Goal: Transaction & Acquisition: Obtain resource

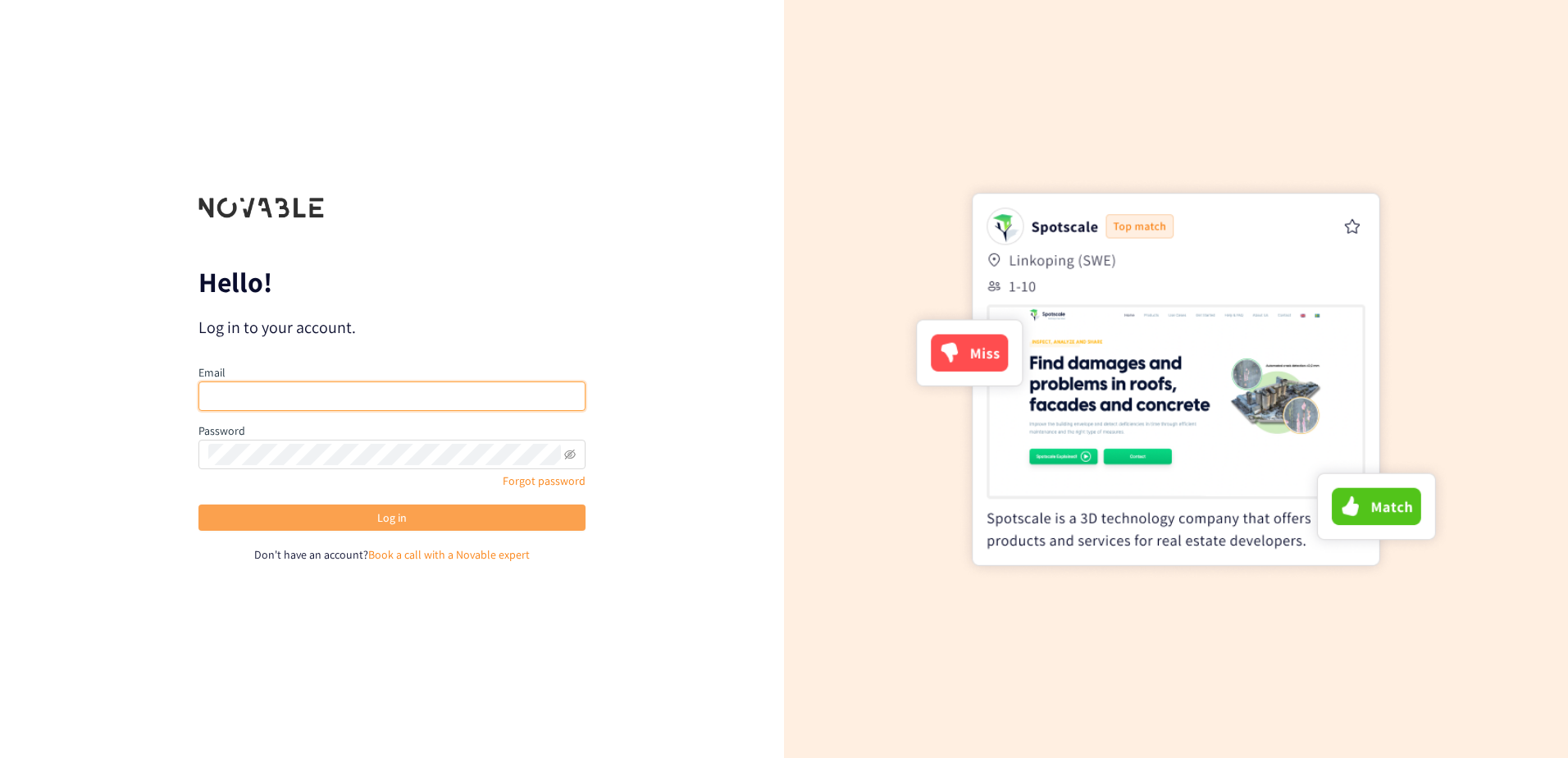
type input "[EMAIL_ADDRESS][DOMAIN_NAME]"
click at [283, 524] on button "Log in" at bounding box center [392, 517] width 387 height 26
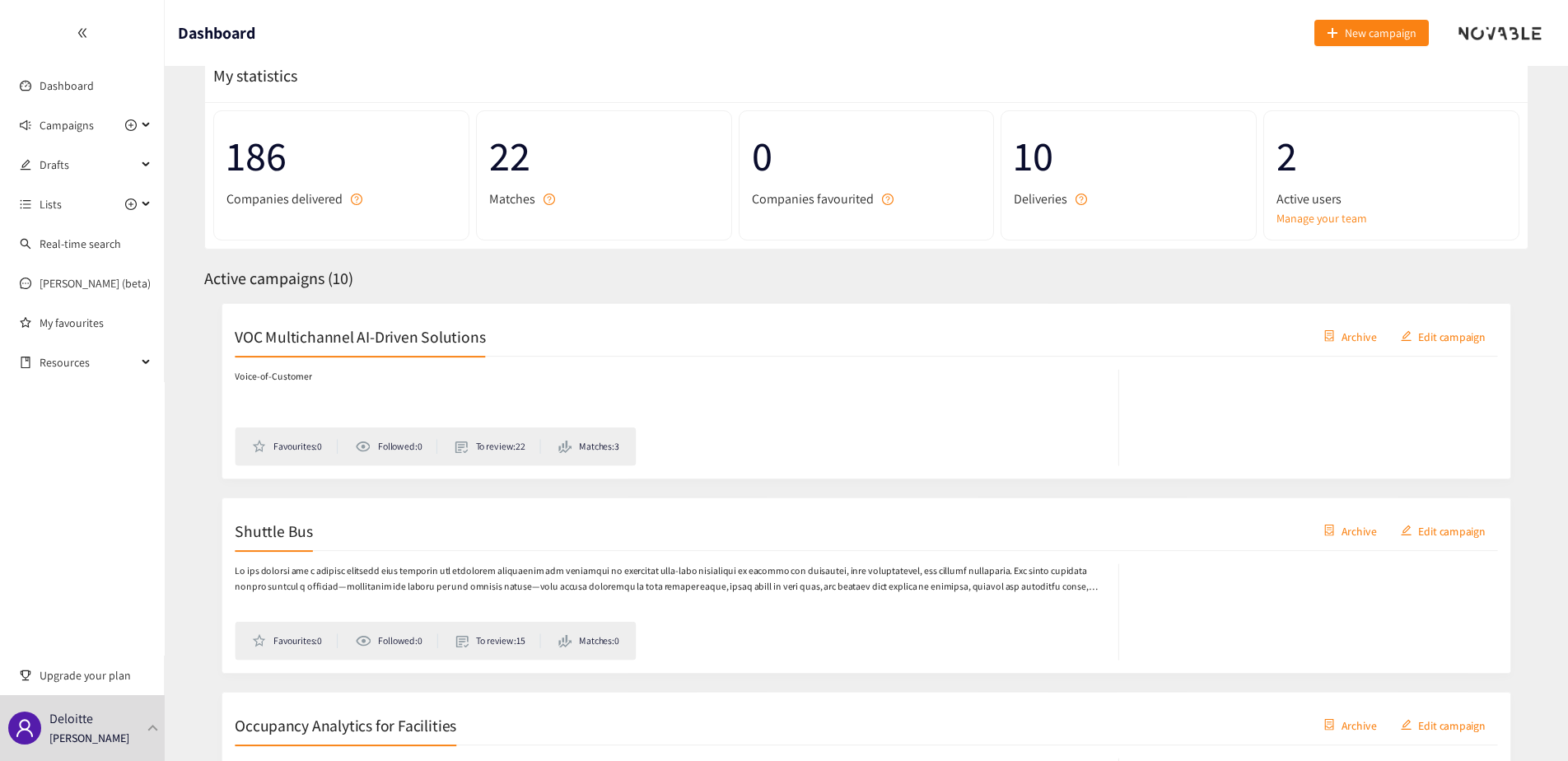
scroll to position [83, 0]
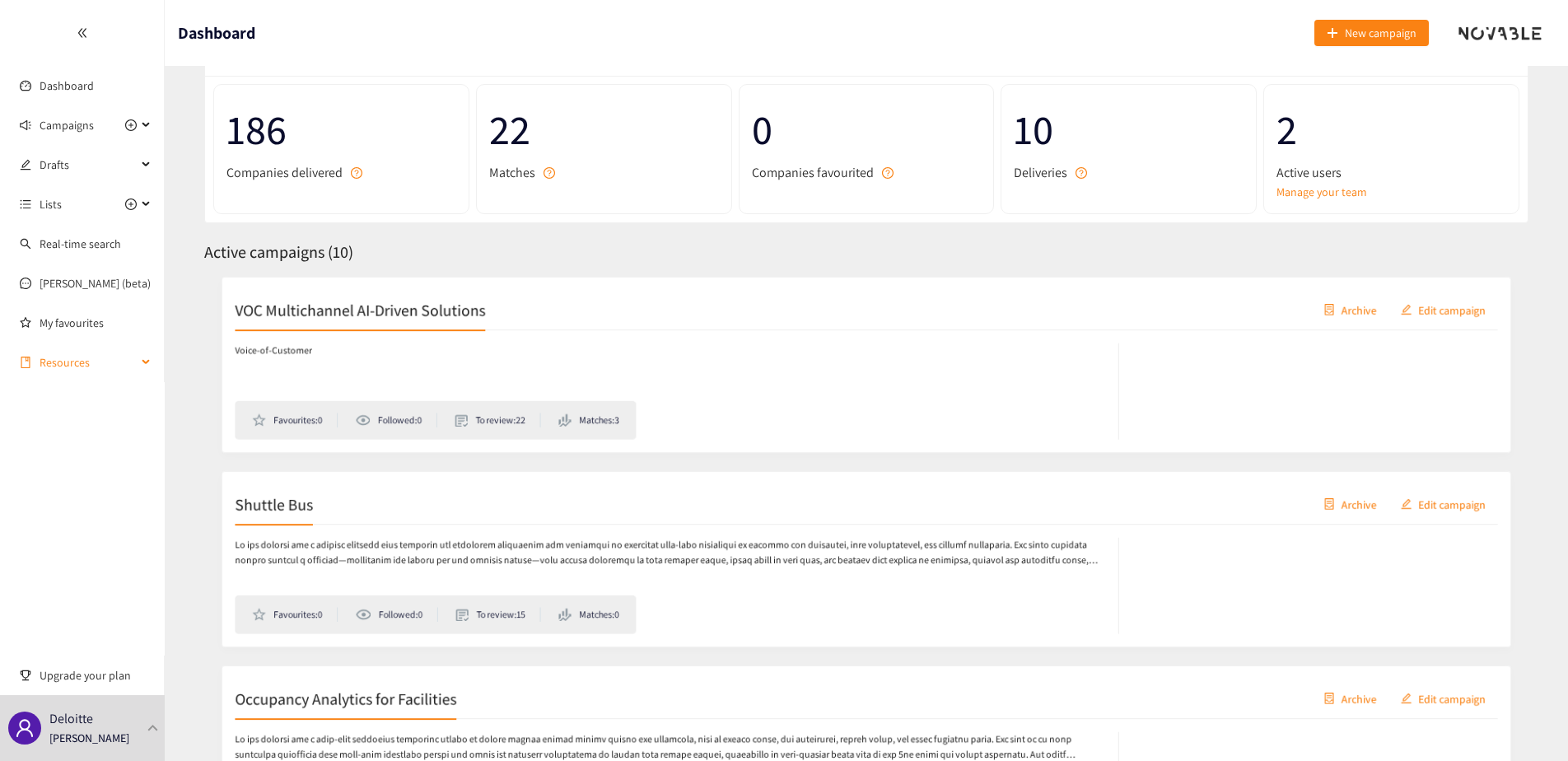
click at [89, 354] on span "Resources" at bounding box center [88, 363] width 97 height 33
click at [90, 405] on link "Corporate Venturing Framework" at bounding box center [120, 401] width 159 height 15
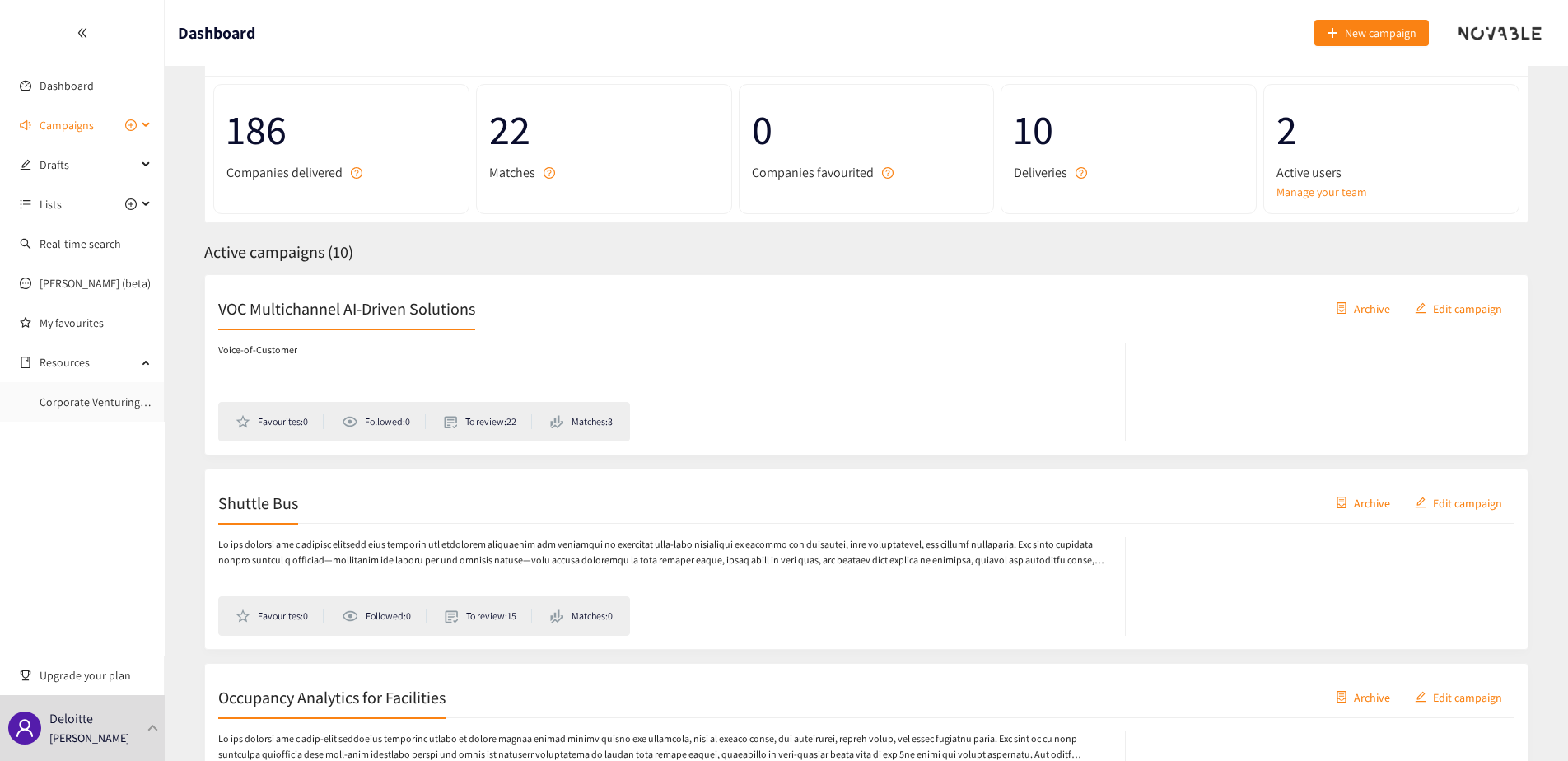
click at [149, 129] on div "Campaigns" at bounding box center [82, 125] width 164 height 33
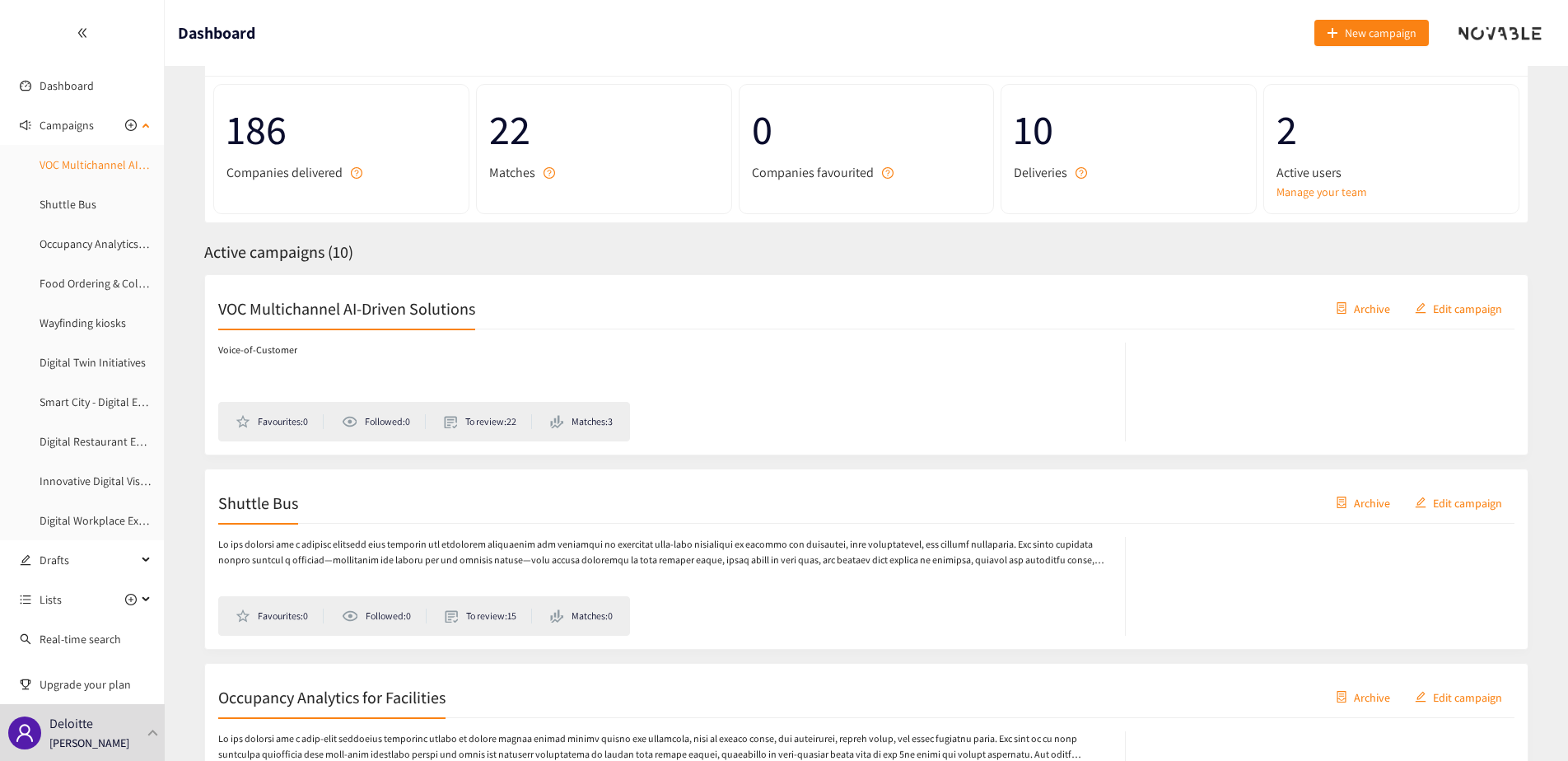
click at [121, 172] on link "VOC Multichannel AI-Driven Solutions" at bounding box center [131, 164] width 183 height 15
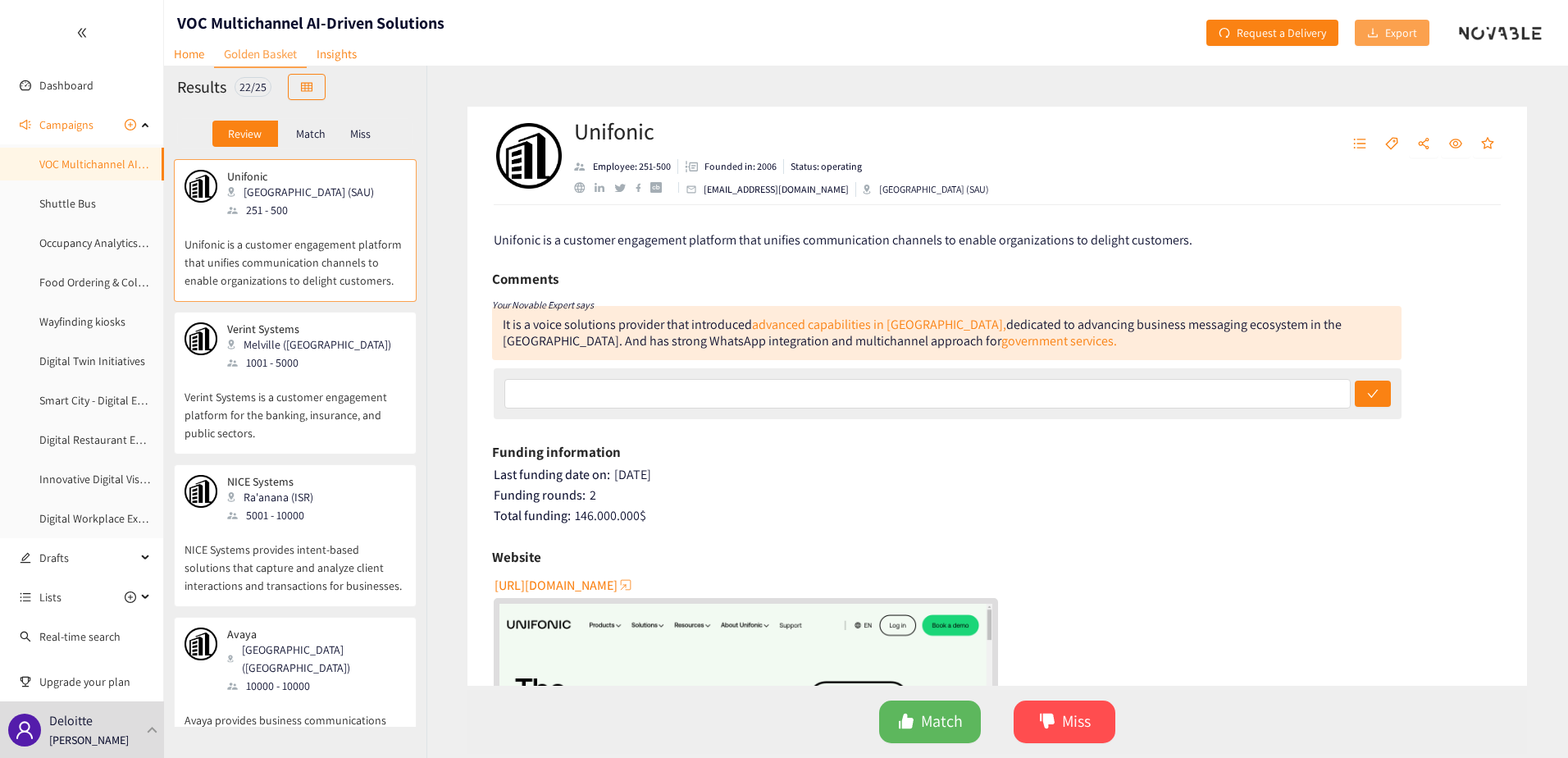
click at [1402, 32] on span "Export" at bounding box center [1401, 33] width 32 height 18
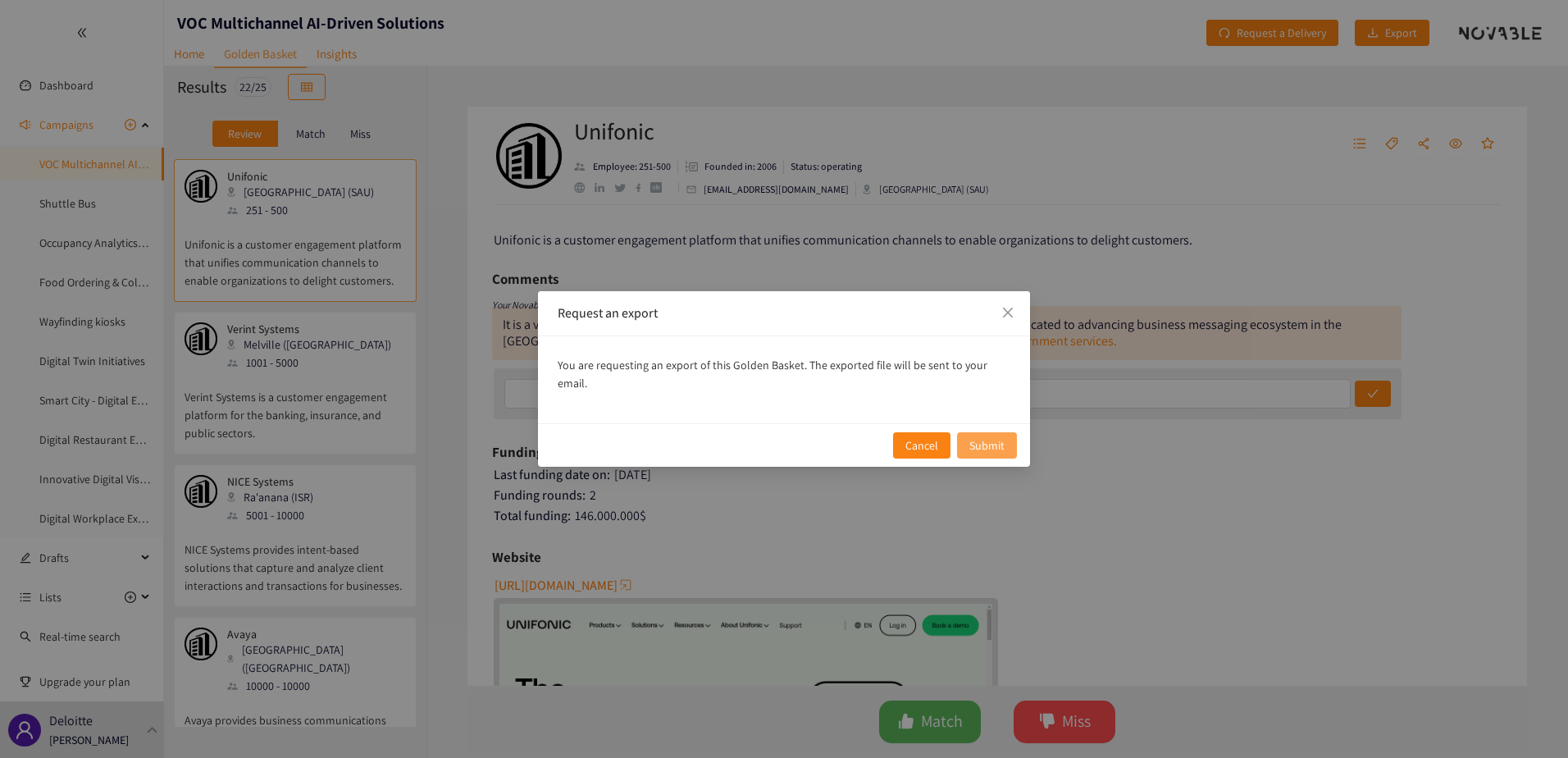
click at [987, 437] on span "Submit" at bounding box center [986, 445] width 35 height 18
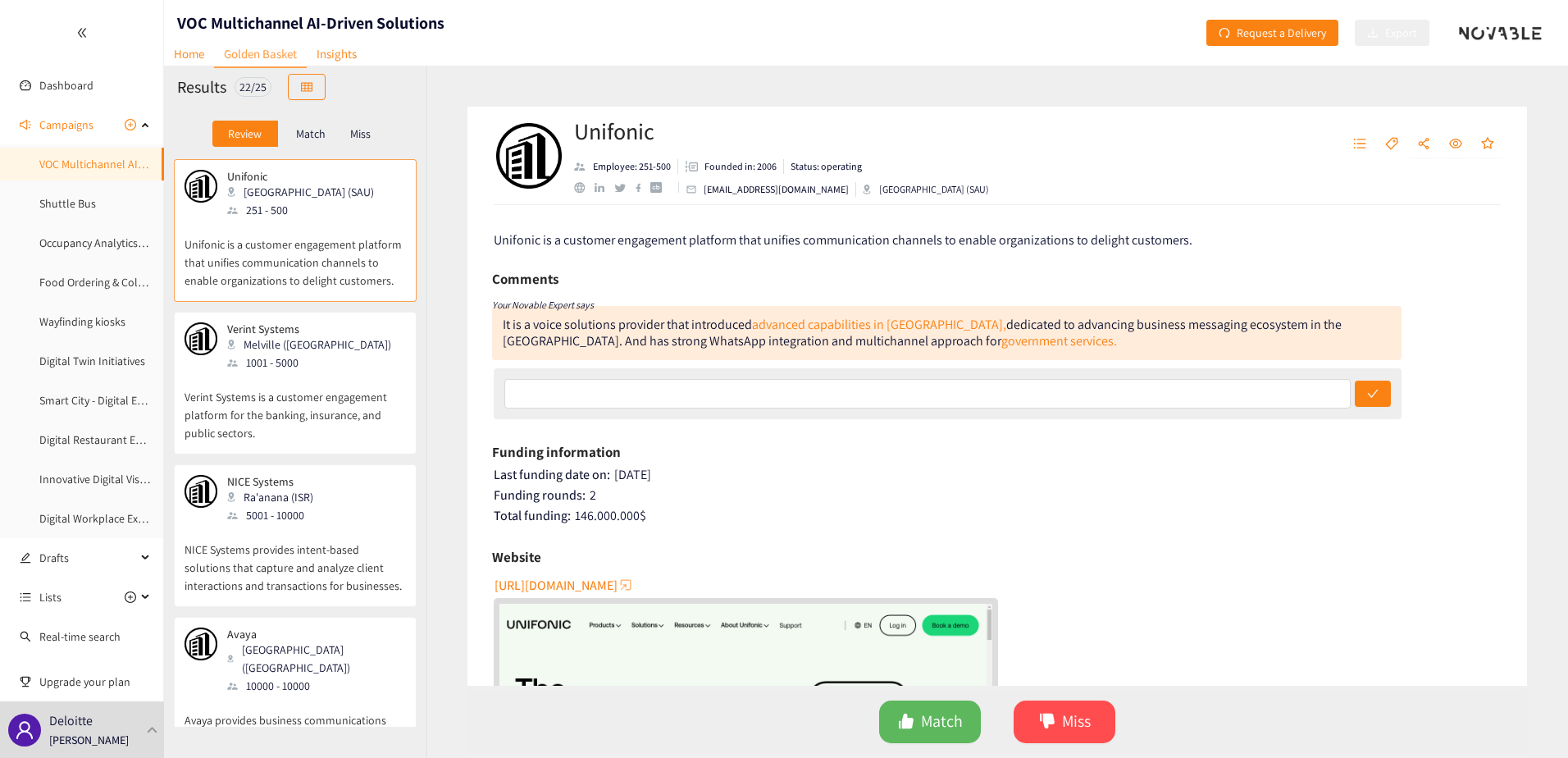
click at [261, 55] on link "Golden Basket" at bounding box center [260, 54] width 93 height 27
click at [307, 136] on p "Match" at bounding box center [311, 134] width 30 height 14
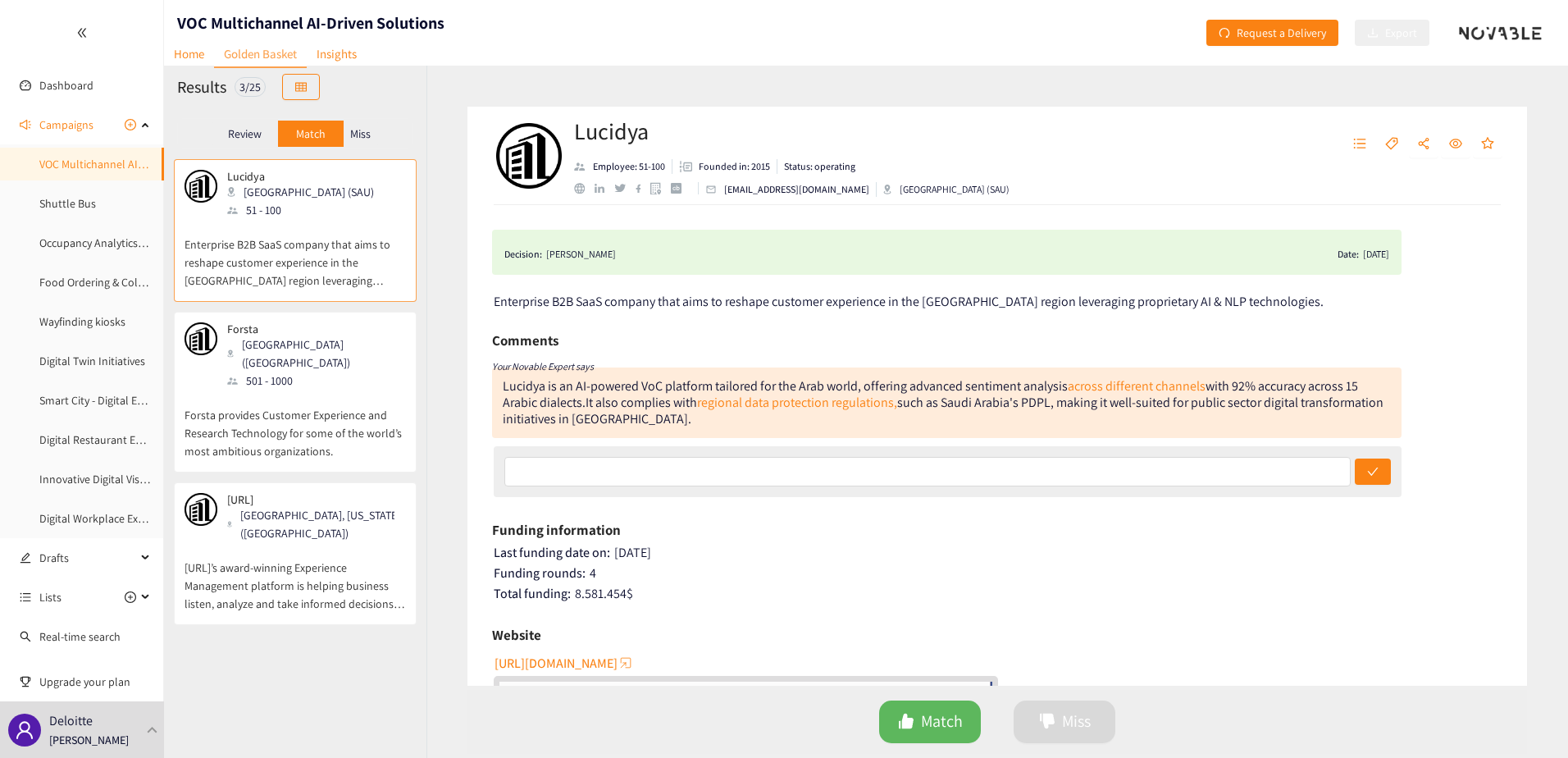
click at [368, 138] on p "Miss" at bounding box center [360, 134] width 20 height 14
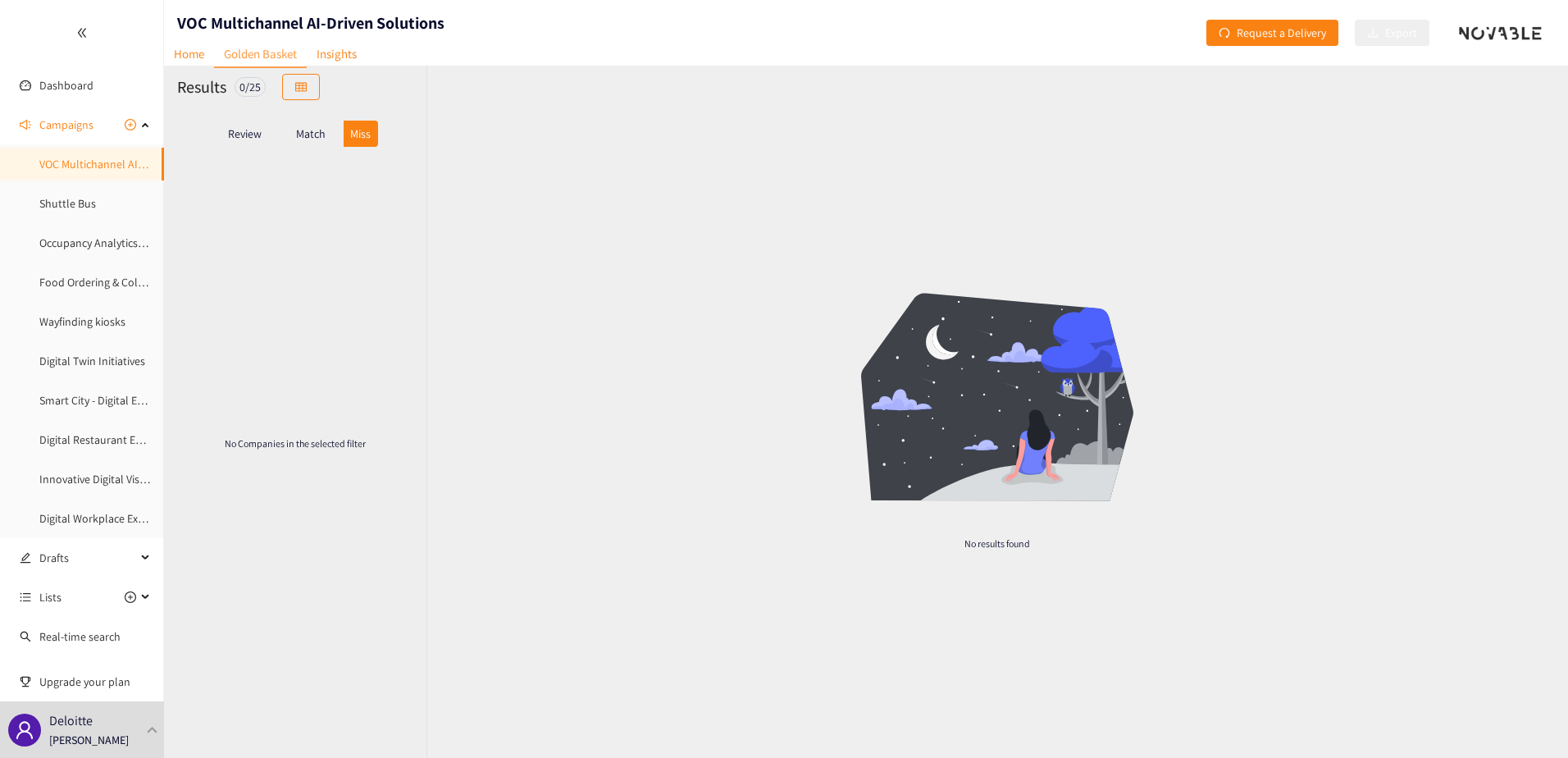
click at [319, 138] on p "Match" at bounding box center [311, 134] width 30 height 14
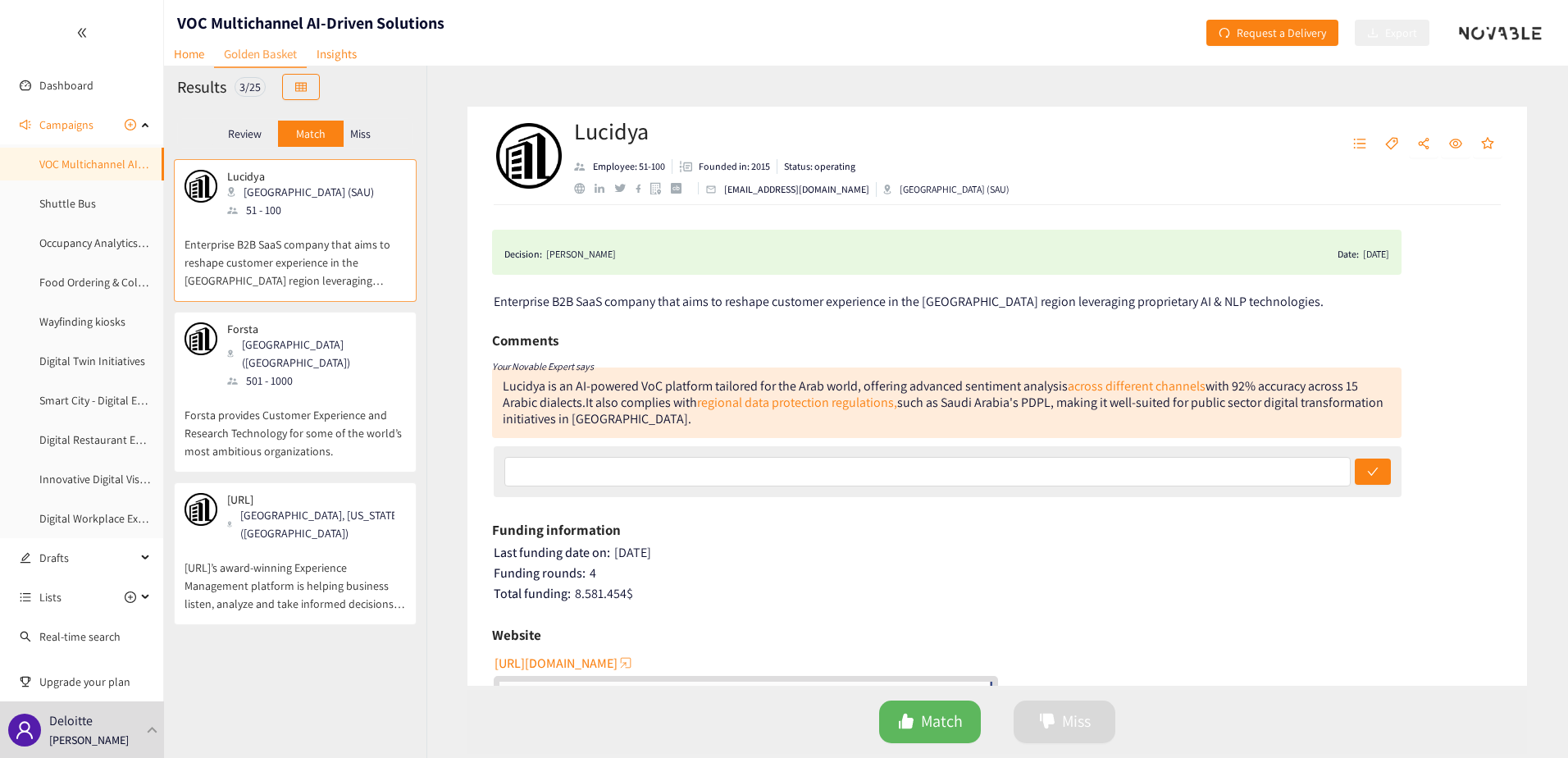
click at [233, 134] on p "Review" at bounding box center [245, 134] width 34 height 14
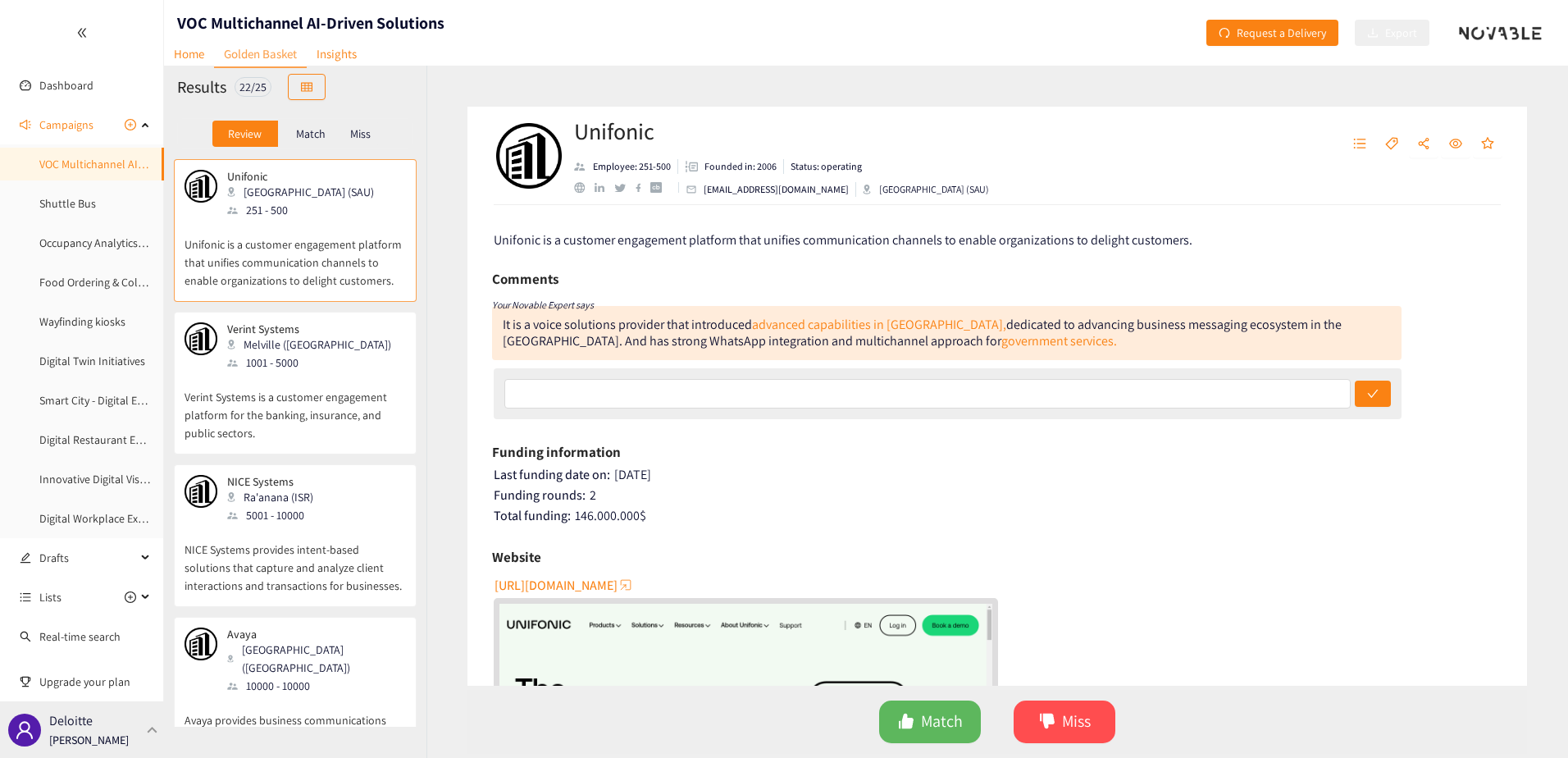
click at [83, 720] on p "Deloitte" at bounding box center [71, 720] width 44 height 20
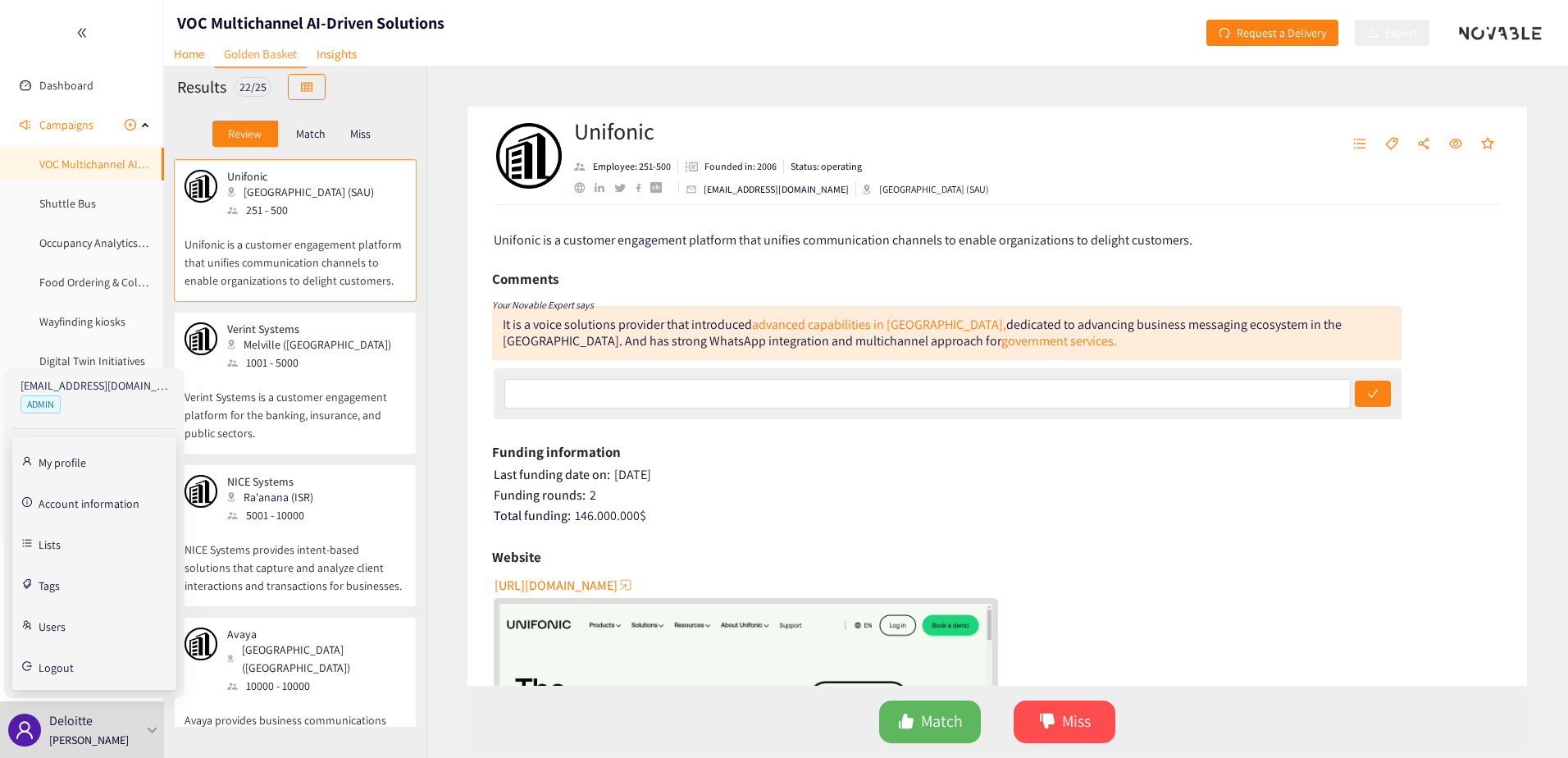
click at [56, 465] on link "My profile" at bounding box center [62, 461] width 47 height 15
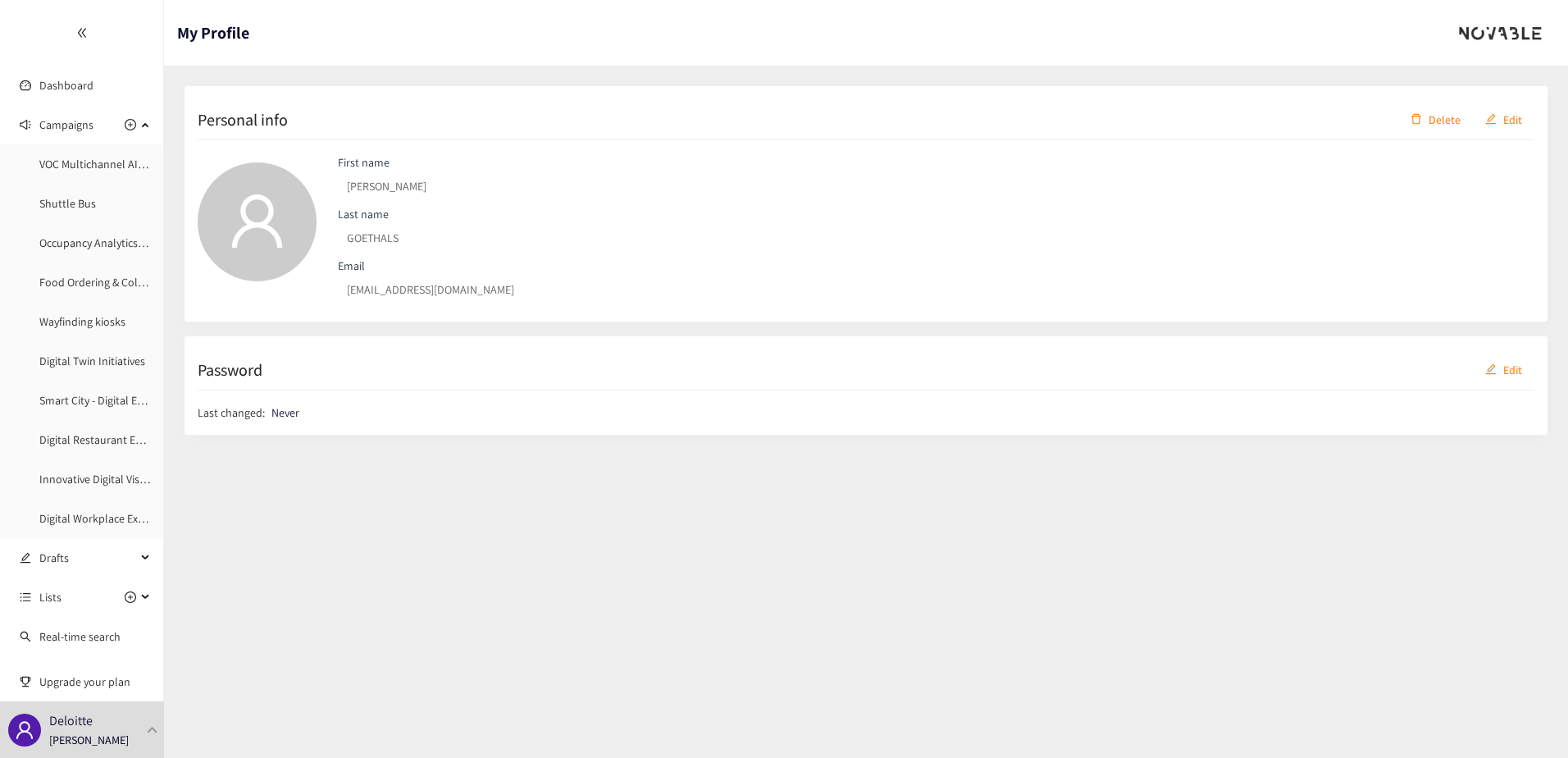
click at [401, 584] on section "My Profile Personal info Delete Edit First name Francois Last name GOETHALS Ema…" at bounding box center [865, 379] width 1403 height 758
click at [371, 651] on section "My Profile Personal info Delete Edit First name Francois Last name GOETHALS Ema…" at bounding box center [865, 379] width 1403 height 758
click at [1508, 123] on span "Edit" at bounding box center [1512, 119] width 18 height 18
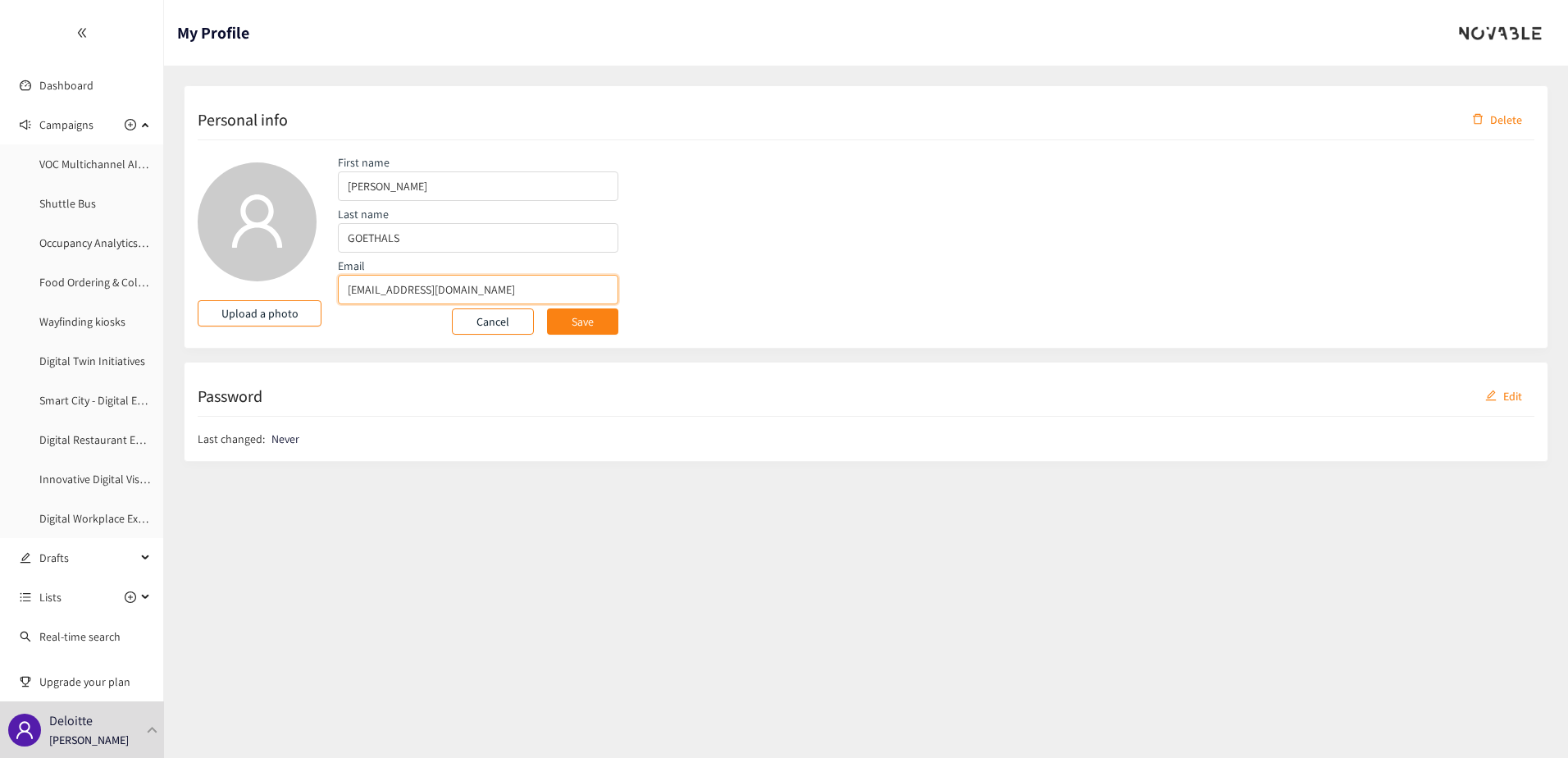
click at [406, 298] on input "frgoethals@deloitte.com" at bounding box center [478, 289] width 281 height 30
click at [388, 297] on input "frgoethals@deloitte.com" at bounding box center [478, 289] width 281 height 30
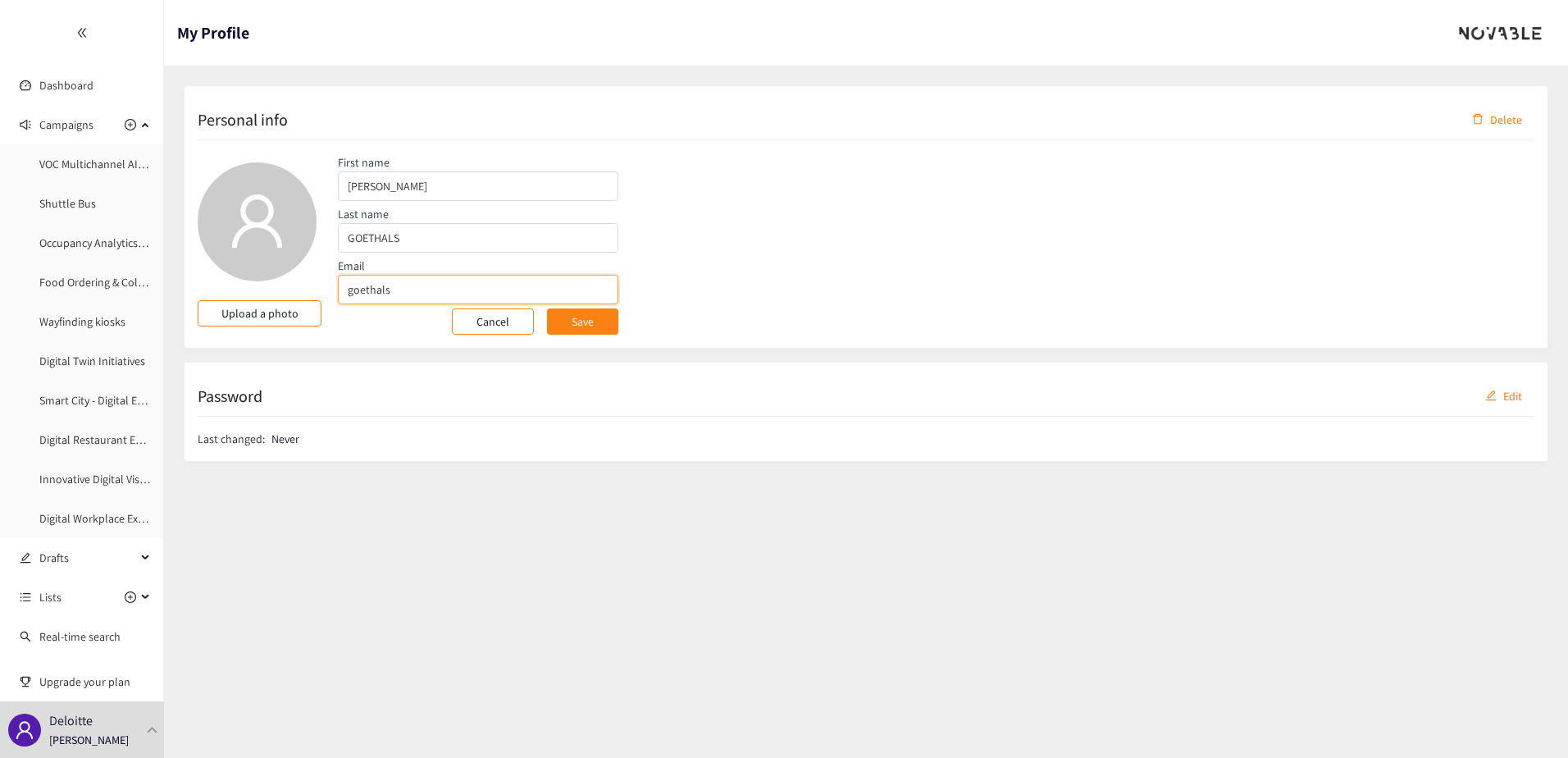
click at [547, 309] on button "Save" at bounding box center [583, 321] width 72 height 26
type input "goethalsfr@gmail.com"
click at [596, 323] on button "Save" at bounding box center [583, 321] width 72 height 26
type input "goethalsfr@gmail.com"
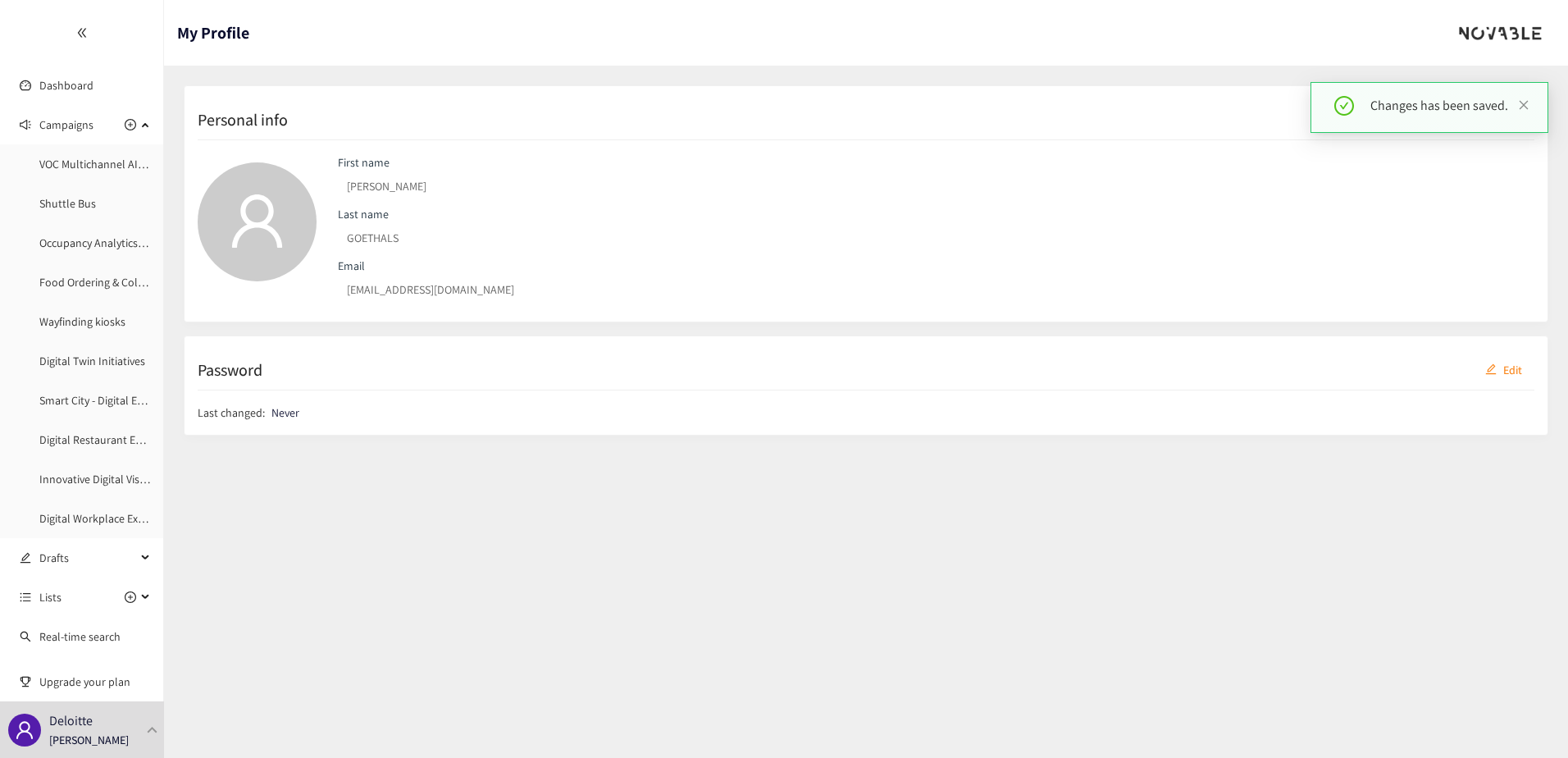
click at [411, 550] on section "My Profile Personal info Delete Edit First name Francois Last name GOETHALS Ema…" at bounding box center [865, 379] width 1403 height 758
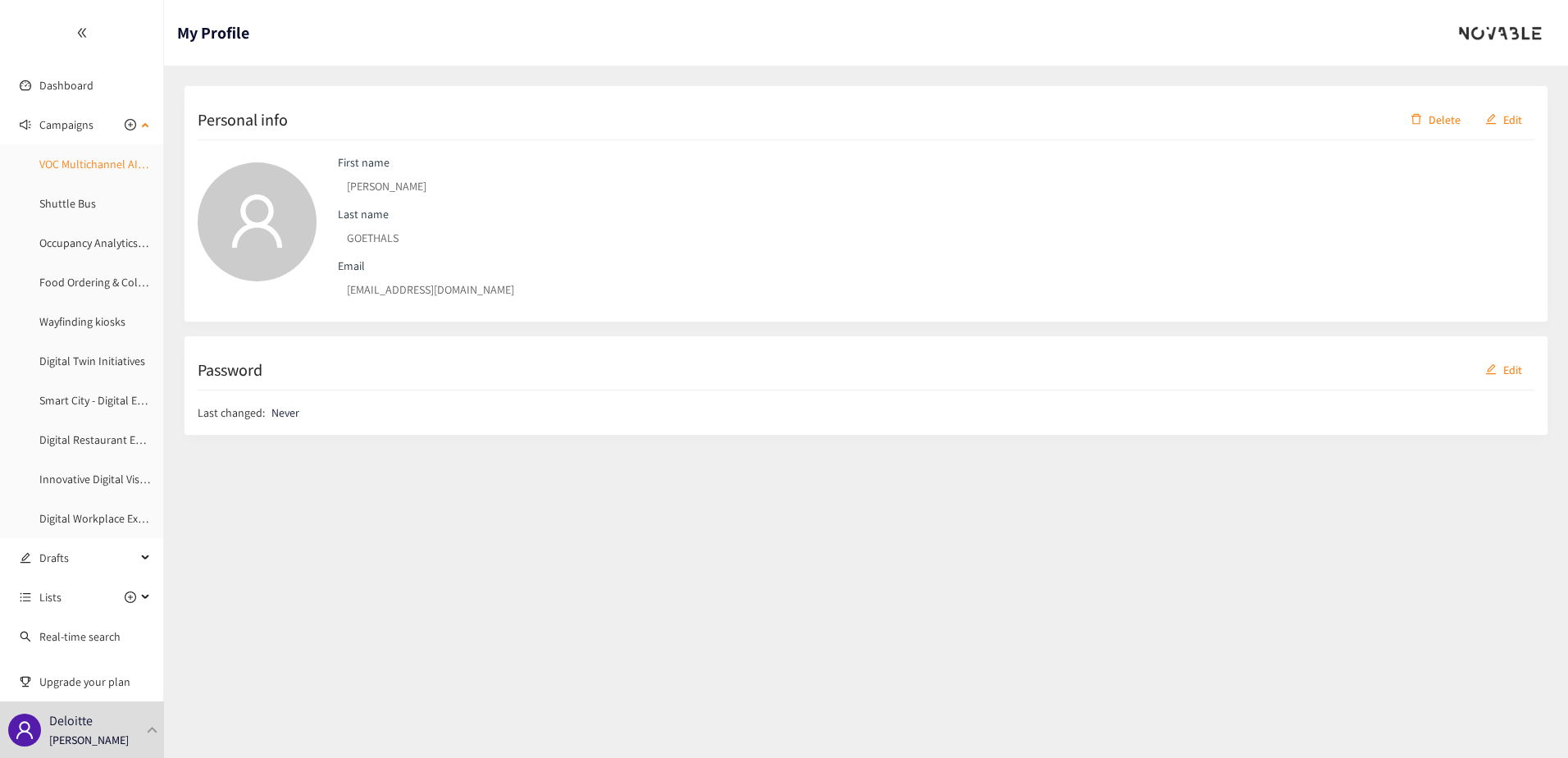
click at [66, 169] on link "VOC Multichannel AI-Driven Solutions" at bounding box center [131, 164] width 182 height 15
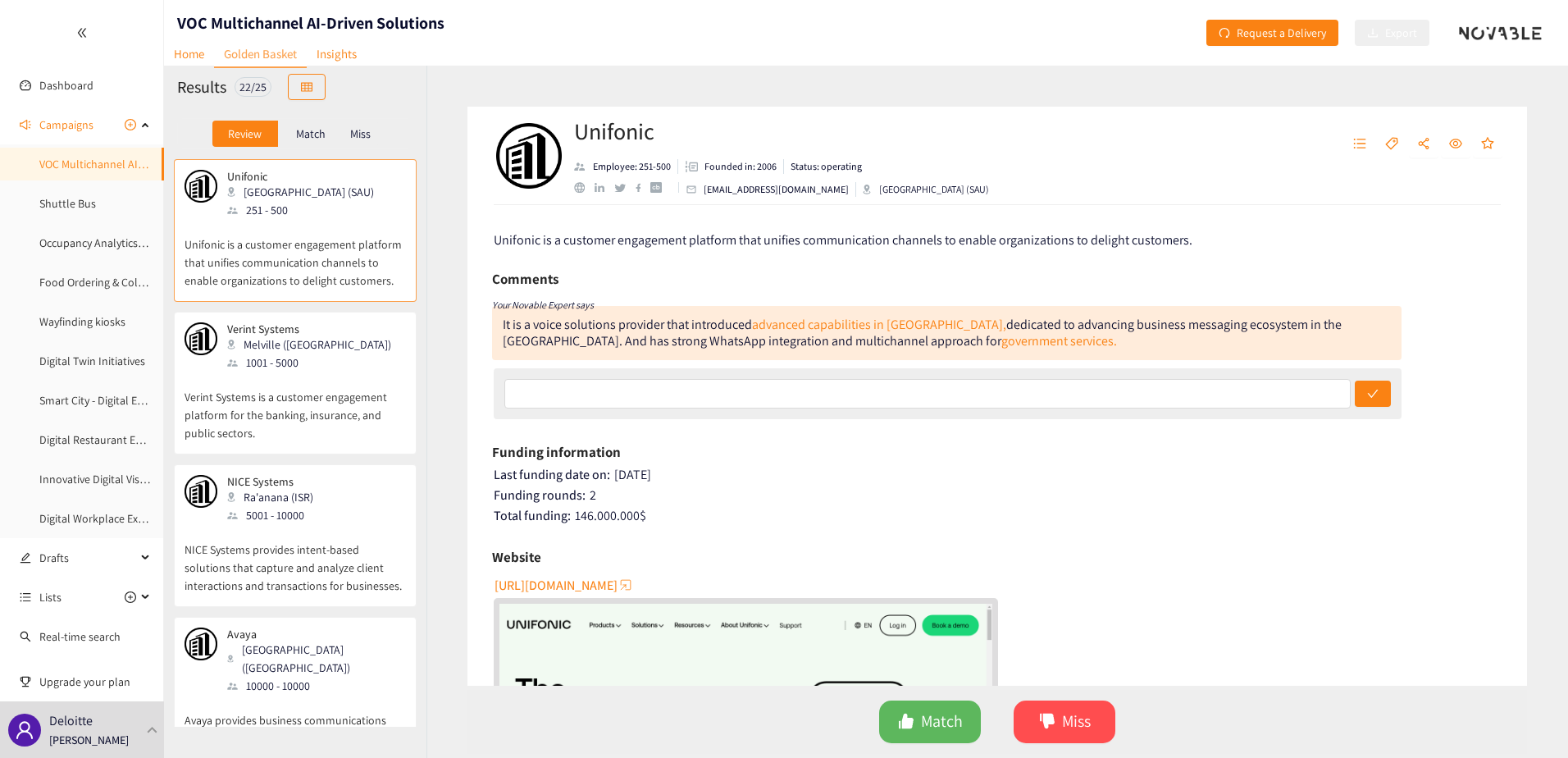
click at [560, 327] on div "It is a voice solutions provider that introduced advanced capabilities in UAE, …" at bounding box center [921, 332] width 839 height 34
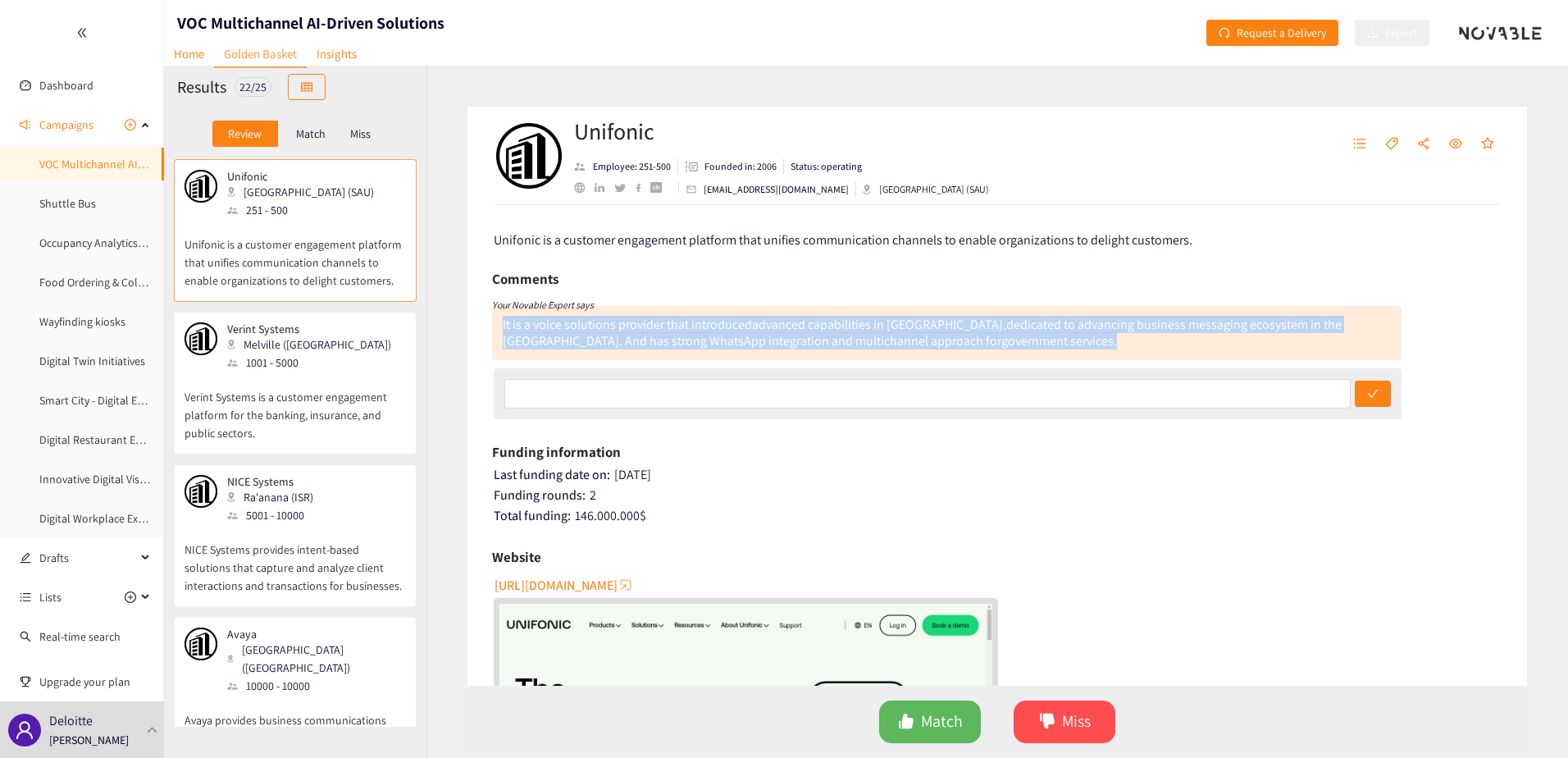
click at [560, 327] on div "It is a voice solutions provider that introduced advanced capabilities in UAE, …" at bounding box center [921, 332] width 839 height 34
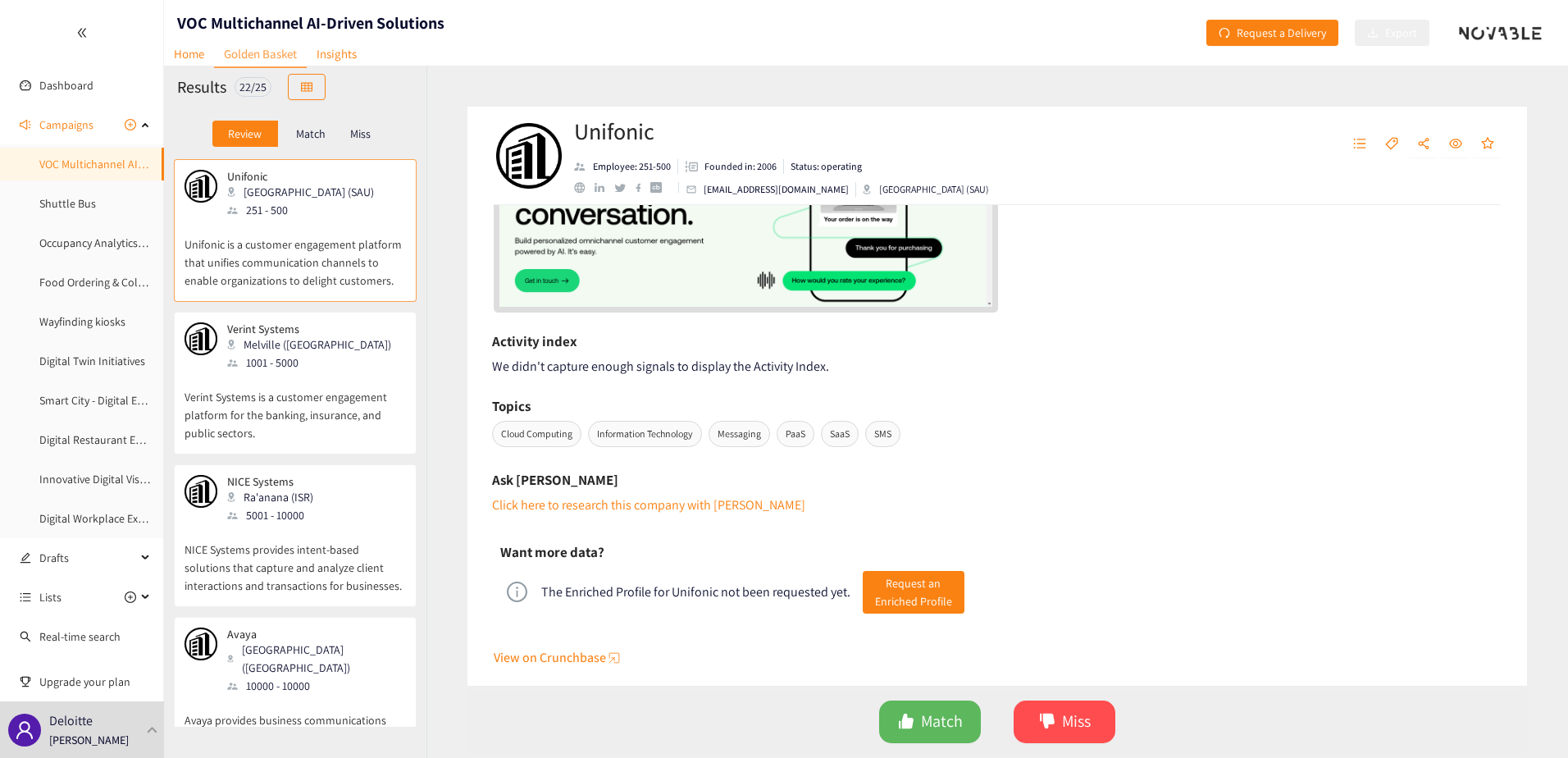
scroll to position [583, 0]
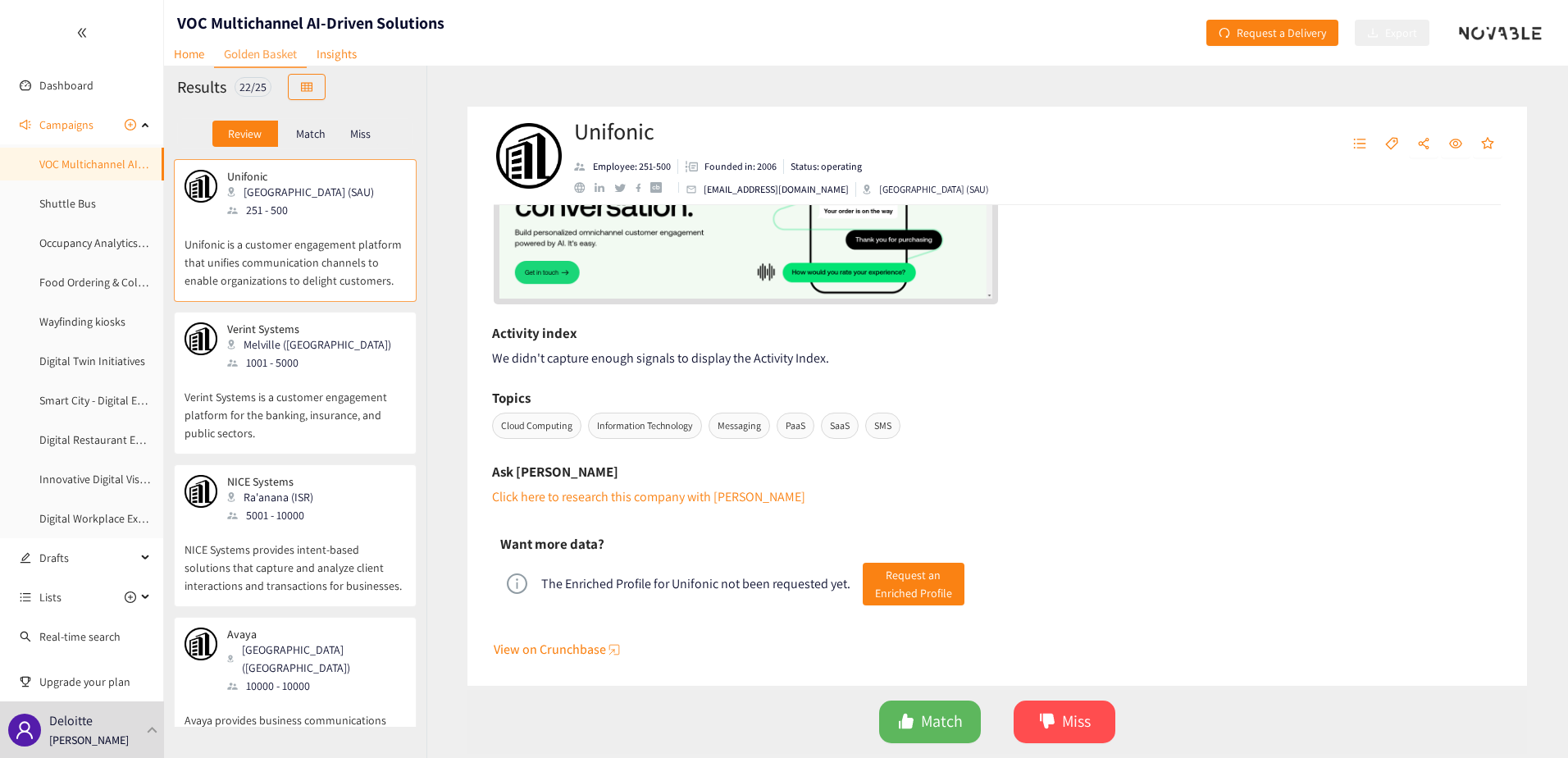
click at [311, 367] on div "Verint Systems Melville (USA) 1001 - 5000" at bounding box center [295, 347] width 222 height 49
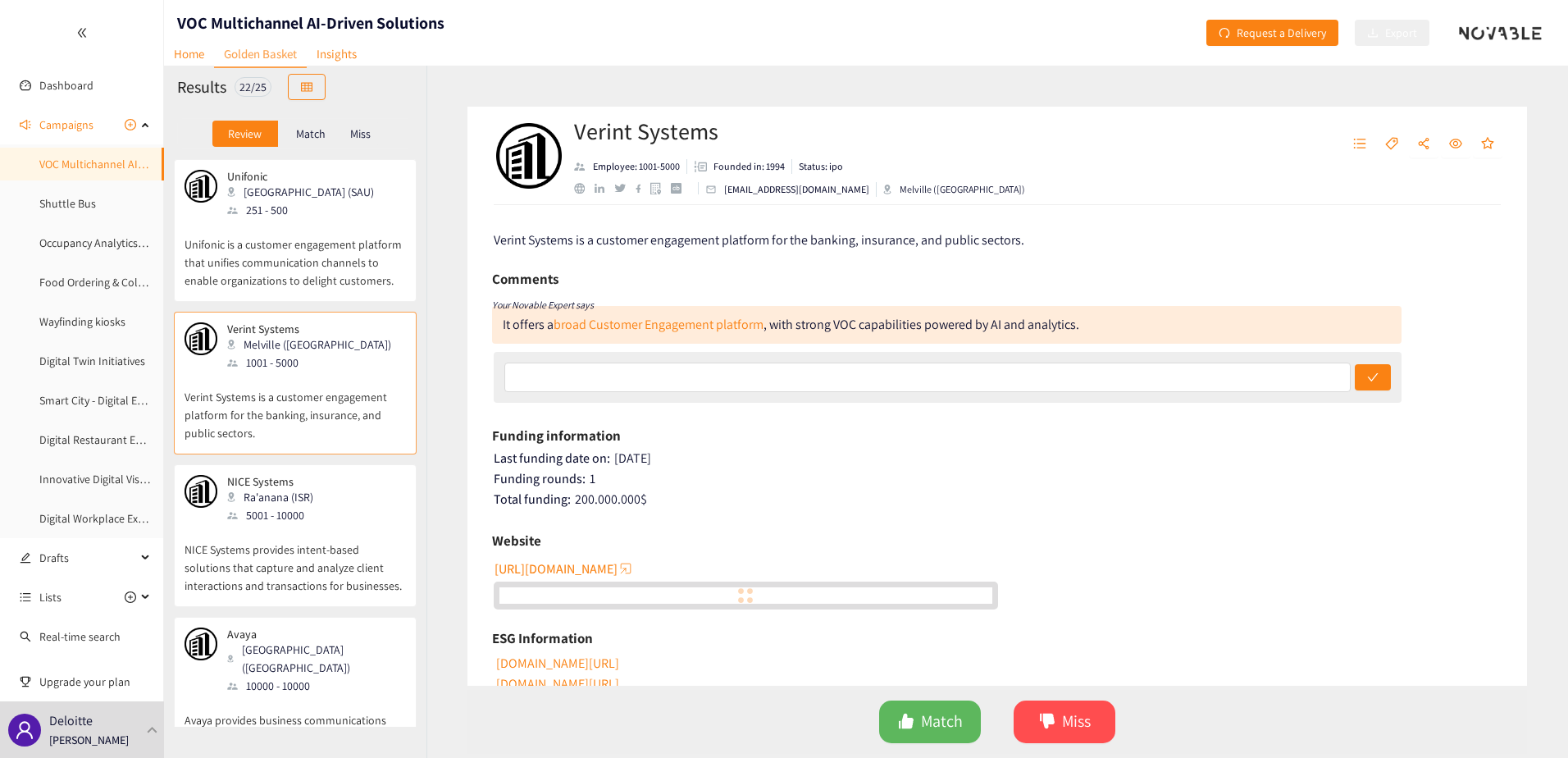
click at [319, 253] on p "Unifonic is a customer engagement platform that unifies communication channels …" at bounding box center [295, 254] width 222 height 71
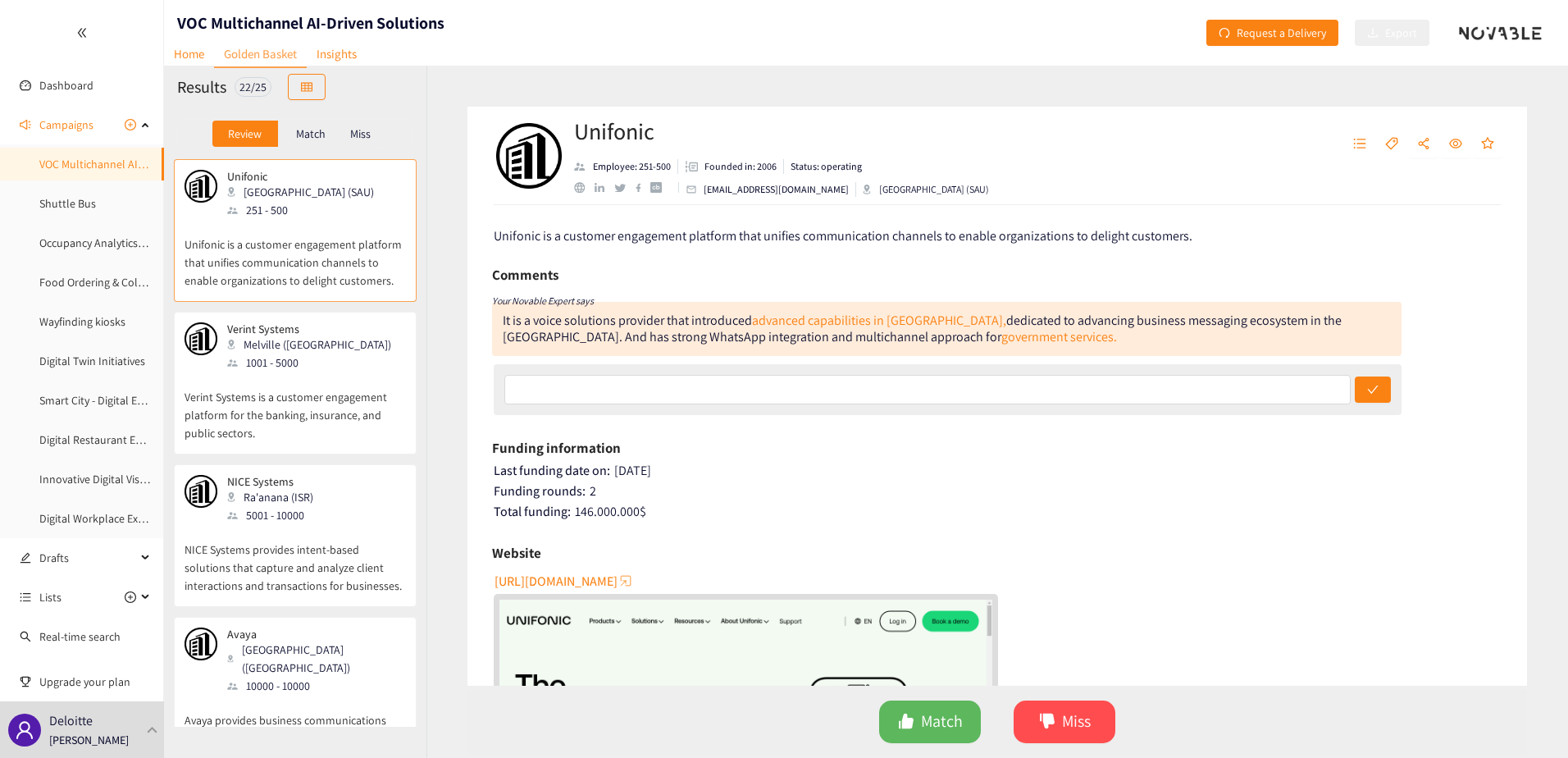
scroll to position [0, 0]
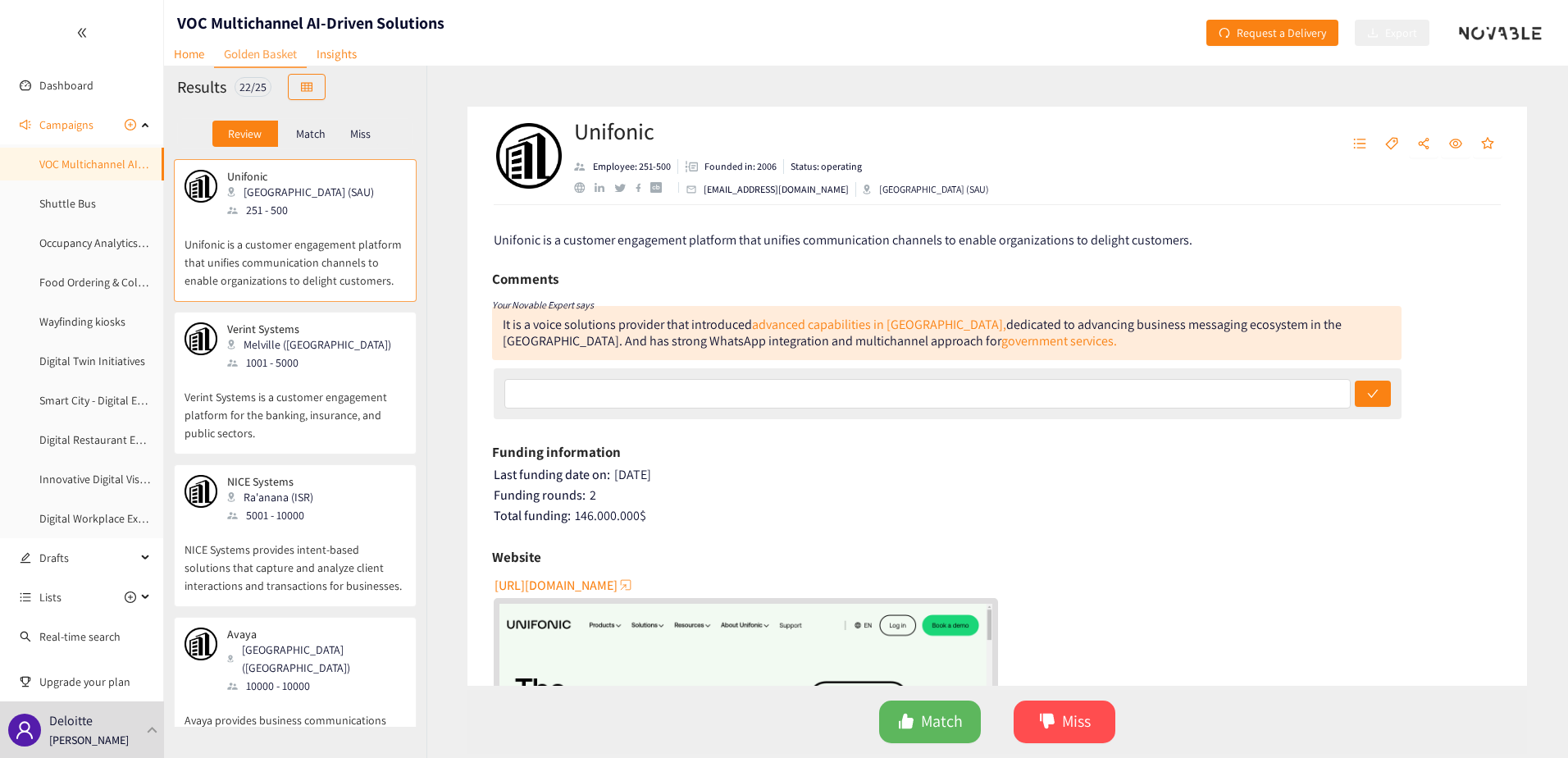
click at [277, 641] on div "Durham (USA)" at bounding box center [316, 658] width 177 height 36
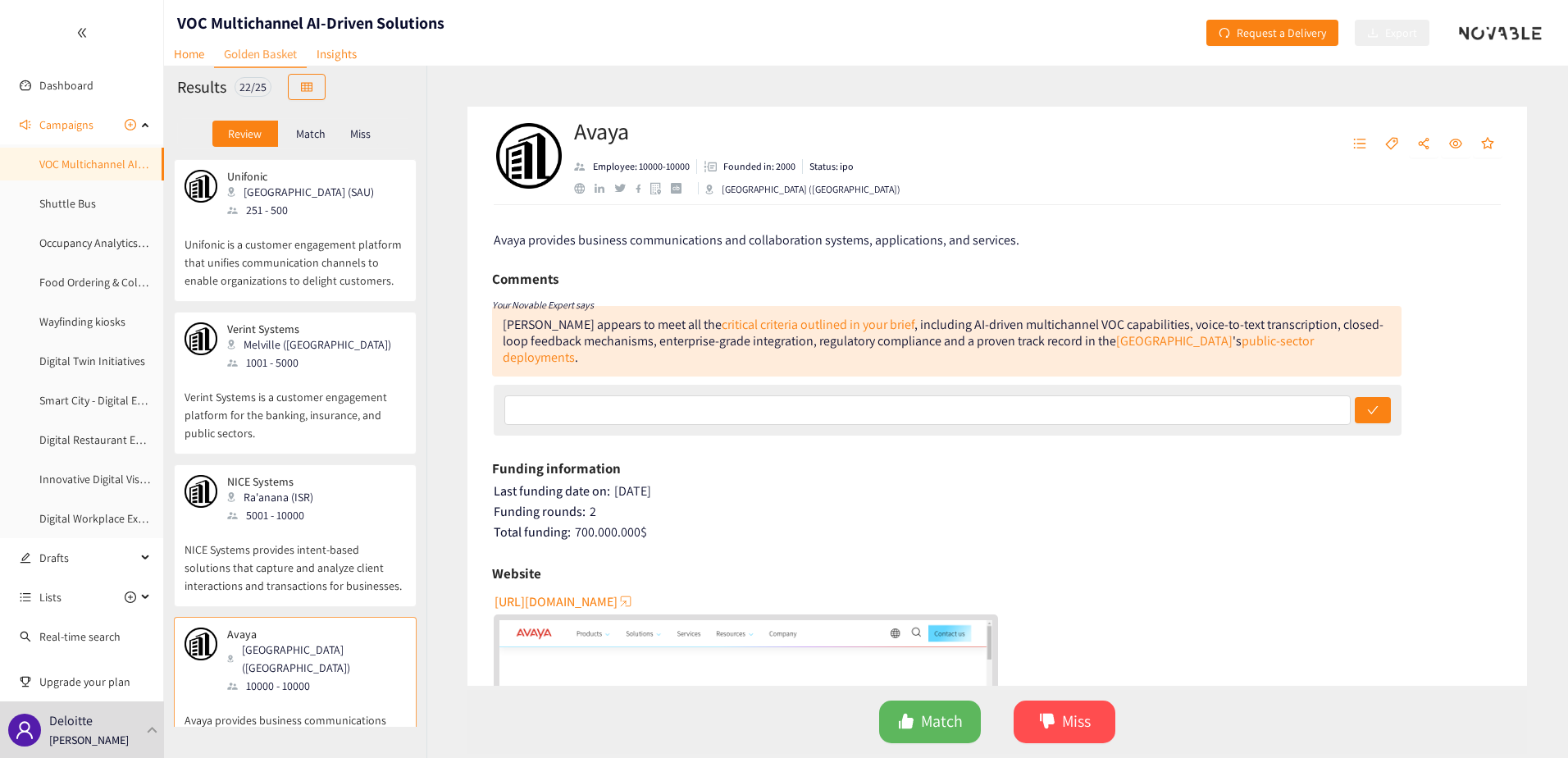
click at [581, 316] on div "Avaya appears to meet all the critical criteria outlined in your brief , includ…" at bounding box center [943, 341] width 881 height 50
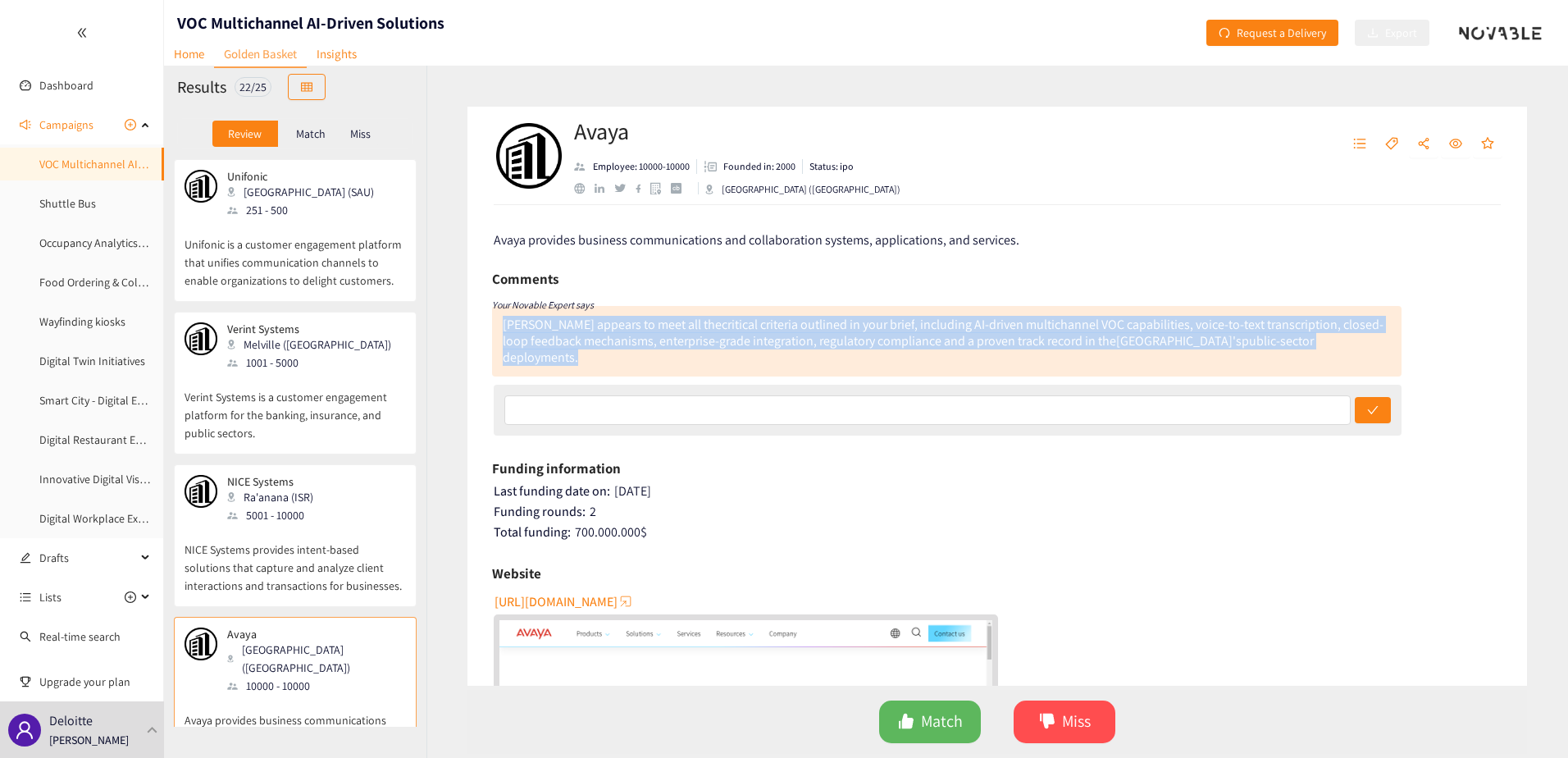
click at [581, 316] on div "Avaya appears to meet all the critical criteria outlined in your brief , includ…" at bounding box center [943, 341] width 881 height 50
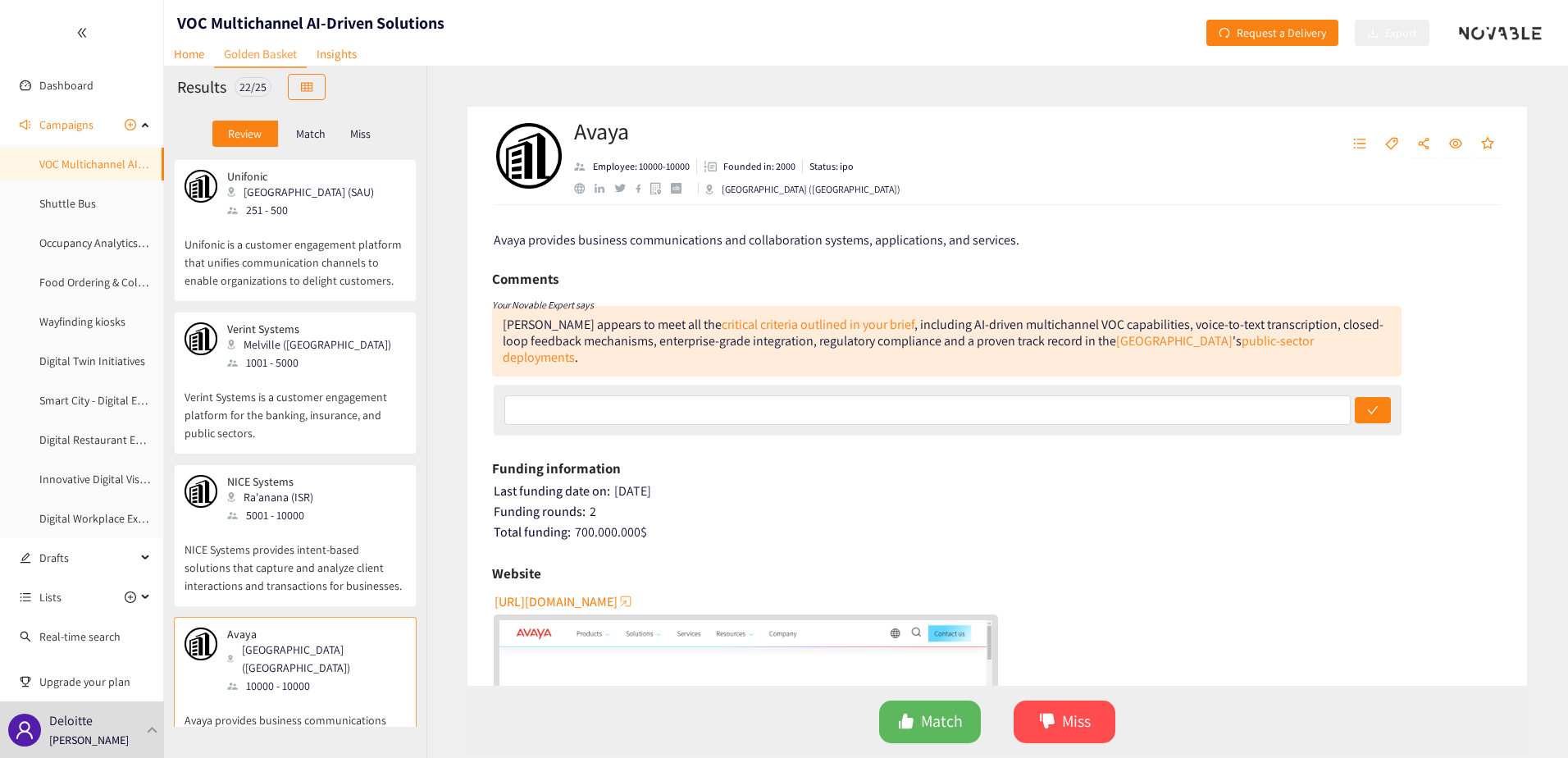
drag, startPoint x: 581, startPoint y: 316, endPoint x: 692, endPoint y: 268, distance: 120.9
click at [692, 268] on div "Comments" at bounding box center [947, 278] width 910 height 24
click at [709, 340] on div "Avaya appears to meet all the critical criteria outlined in your brief , includ…" at bounding box center [943, 341] width 881 height 50
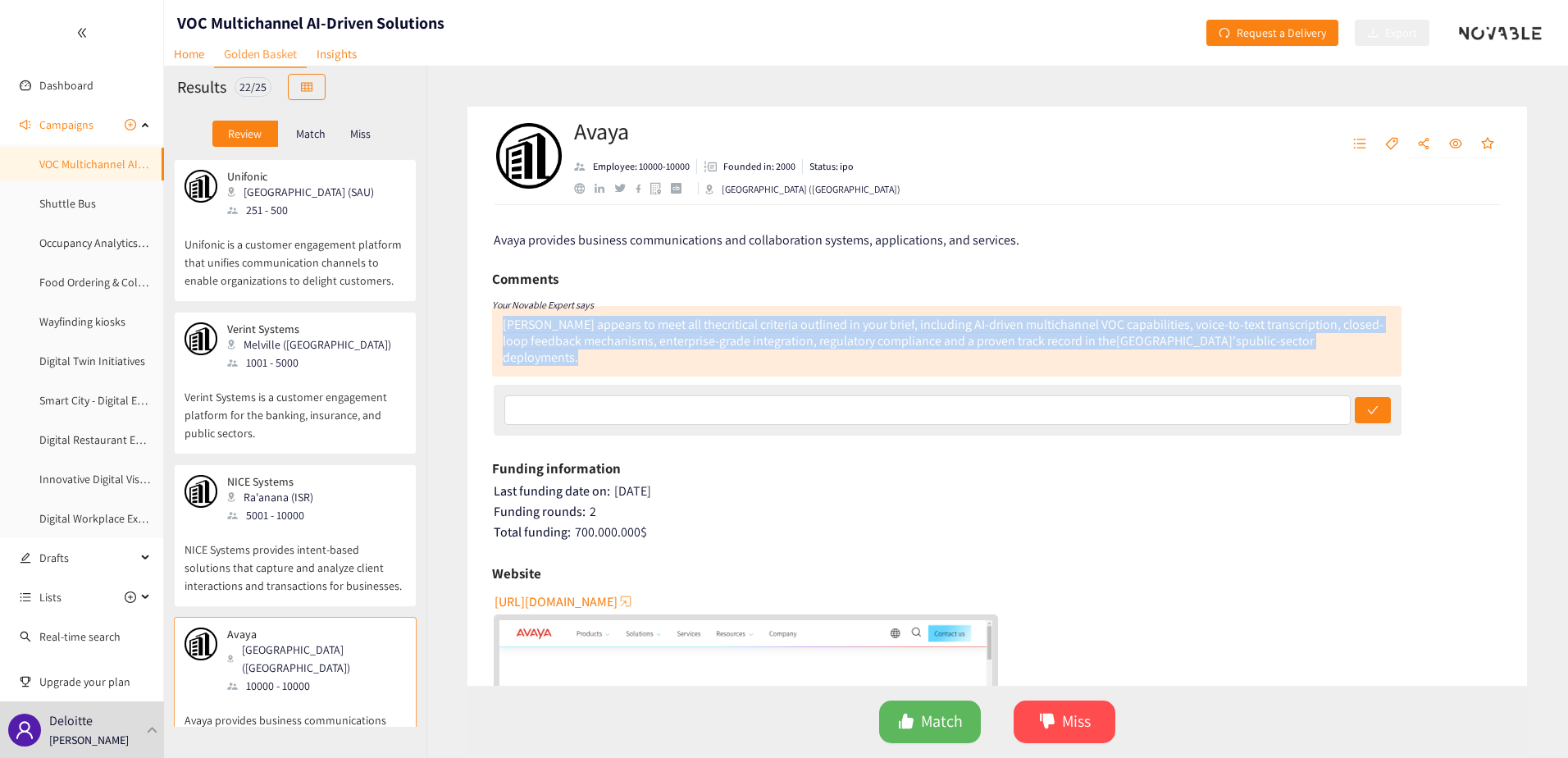
click at [709, 340] on div "Avaya appears to meet all the critical criteria outlined in your brief , includ…" at bounding box center [943, 341] width 881 height 50
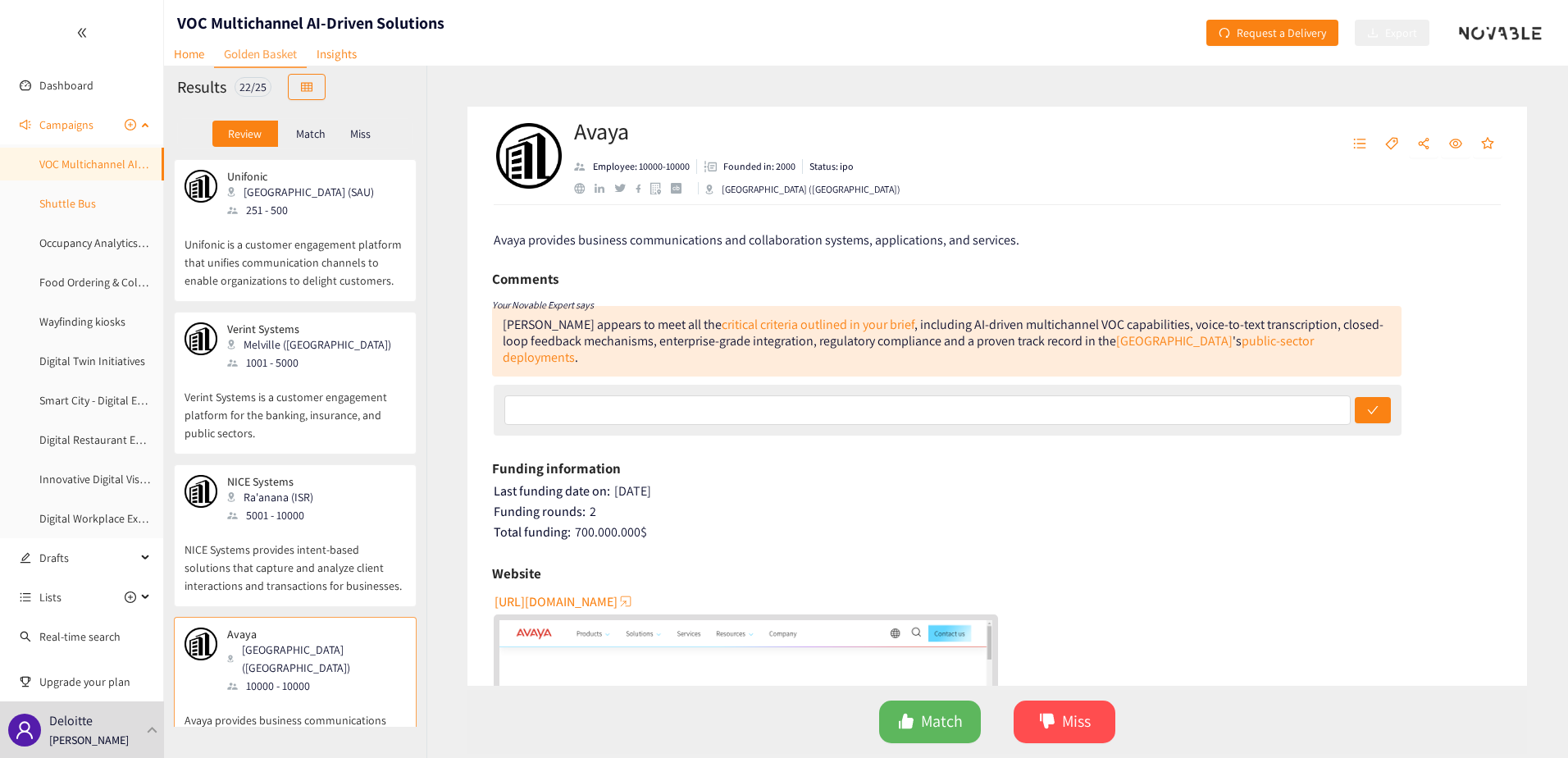
click at [79, 208] on link "Shuttle Bus" at bounding box center [68, 202] width 56 height 15
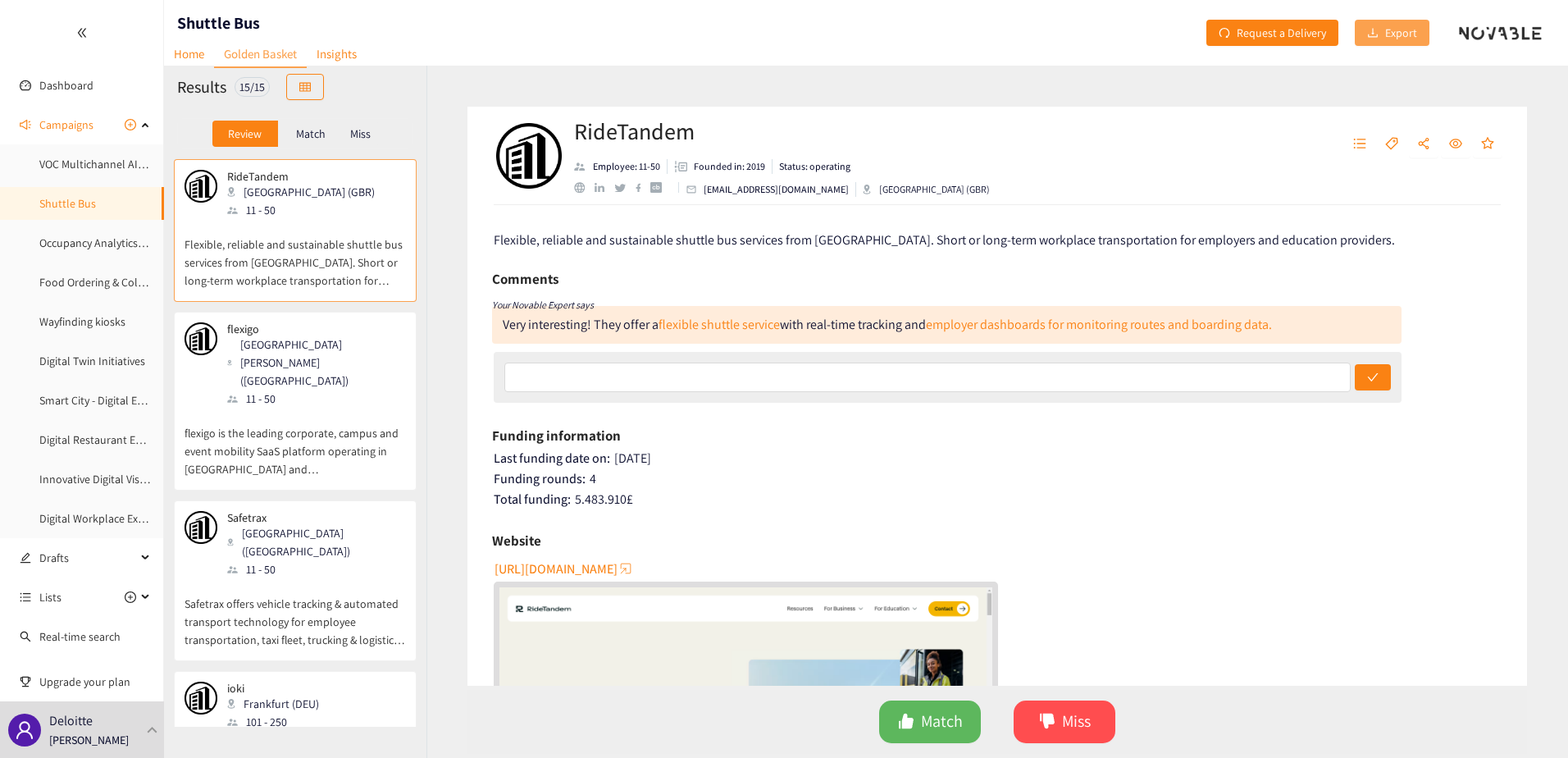
click at [1388, 35] on span "Export" at bounding box center [1401, 33] width 32 height 18
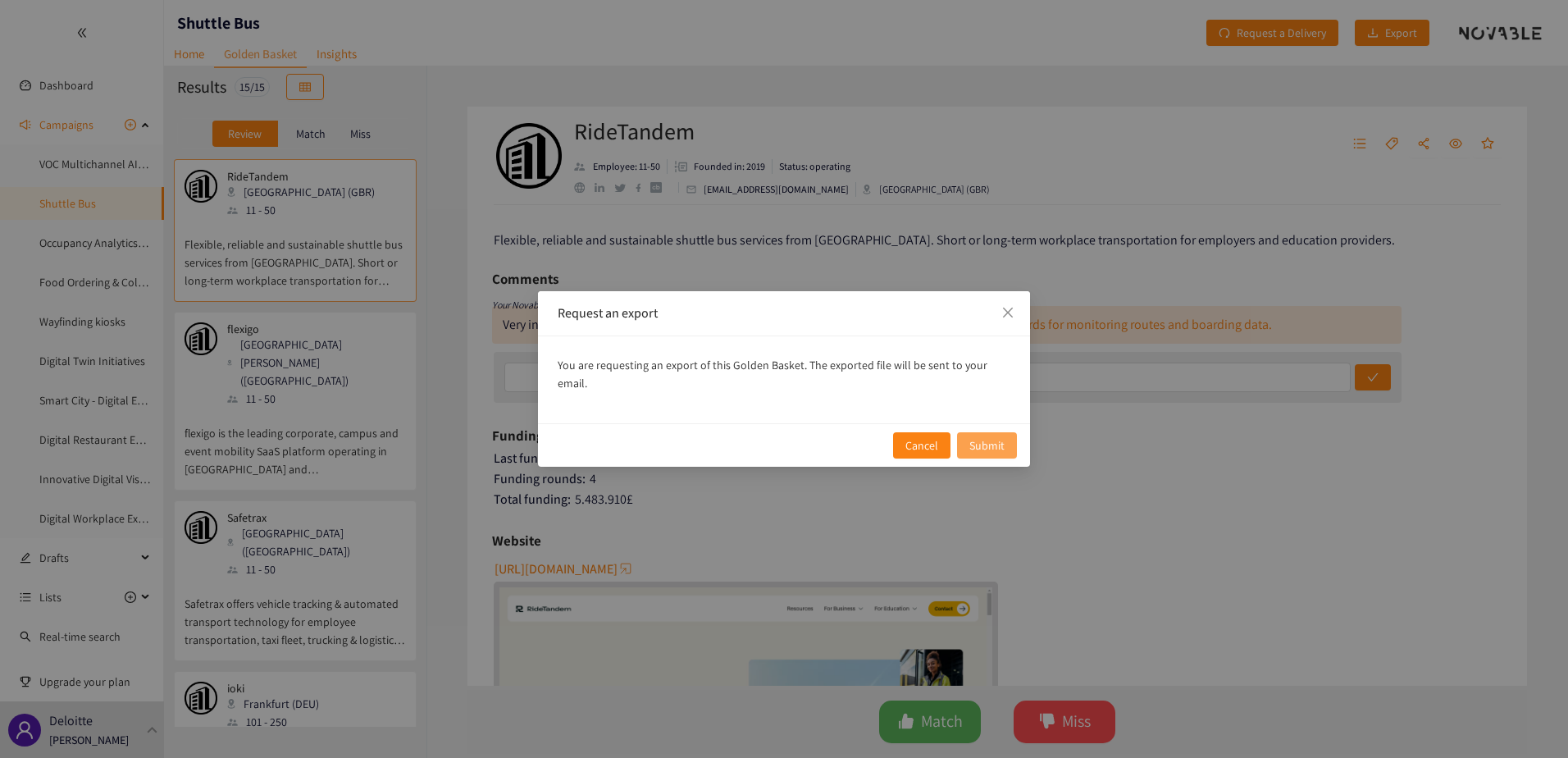
click at [984, 439] on span "Submit" at bounding box center [986, 445] width 35 height 18
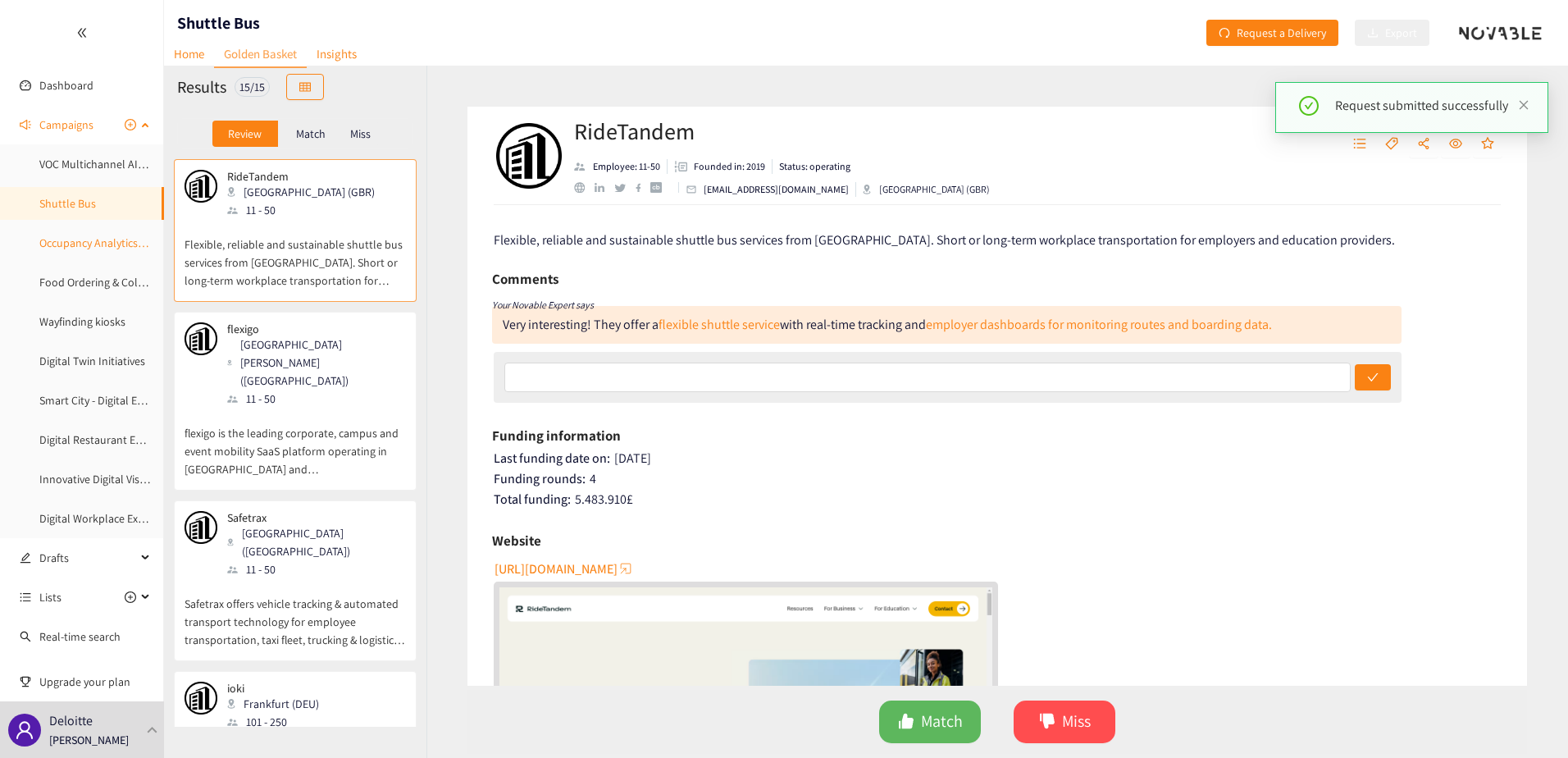
click at [61, 245] on link "Occupancy Analytics for Facilities" at bounding box center [119, 242] width 159 height 15
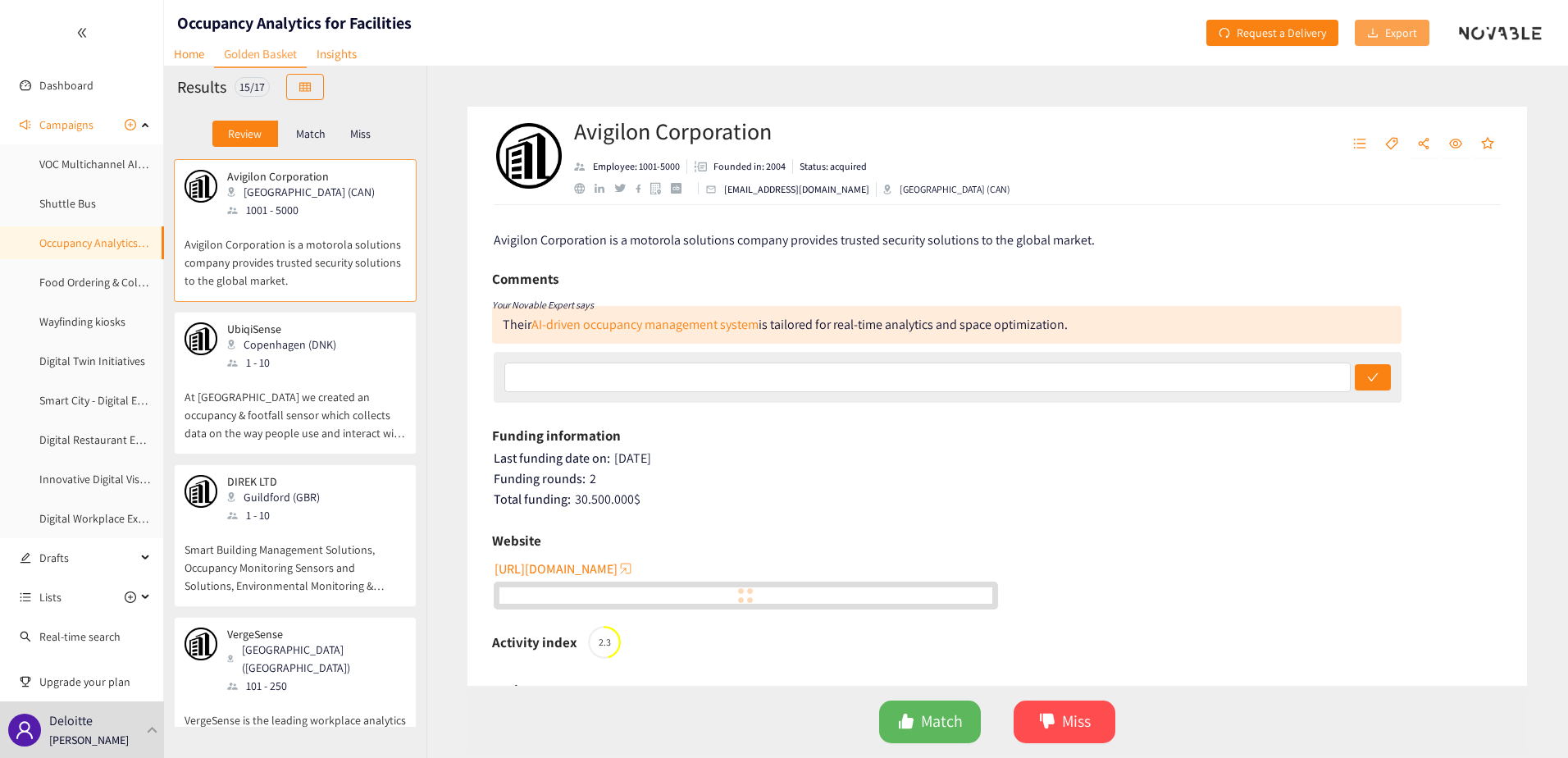
click at [1404, 33] on span "Export" at bounding box center [1401, 33] width 32 height 18
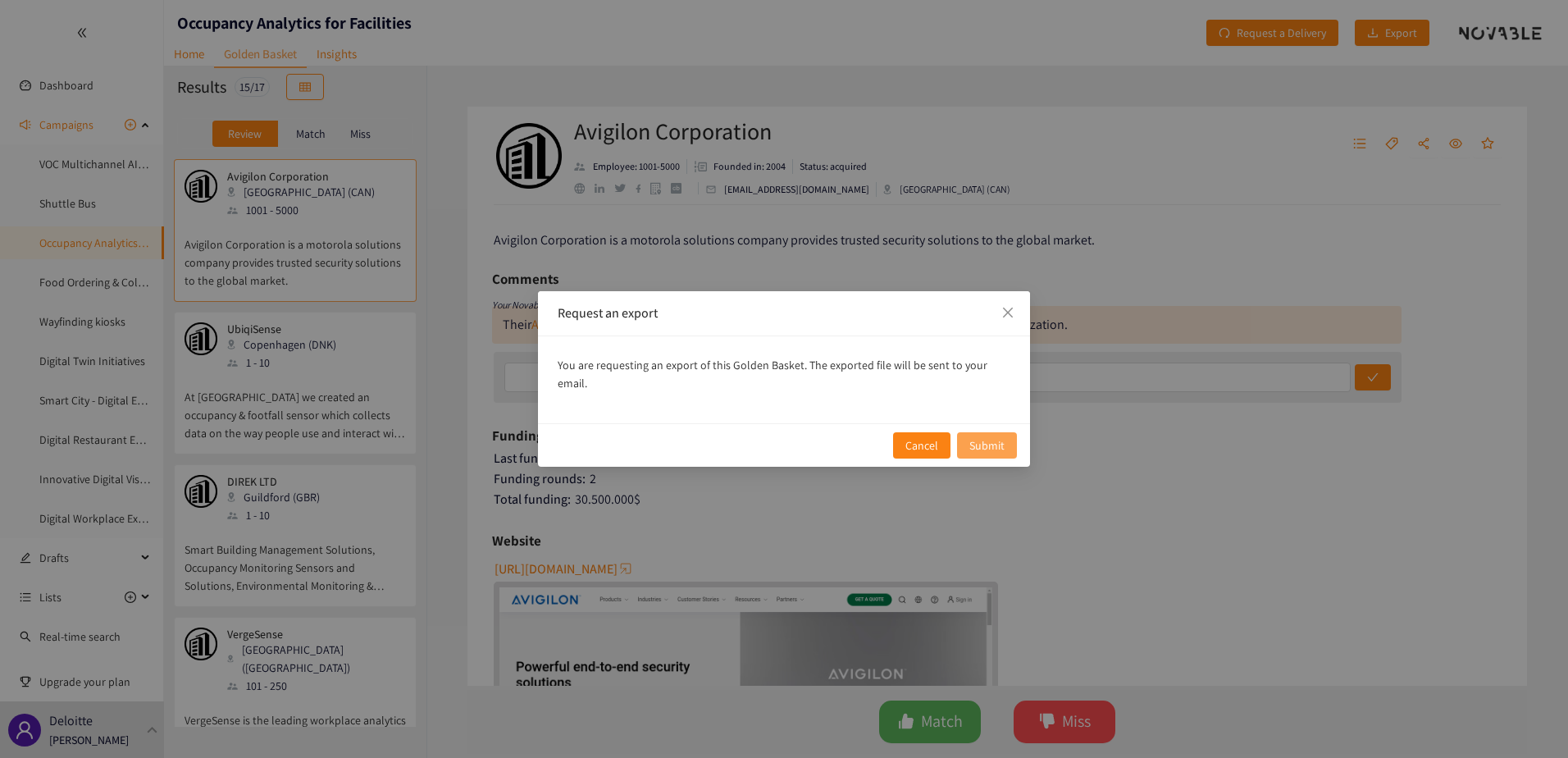
click at [980, 437] on span "Submit" at bounding box center [986, 445] width 35 height 18
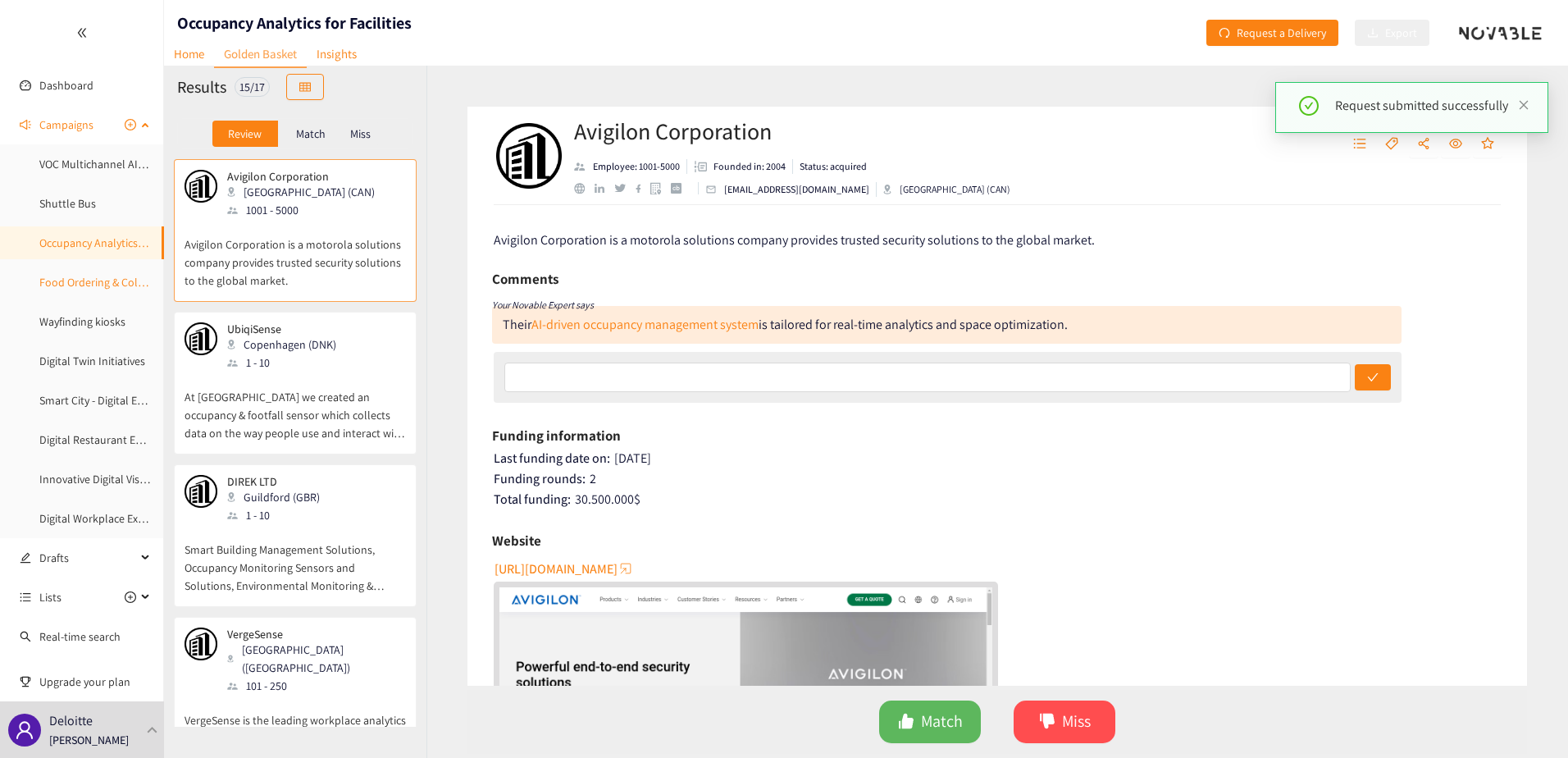
click at [64, 280] on link "Food Ordering & Collection" at bounding box center [106, 282] width 132 height 15
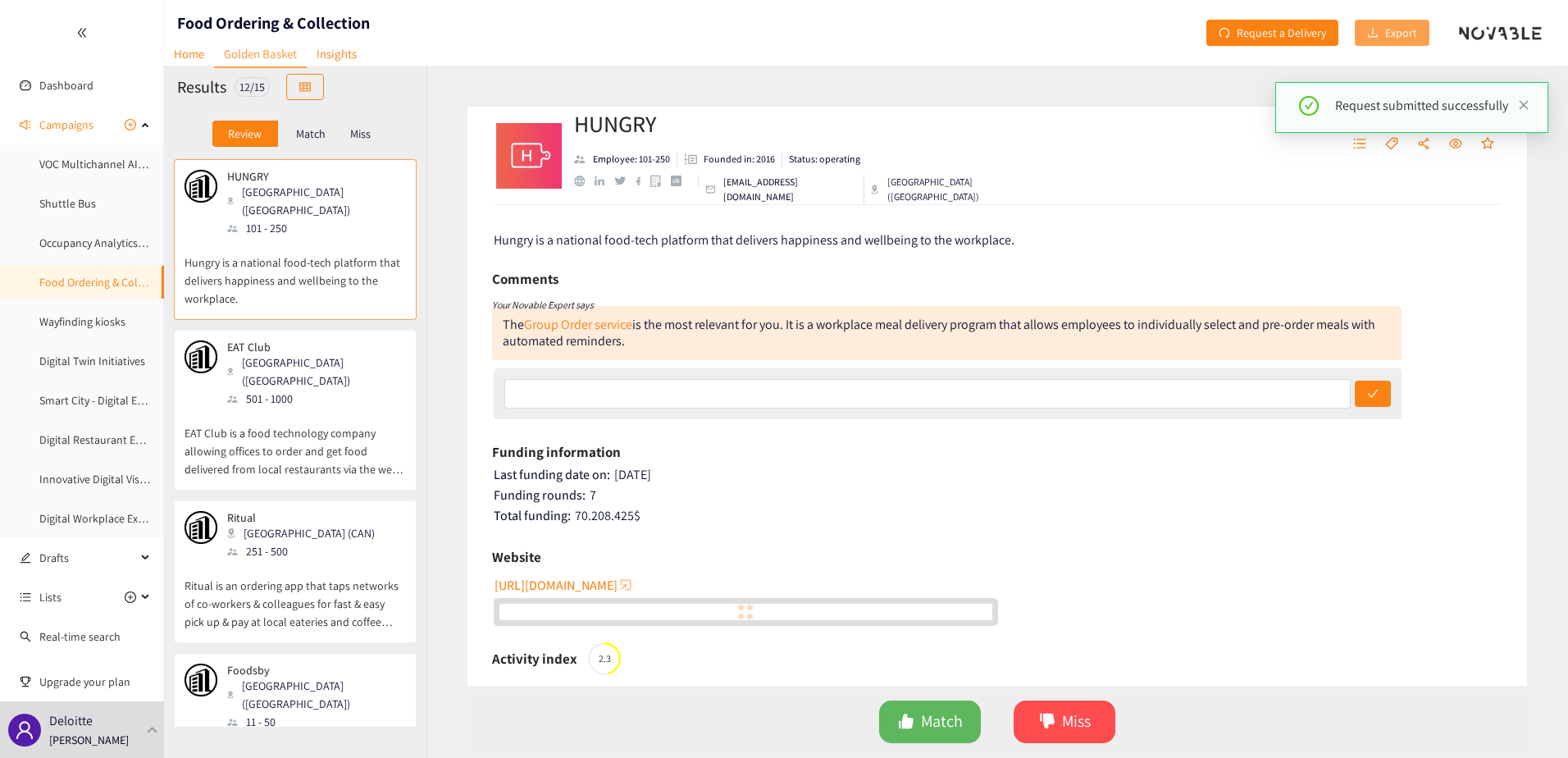
click at [1414, 32] on span "Export" at bounding box center [1401, 33] width 32 height 18
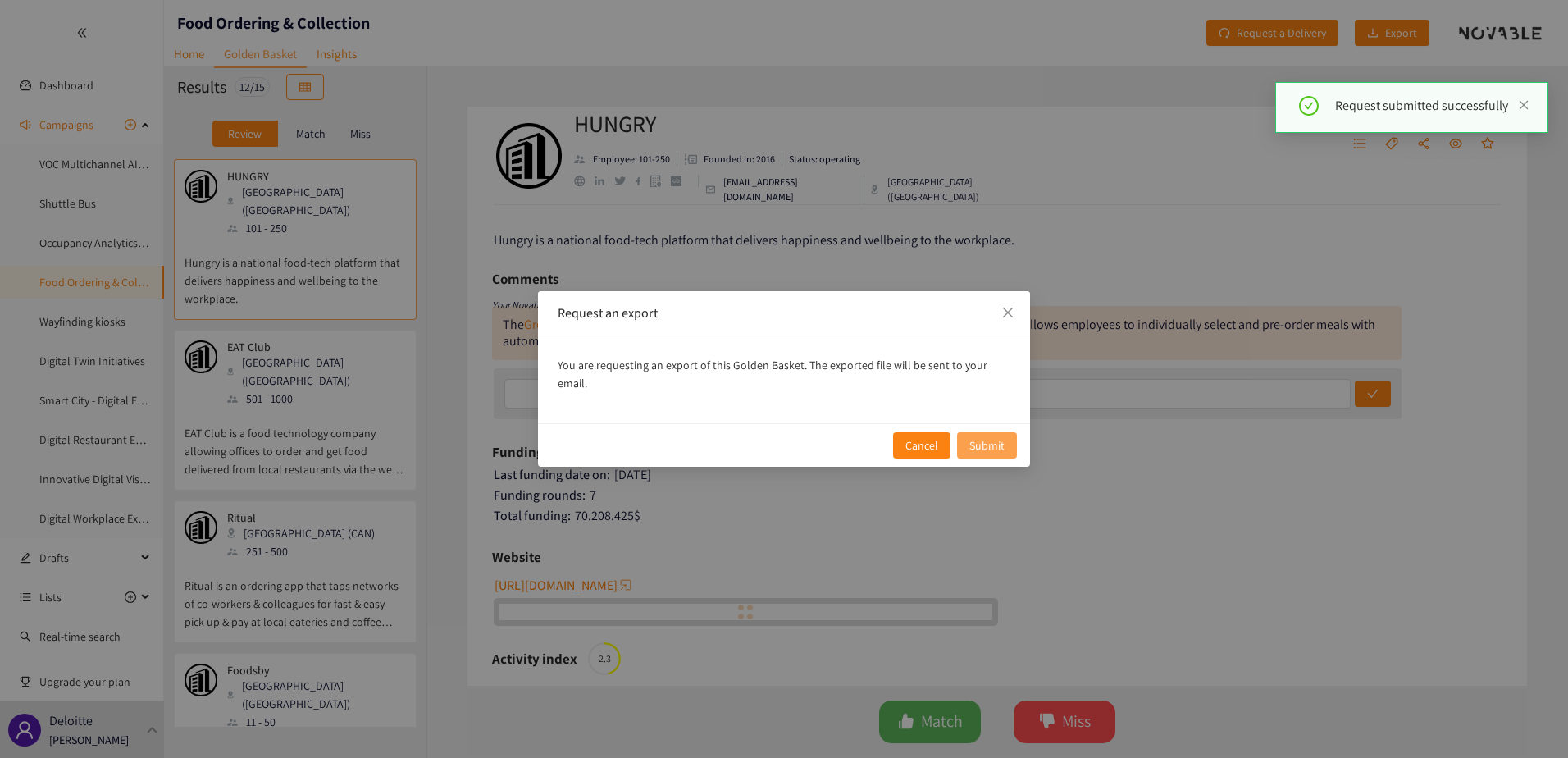
click at [995, 438] on span "Submit" at bounding box center [986, 445] width 35 height 18
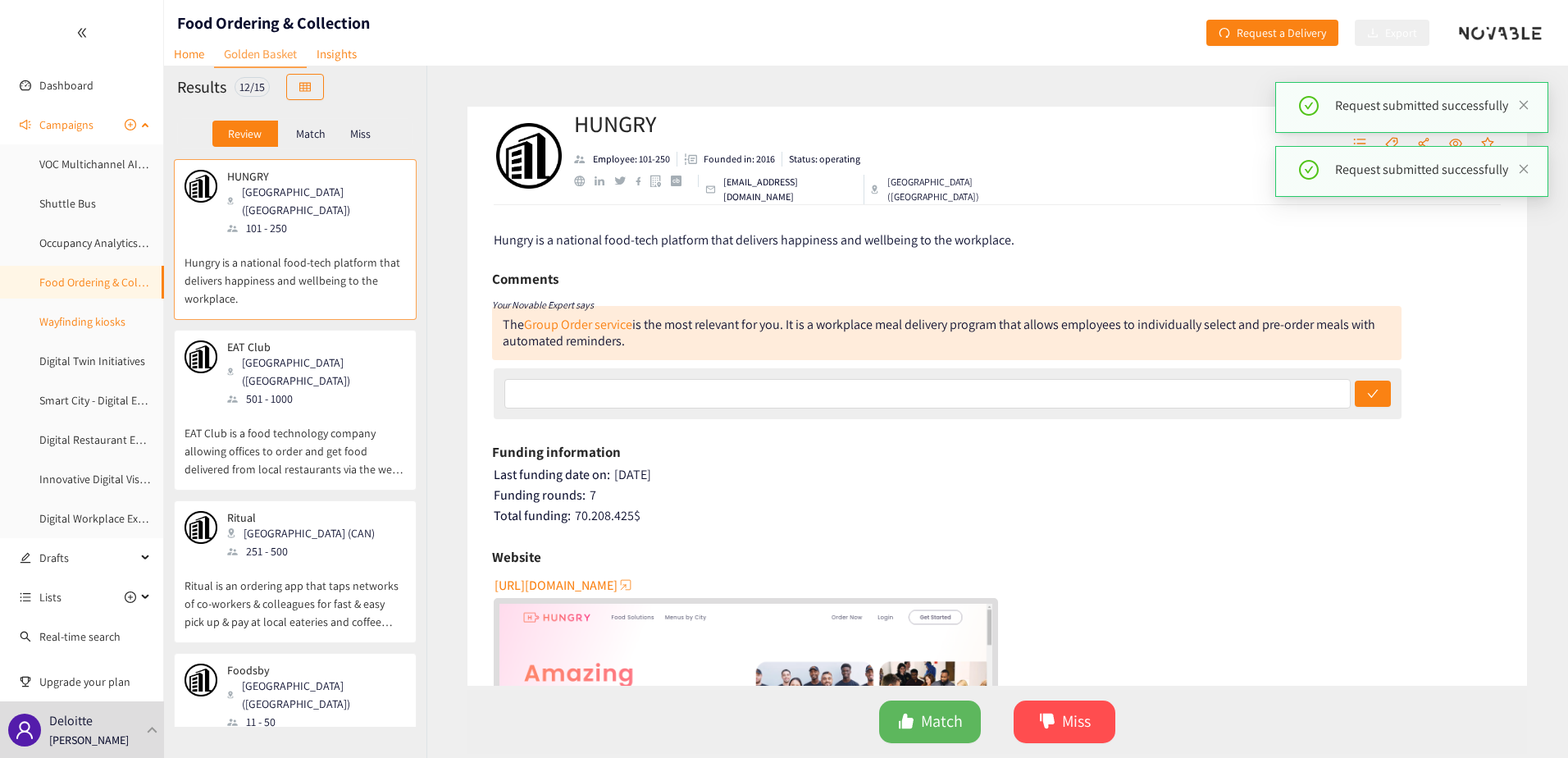
click at [113, 325] on link "Wayfinding kiosks" at bounding box center [82, 320] width 86 height 15
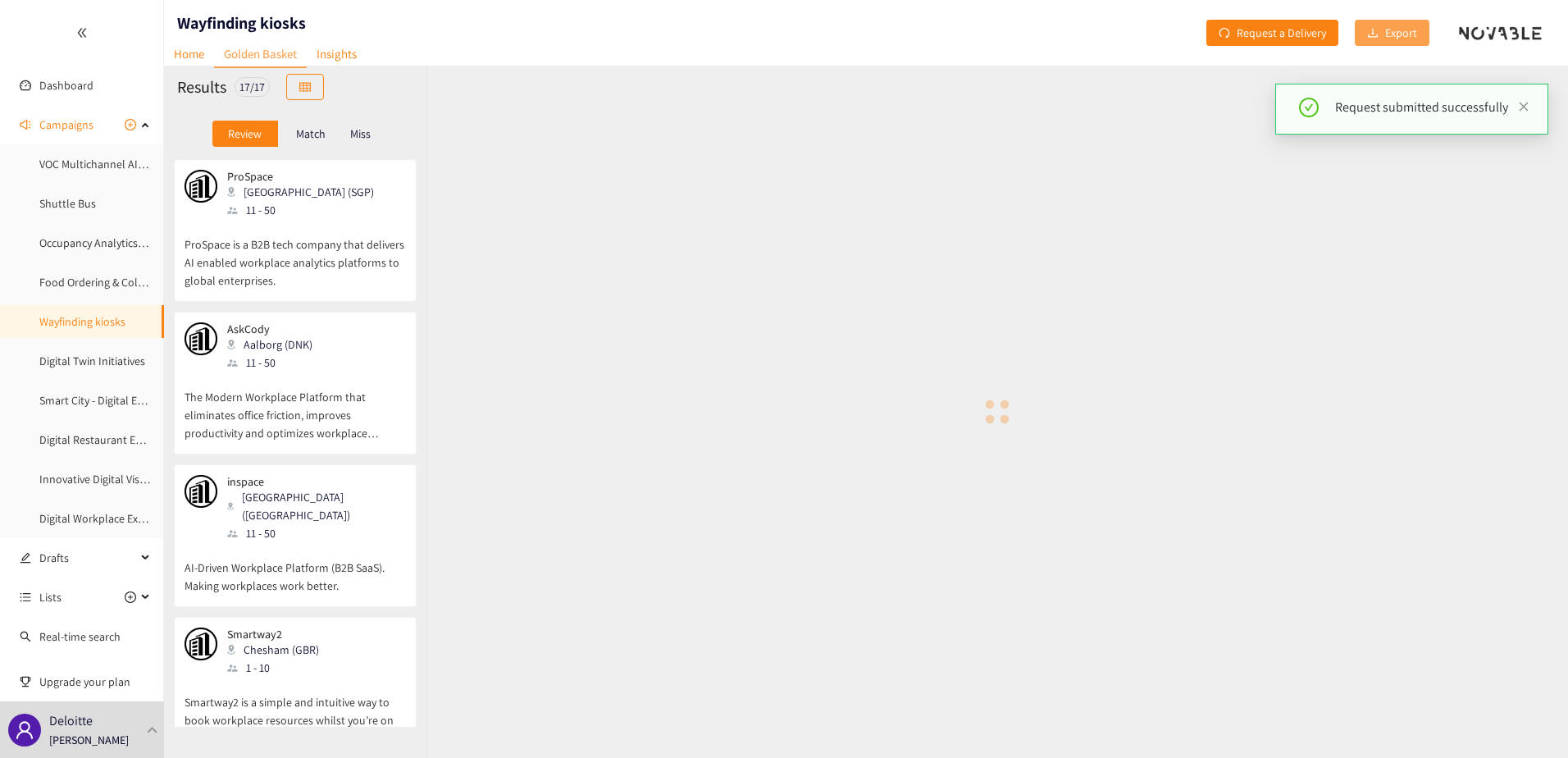
click at [1414, 32] on span "Export" at bounding box center [1401, 33] width 32 height 18
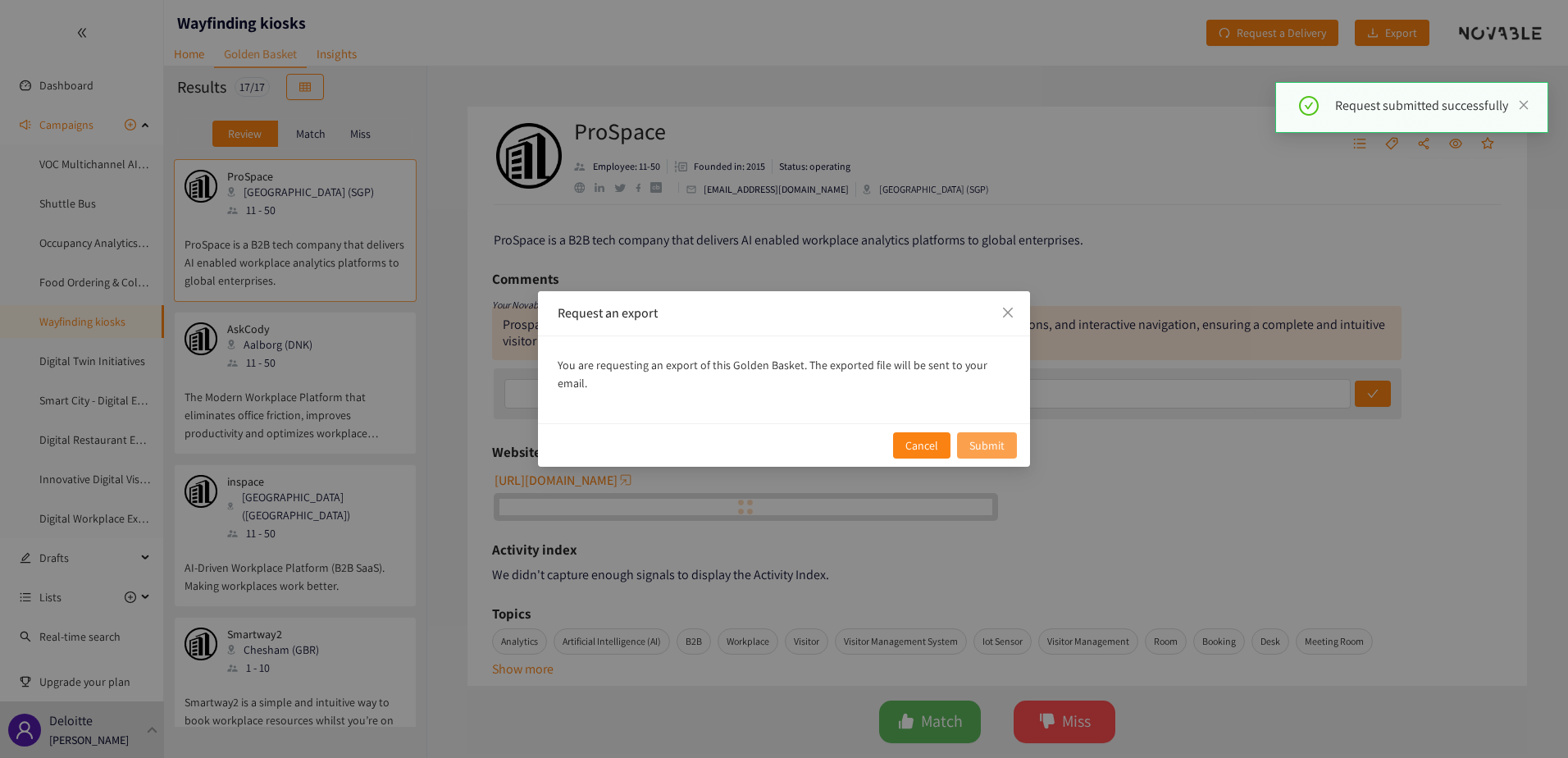
click at [990, 437] on span "Submit" at bounding box center [986, 445] width 35 height 18
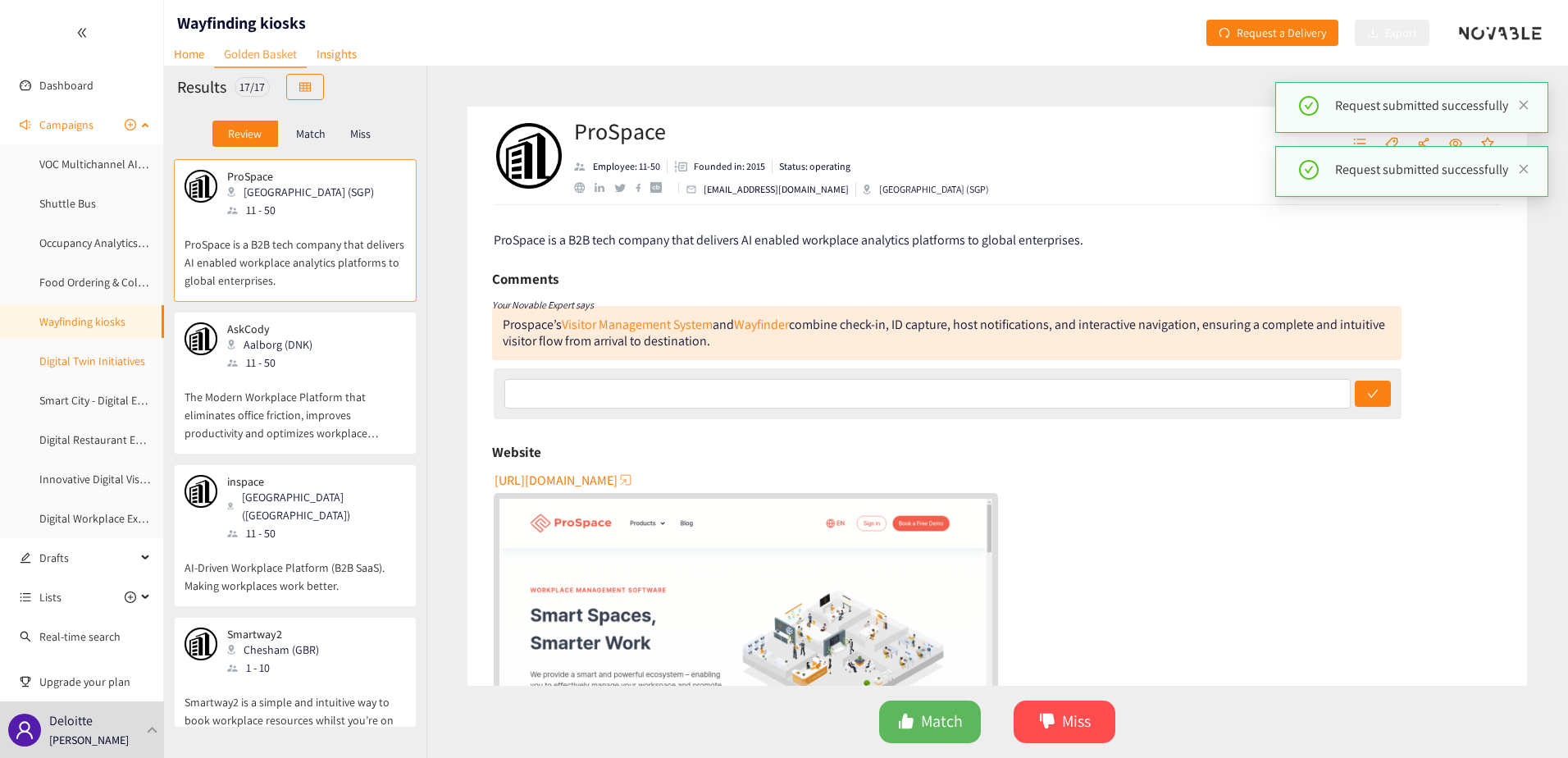
click at [59, 355] on link "Digital Twin Initiatives" at bounding box center [92, 360] width 106 height 15
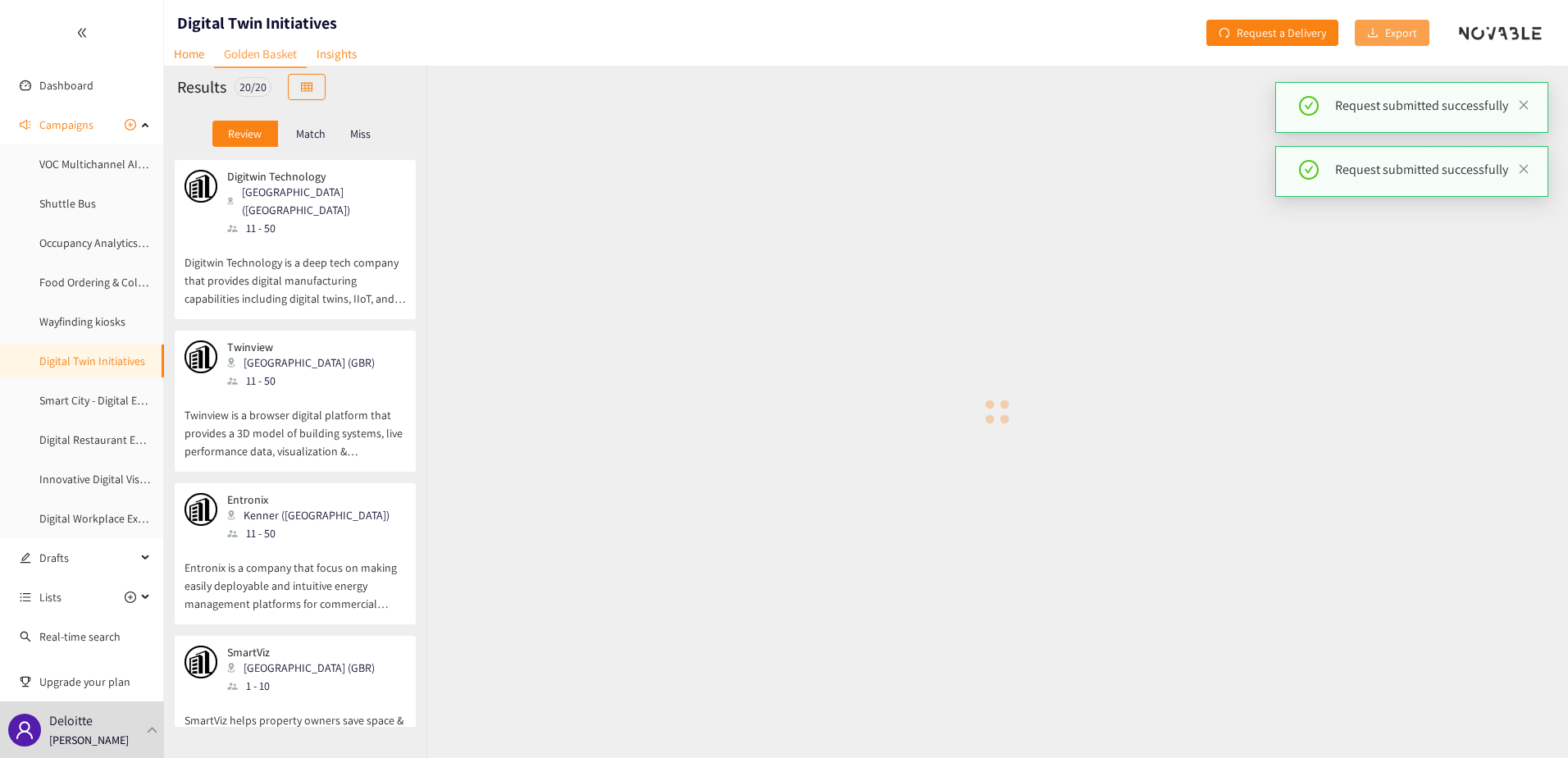
click at [1402, 40] on span "Export" at bounding box center [1401, 33] width 32 height 18
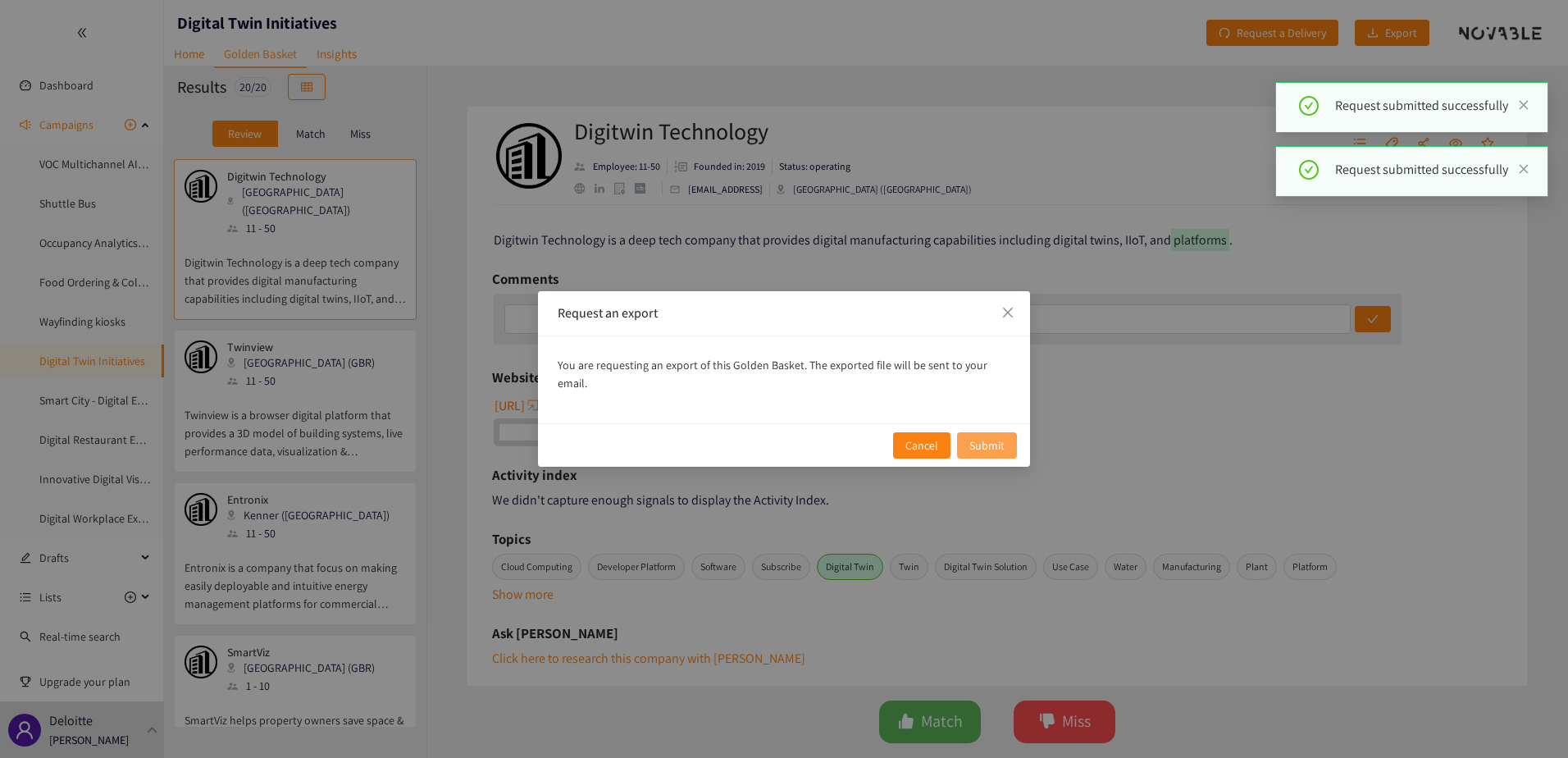
click at [978, 437] on span "Submit" at bounding box center [986, 445] width 35 height 18
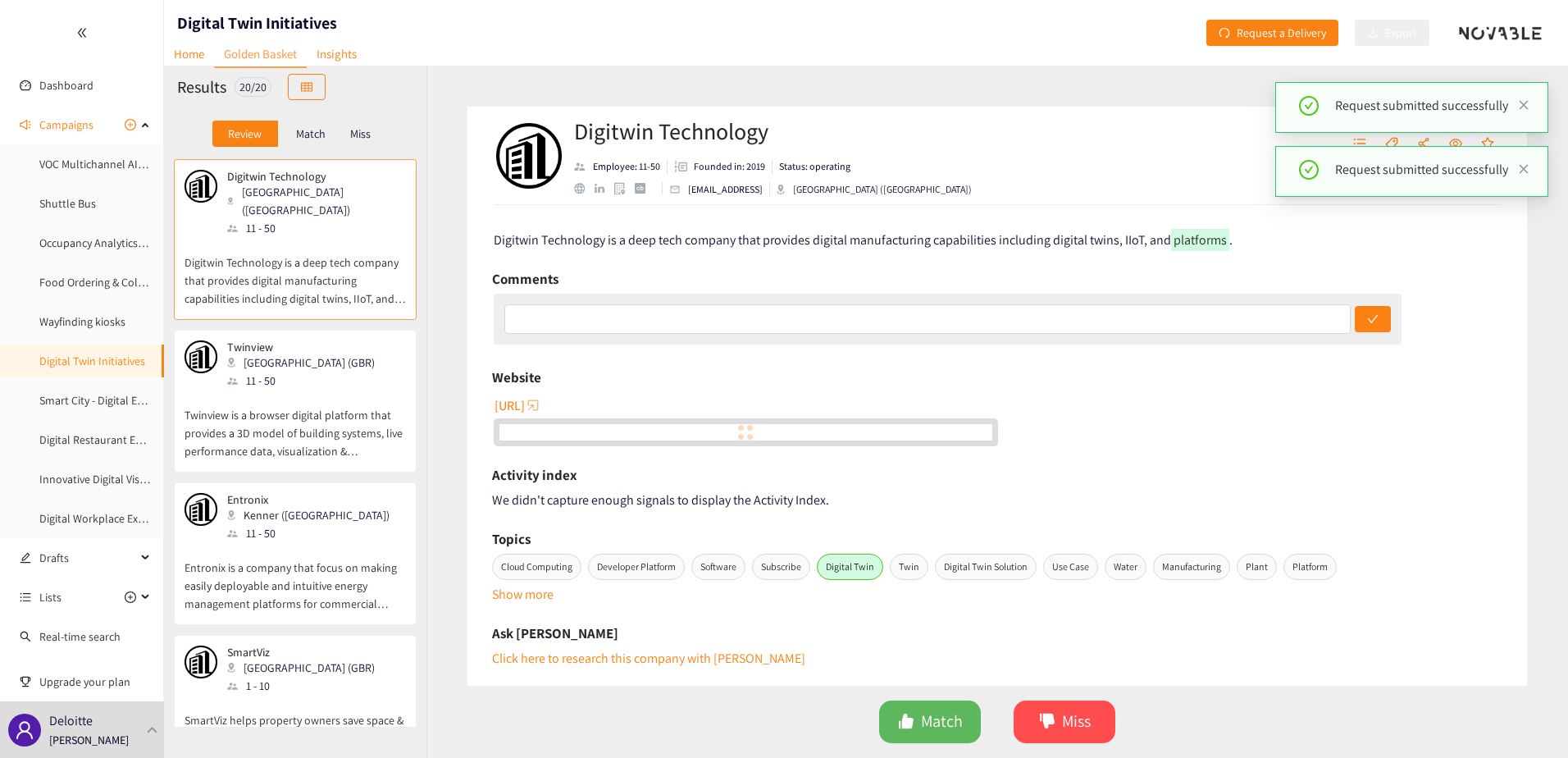
click at [85, 398] on link "Smart City - Digital Experience Initiatives" at bounding box center [136, 400] width 194 height 15
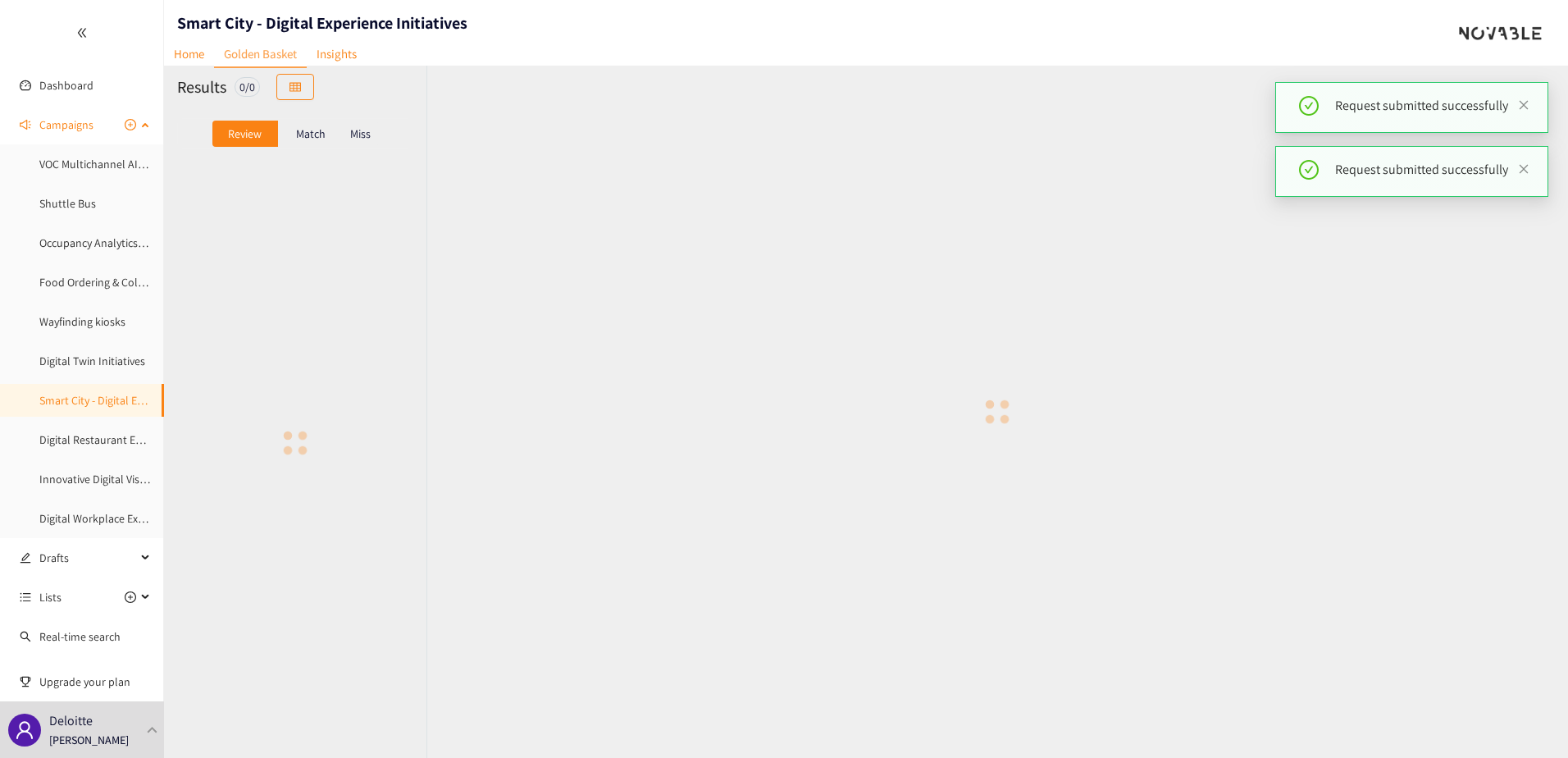
click at [59, 407] on link "Smart City - Digital Experience Initiatives" at bounding box center [136, 400] width 194 height 15
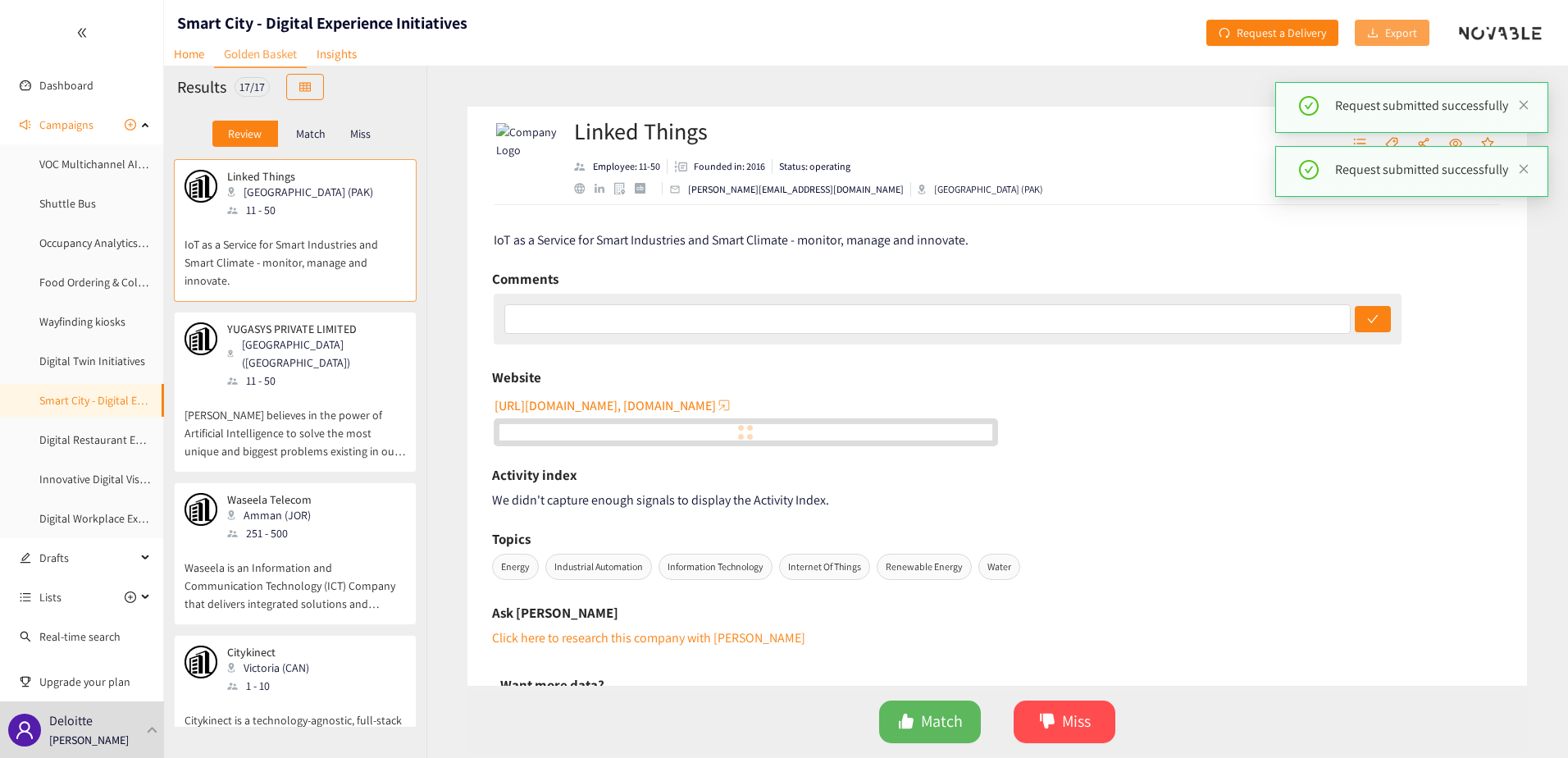
click at [1404, 30] on span "Export" at bounding box center [1401, 33] width 32 height 18
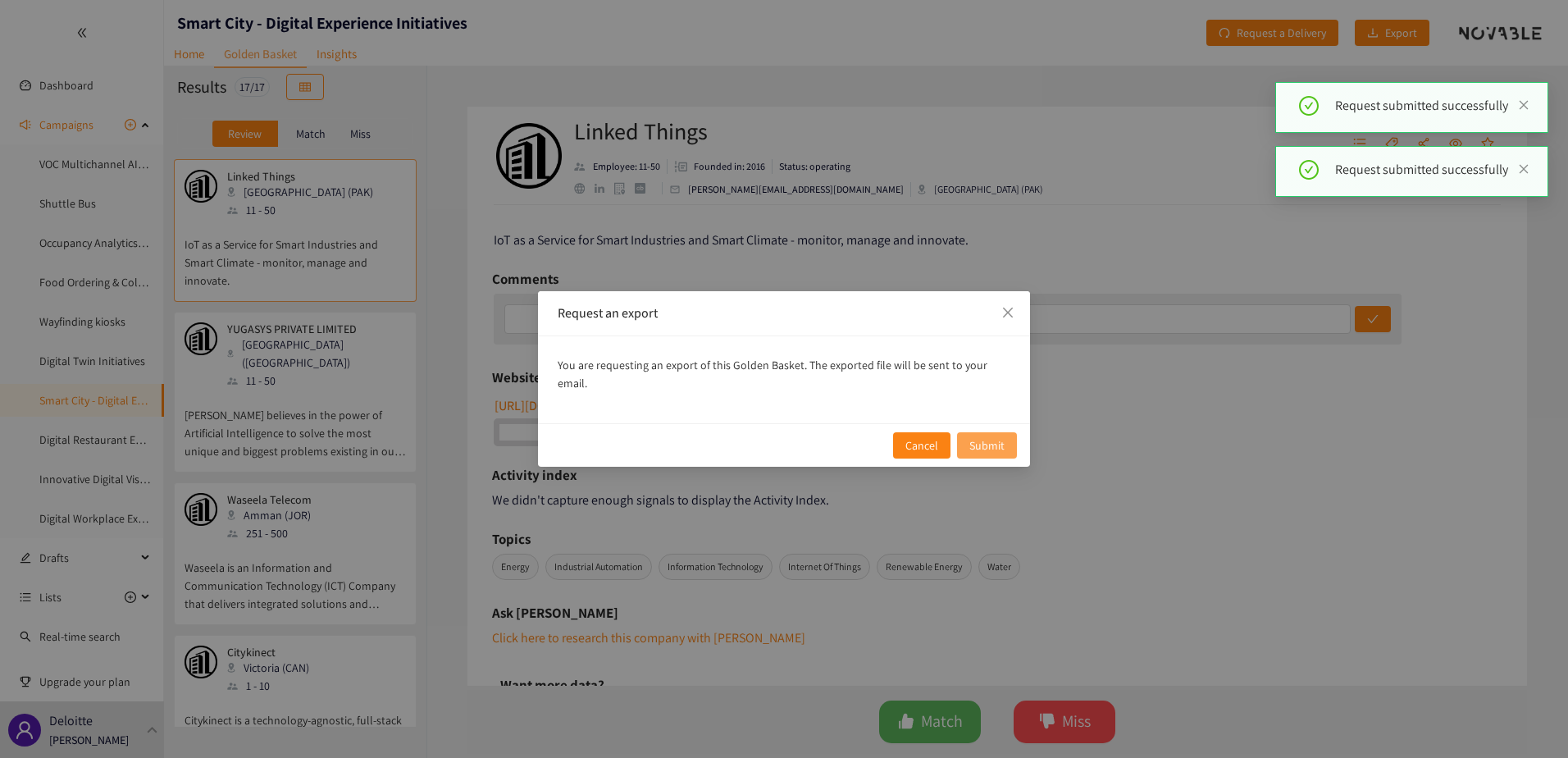
click at [991, 437] on span "Submit" at bounding box center [986, 445] width 35 height 18
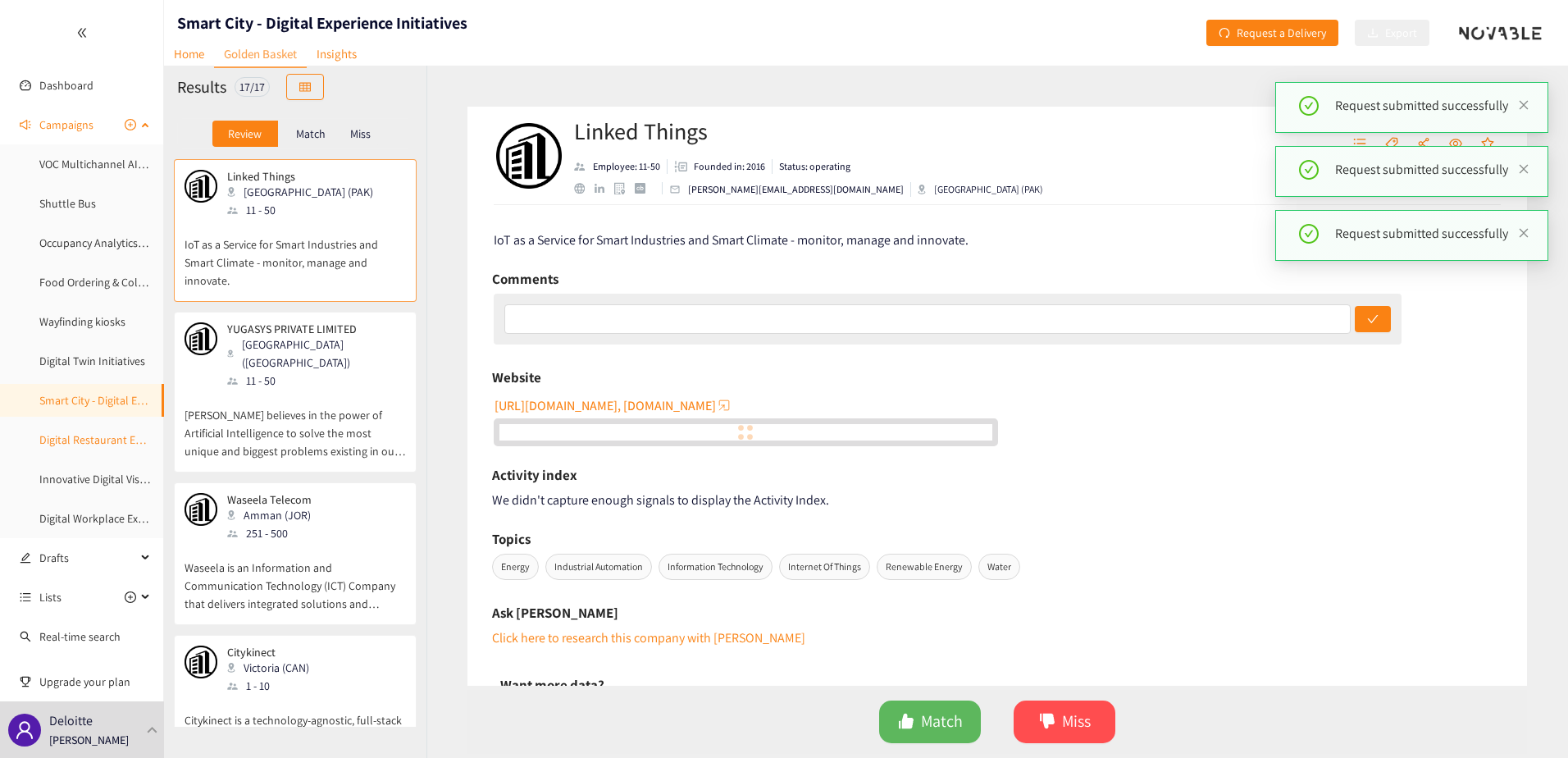
click at [83, 443] on link "Digital Restaurant Experience" at bounding box center [110, 439] width 142 height 15
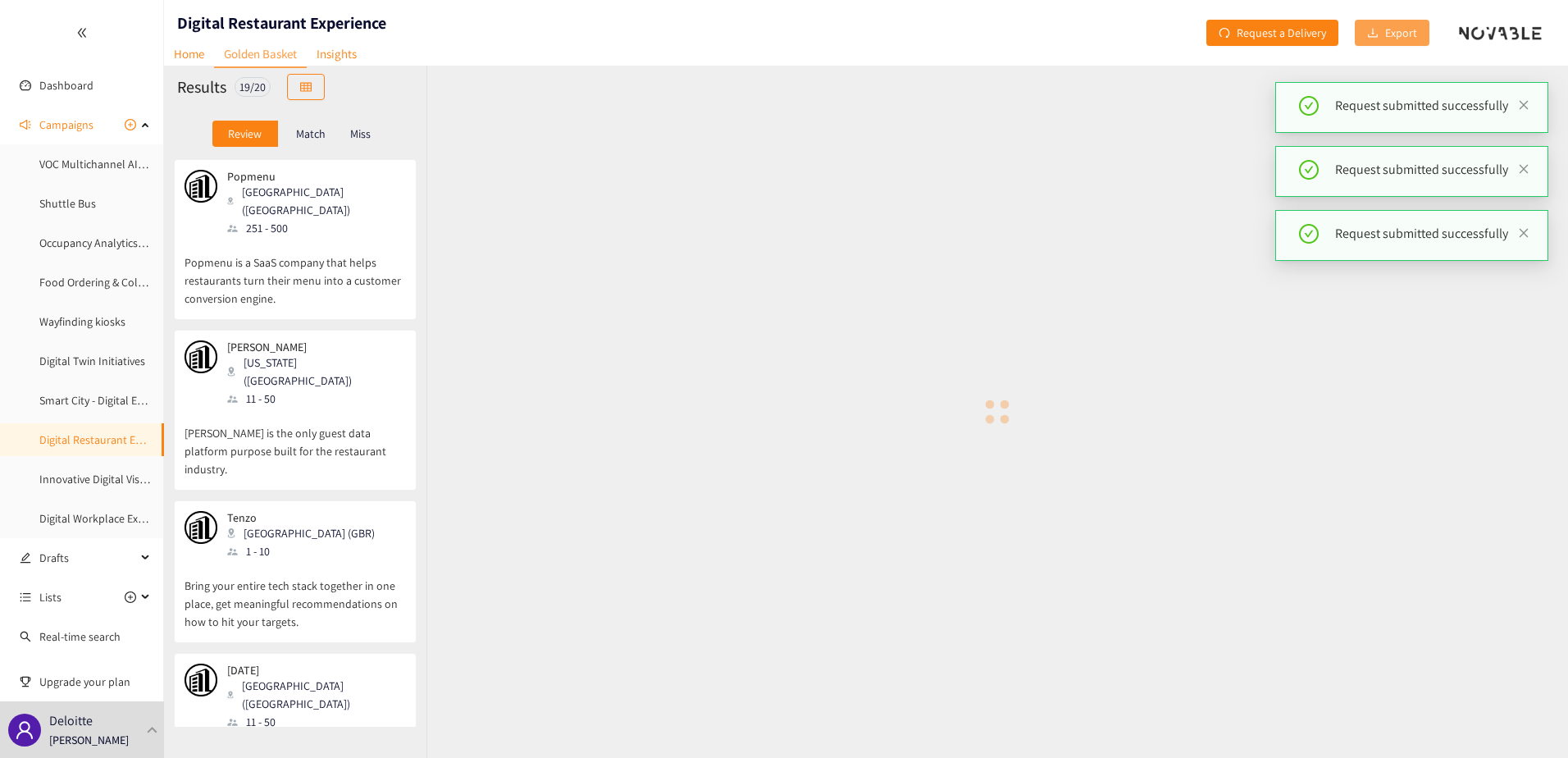
click at [1409, 23] on button "Export" at bounding box center [1392, 32] width 75 height 26
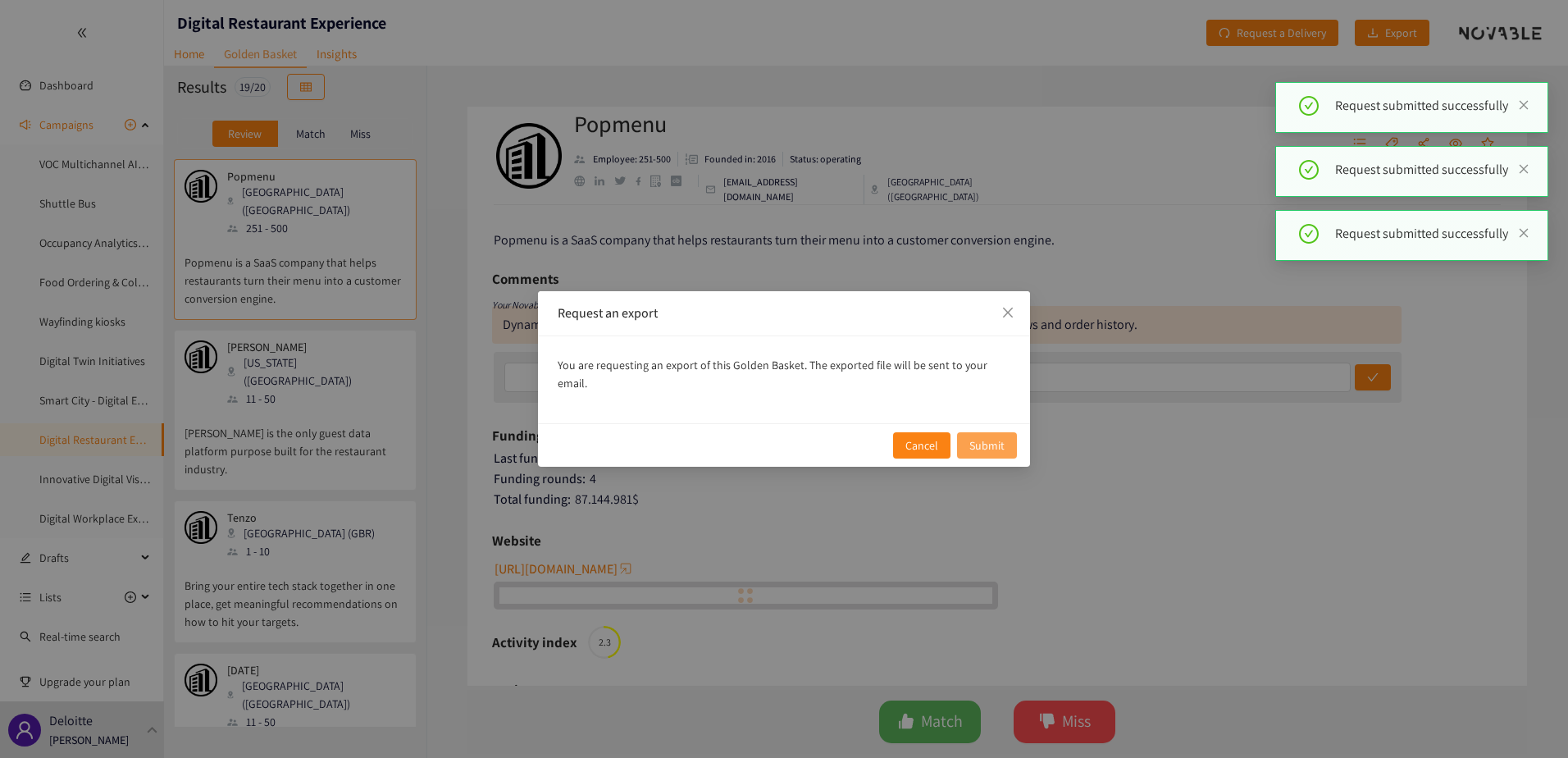
click at [994, 437] on span "Submit" at bounding box center [986, 445] width 35 height 18
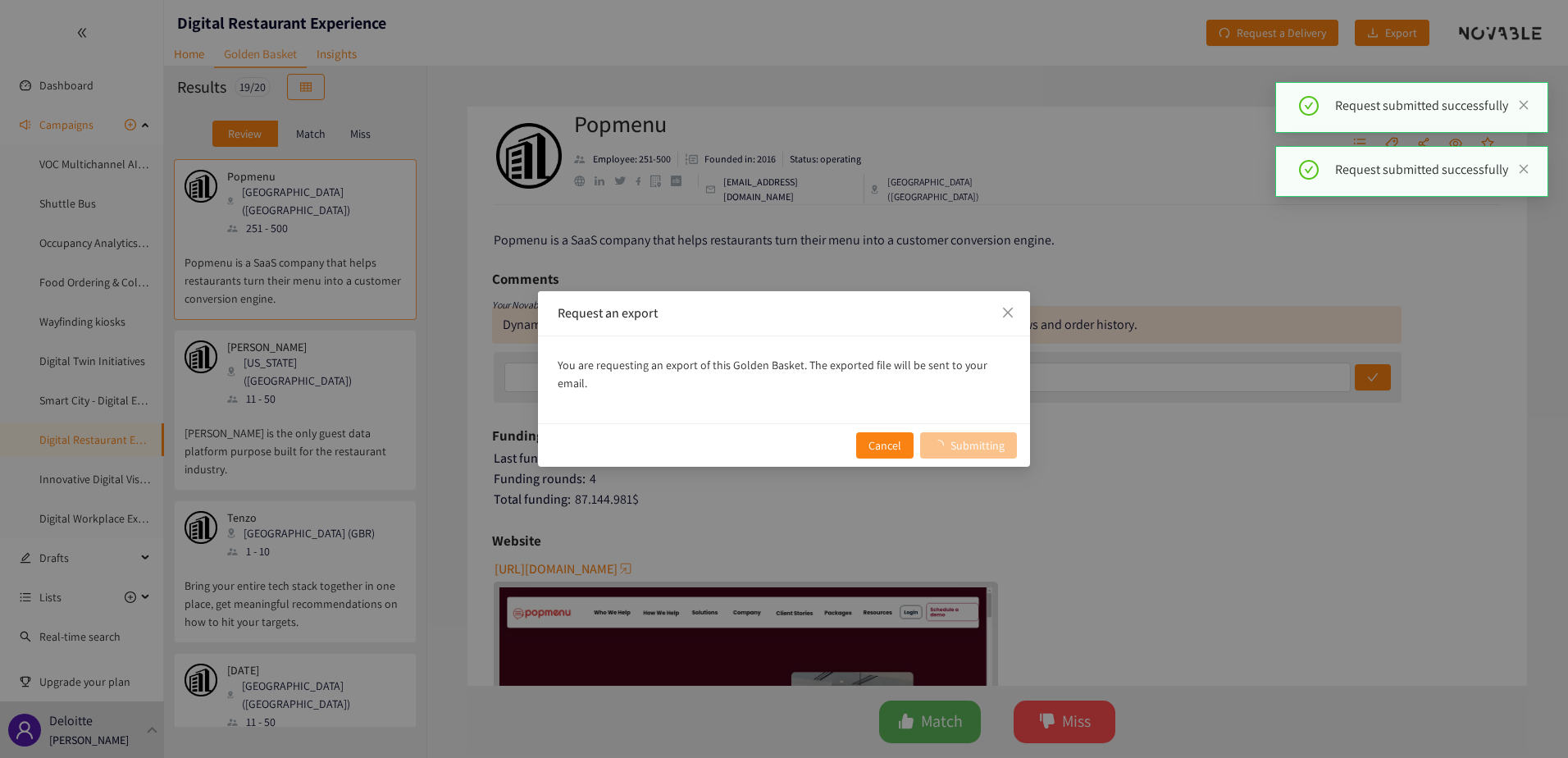
click at [107, 478] on div "Request an export You are requesting an export of this Golden Basket. The expor…" at bounding box center [784, 379] width 1568 height 758
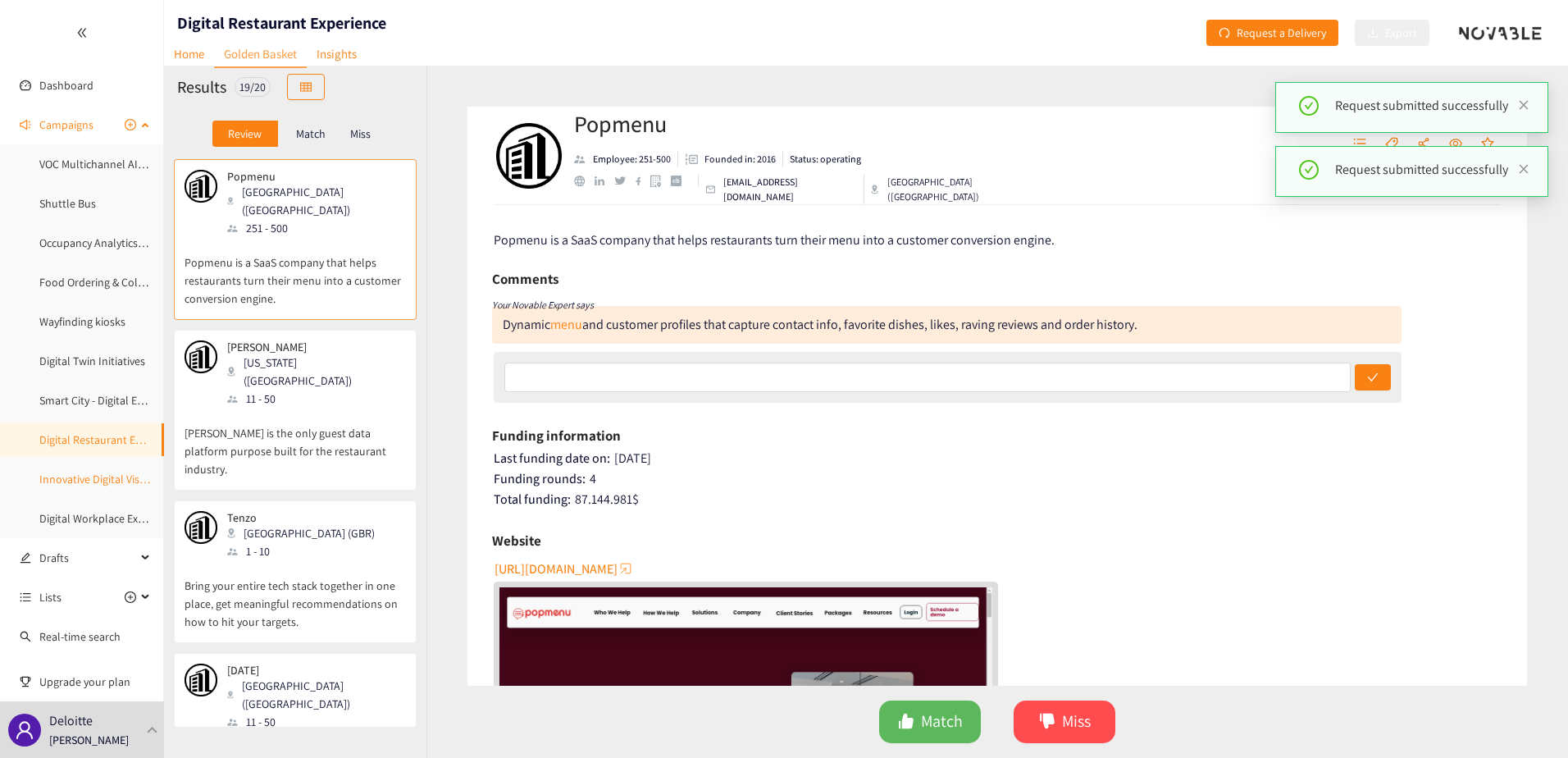
click at [110, 478] on link "Innovative Digital Visitor Experience" at bounding box center [126, 478] width 172 height 15
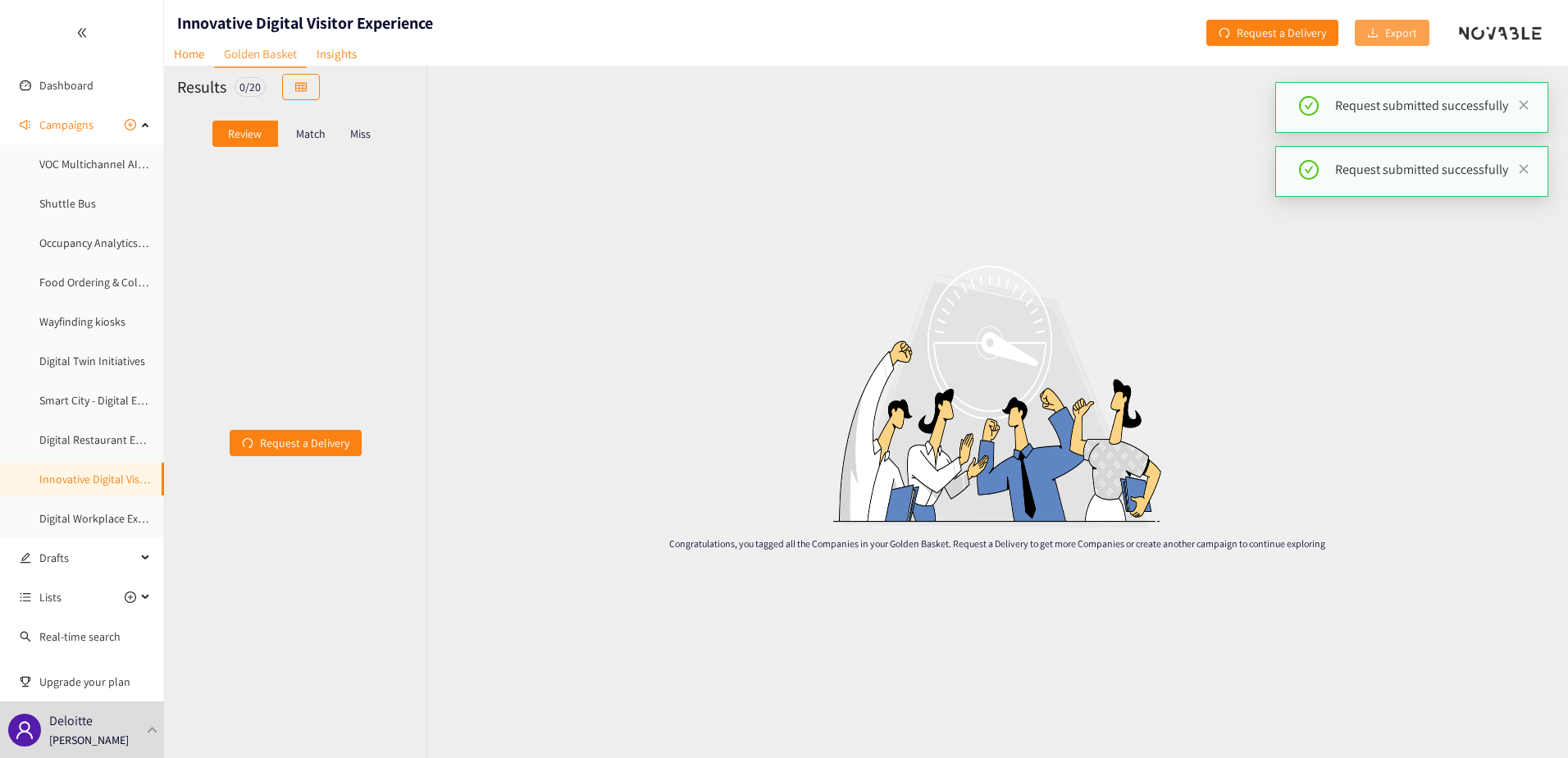
click at [1403, 28] on span "Export" at bounding box center [1401, 33] width 32 height 18
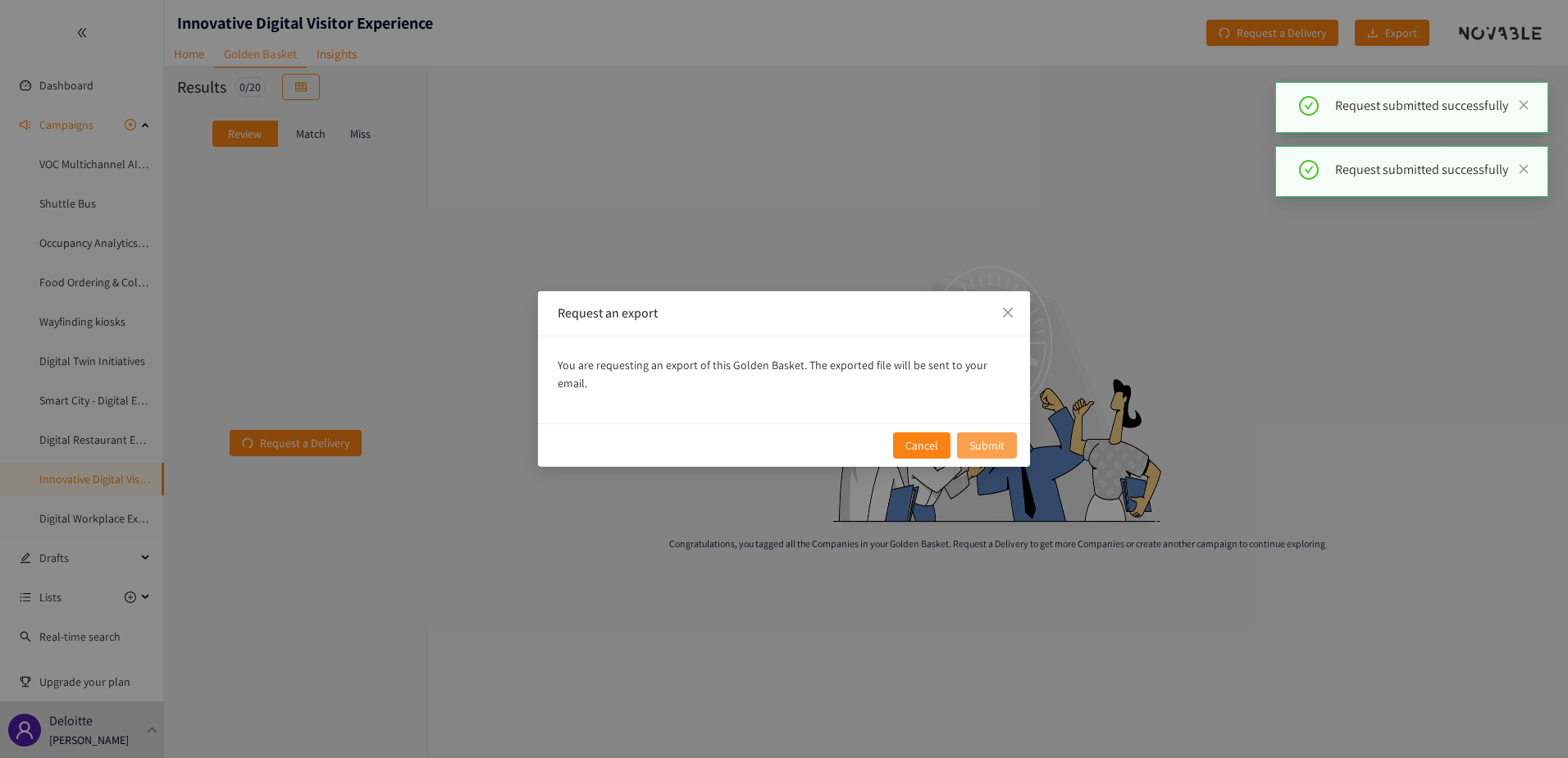
click at [998, 437] on span "Submit" at bounding box center [986, 445] width 35 height 18
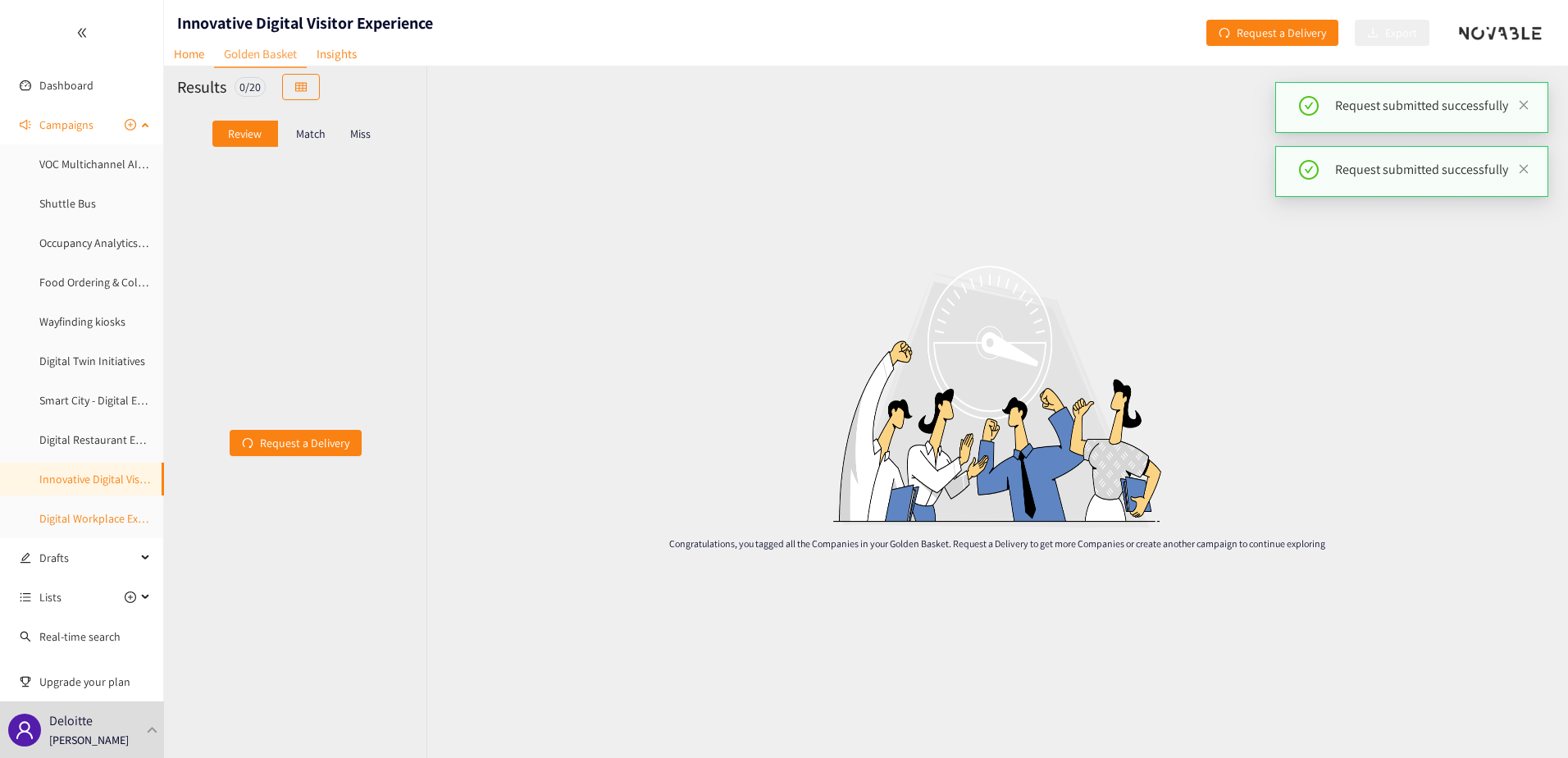
click at [91, 522] on link "Digital Workplace Experiences" at bounding box center [112, 518] width 145 height 15
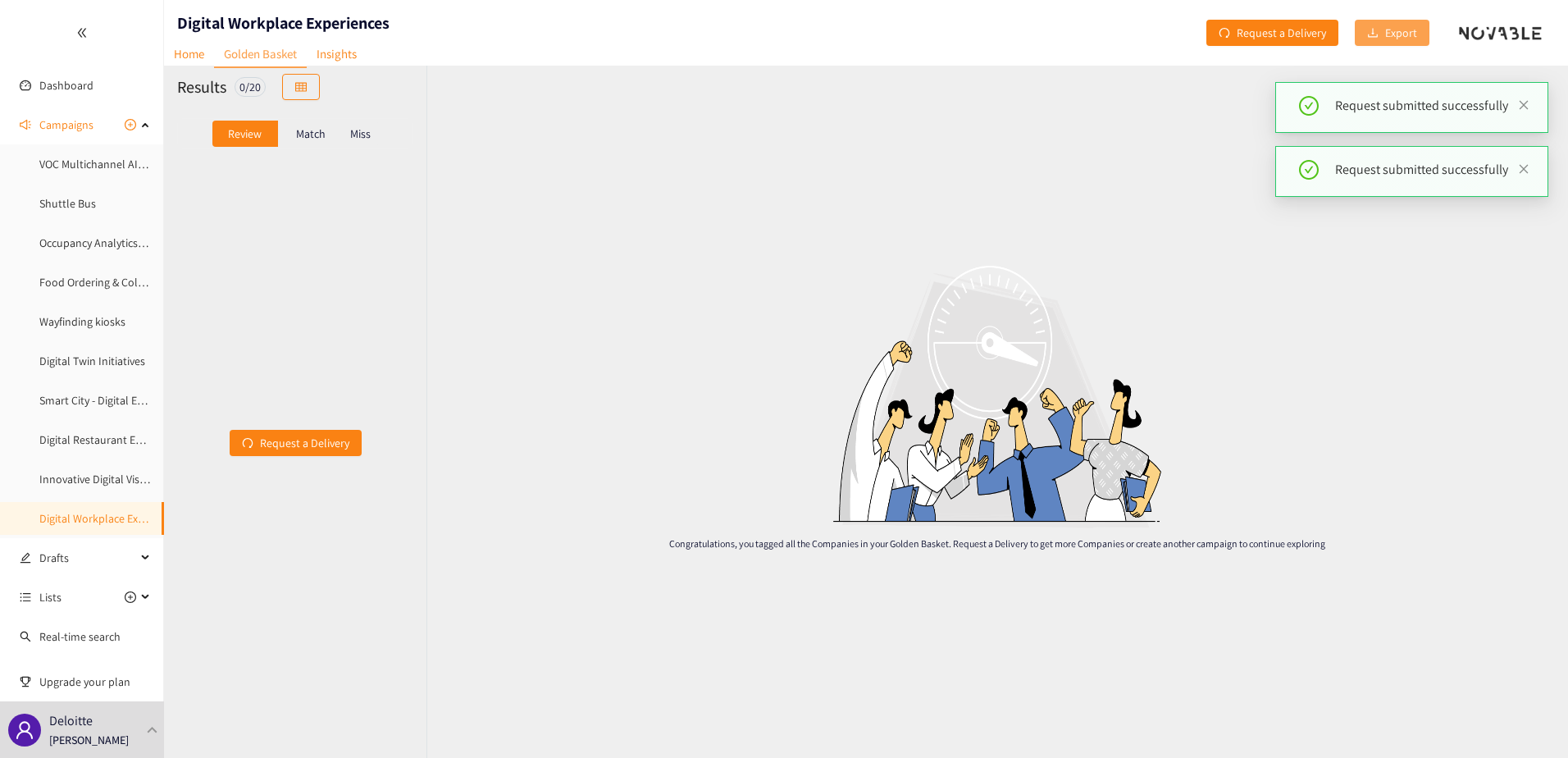
click at [1396, 38] on span "Export" at bounding box center [1401, 33] width 32 height 18
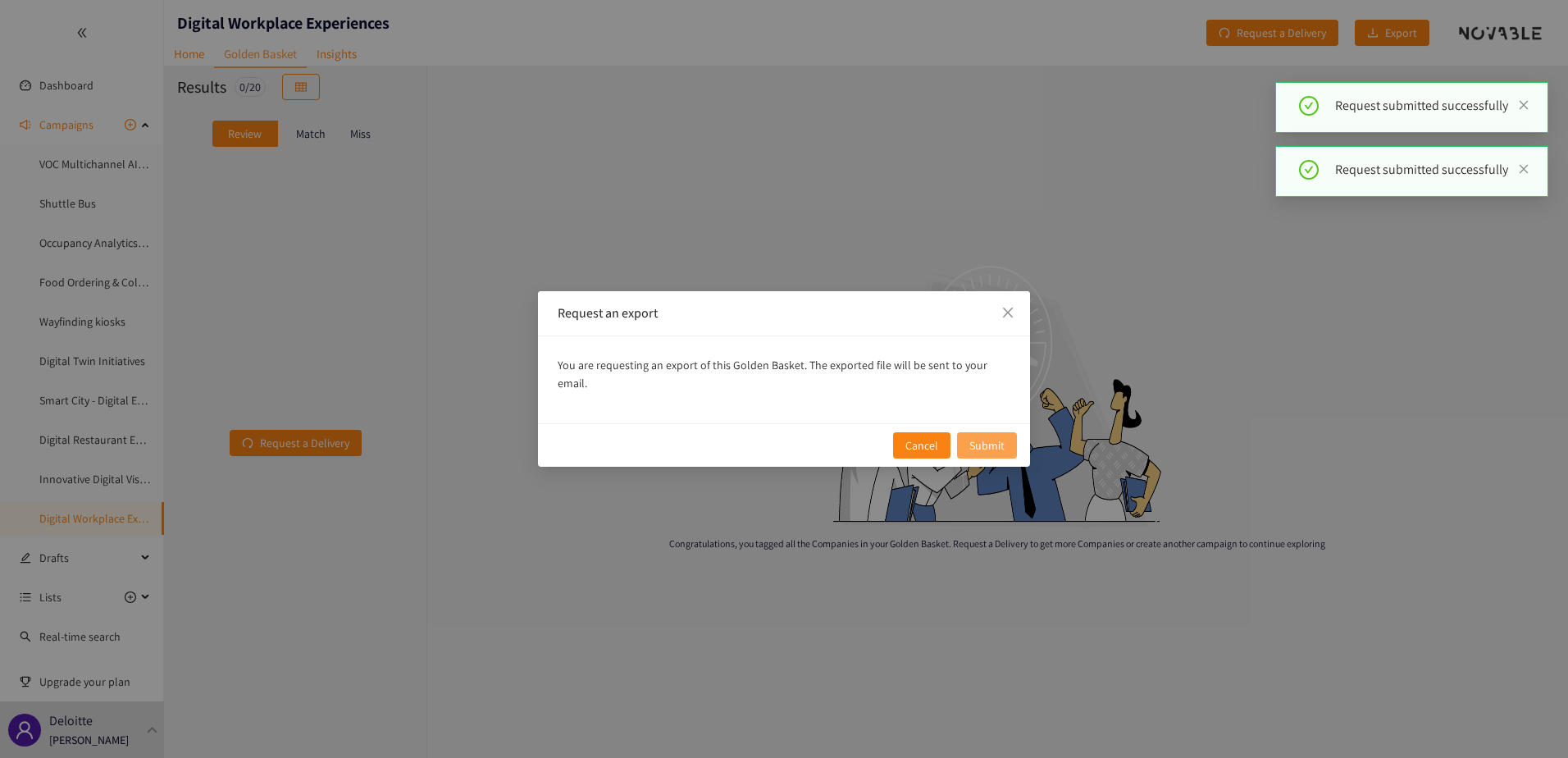
click at [972, 437] on span "Submit" at bounding box center [986, 445] width 35 height 18
